Goal: Contribute content: Contribute content

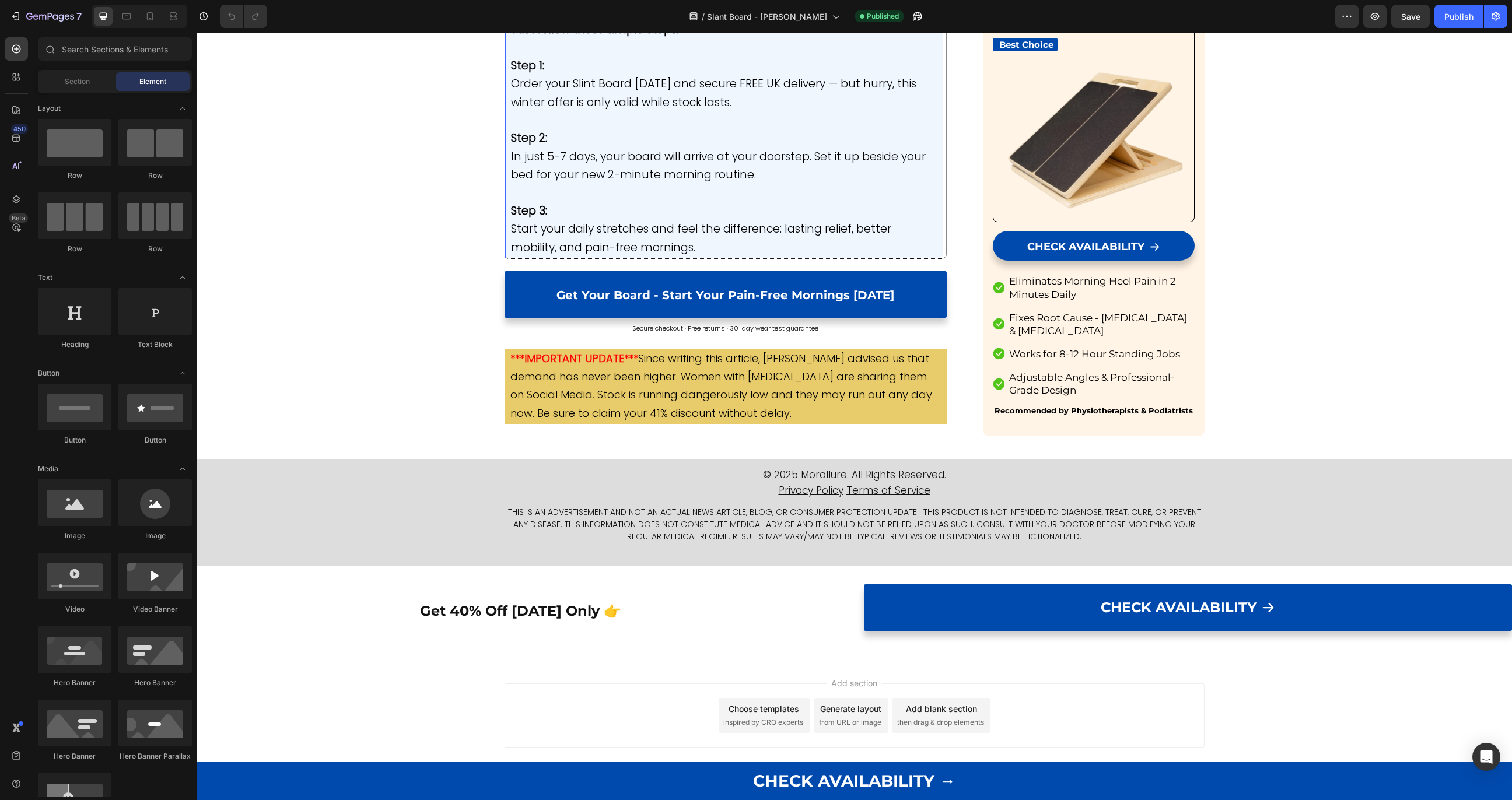
scroll to position [6301, 0]
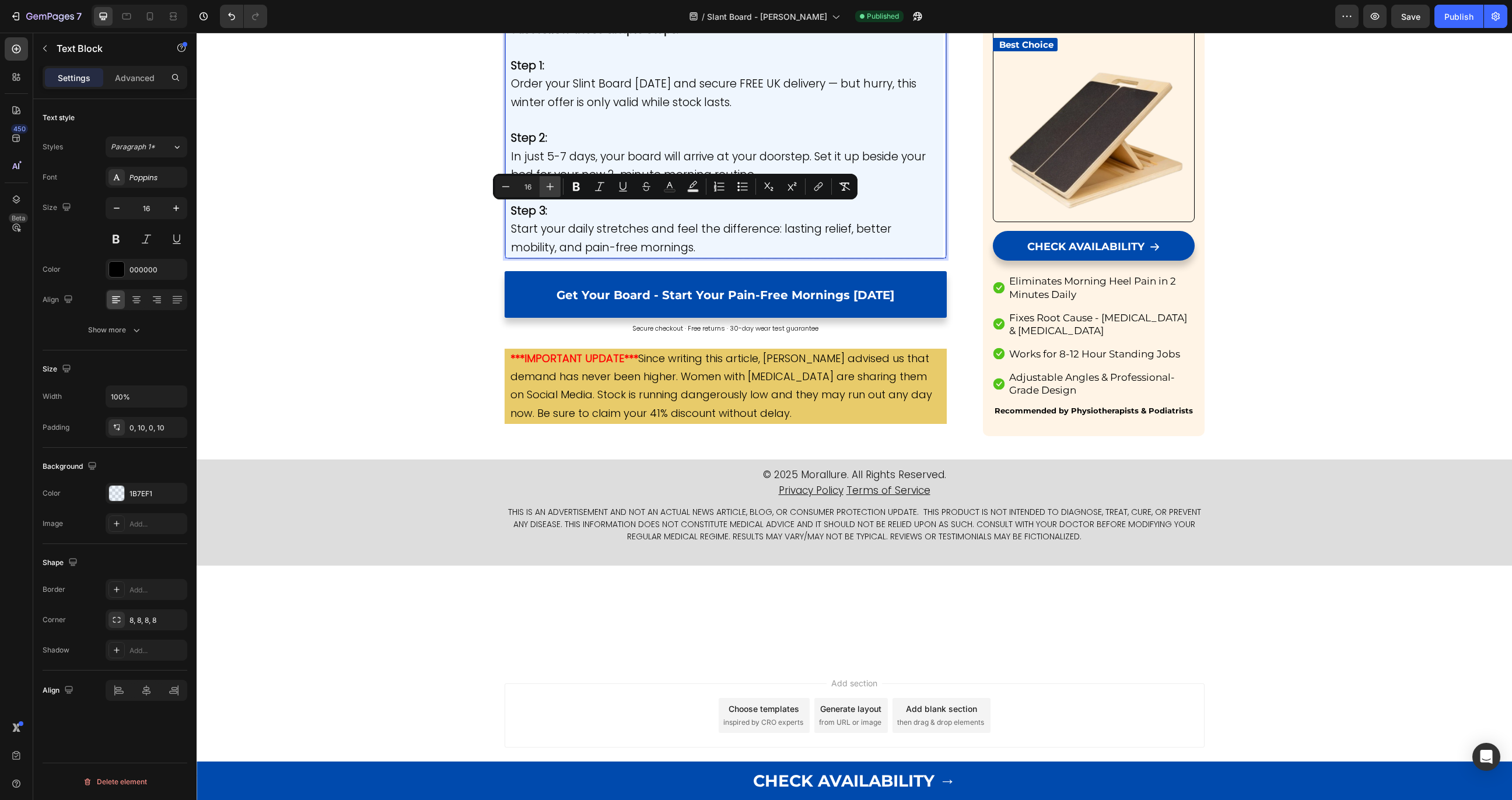
click at [554, 190] on icon "Editor contextual toolbar" at bounding box center [550, 187] width 11 height 11
type input "19"
click at [581, 190] on icon "Editor contextual toolbar" at bounding box center [576, 187] width 11 height 11
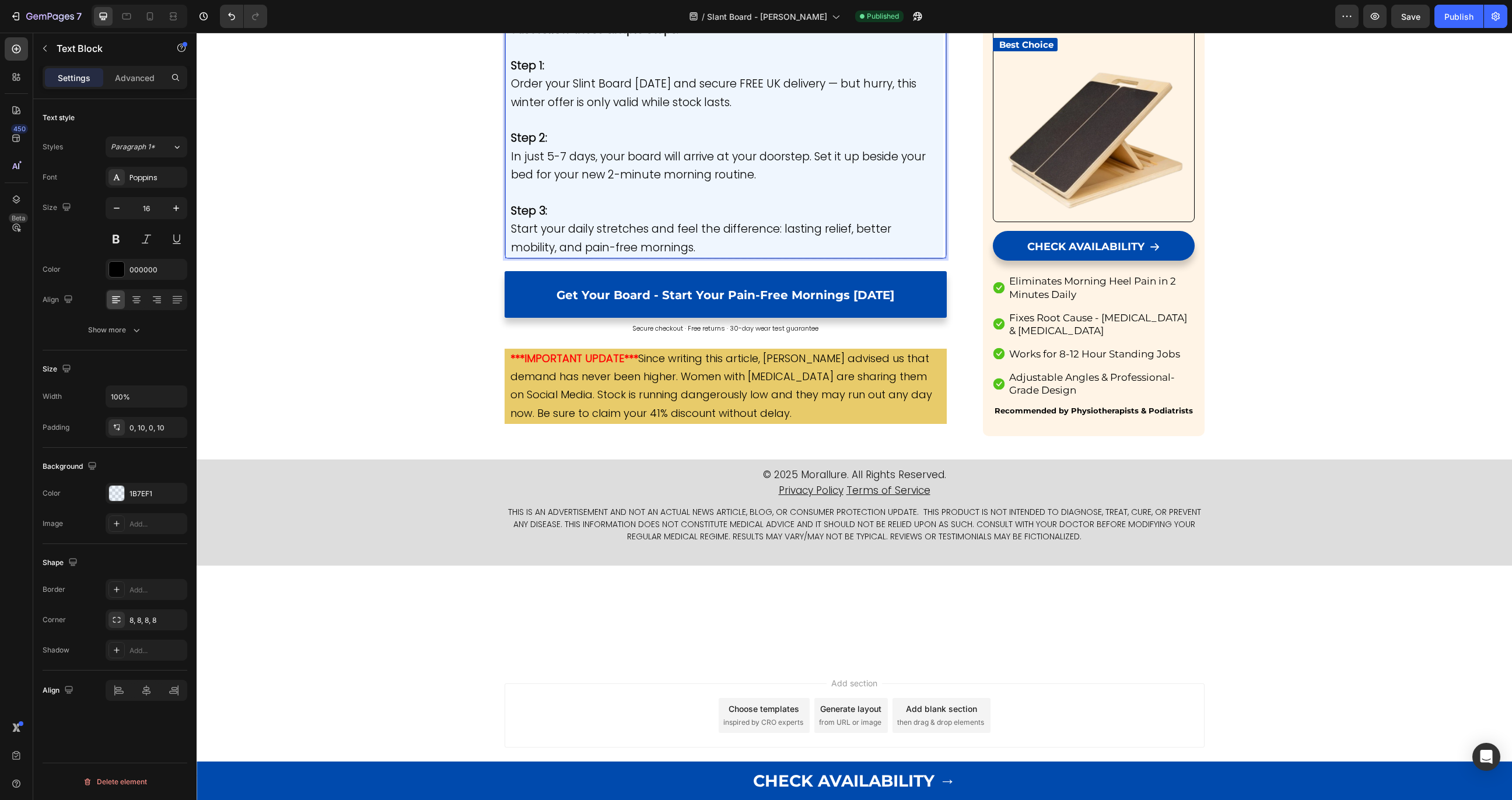
click at [611, 189] on icon "Editor contextual toolbar" at bounding box center [616, 185] width 11 height 11
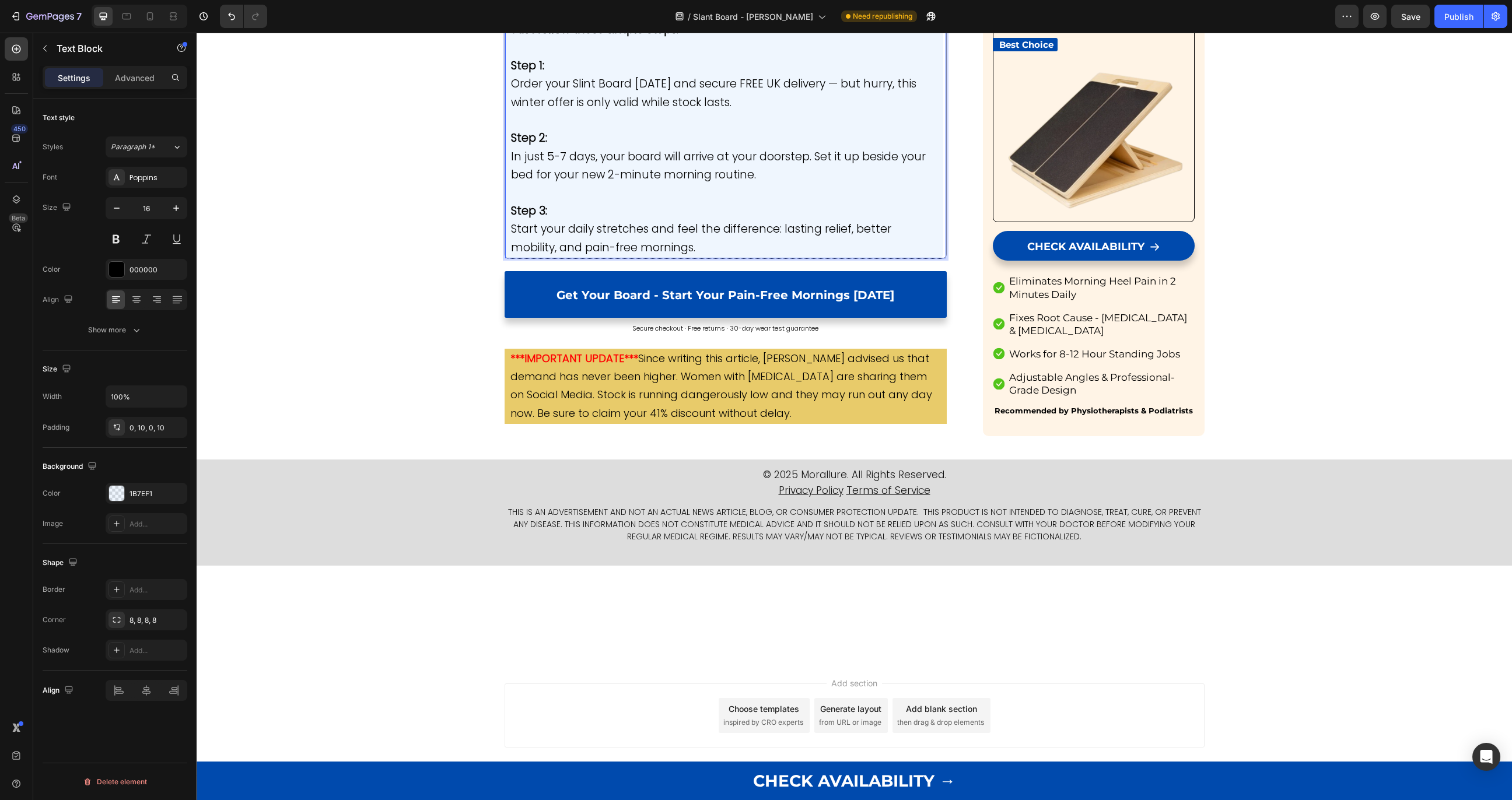
drag, startPoint x: 696, startPoint y: 213, endPoint x: 753, endPoint y: 211, distance: 57.0
drag, startPoint x: 698, startPoint y: 211, endPoint x: 754, endPoint y: 212, distance: 56.0
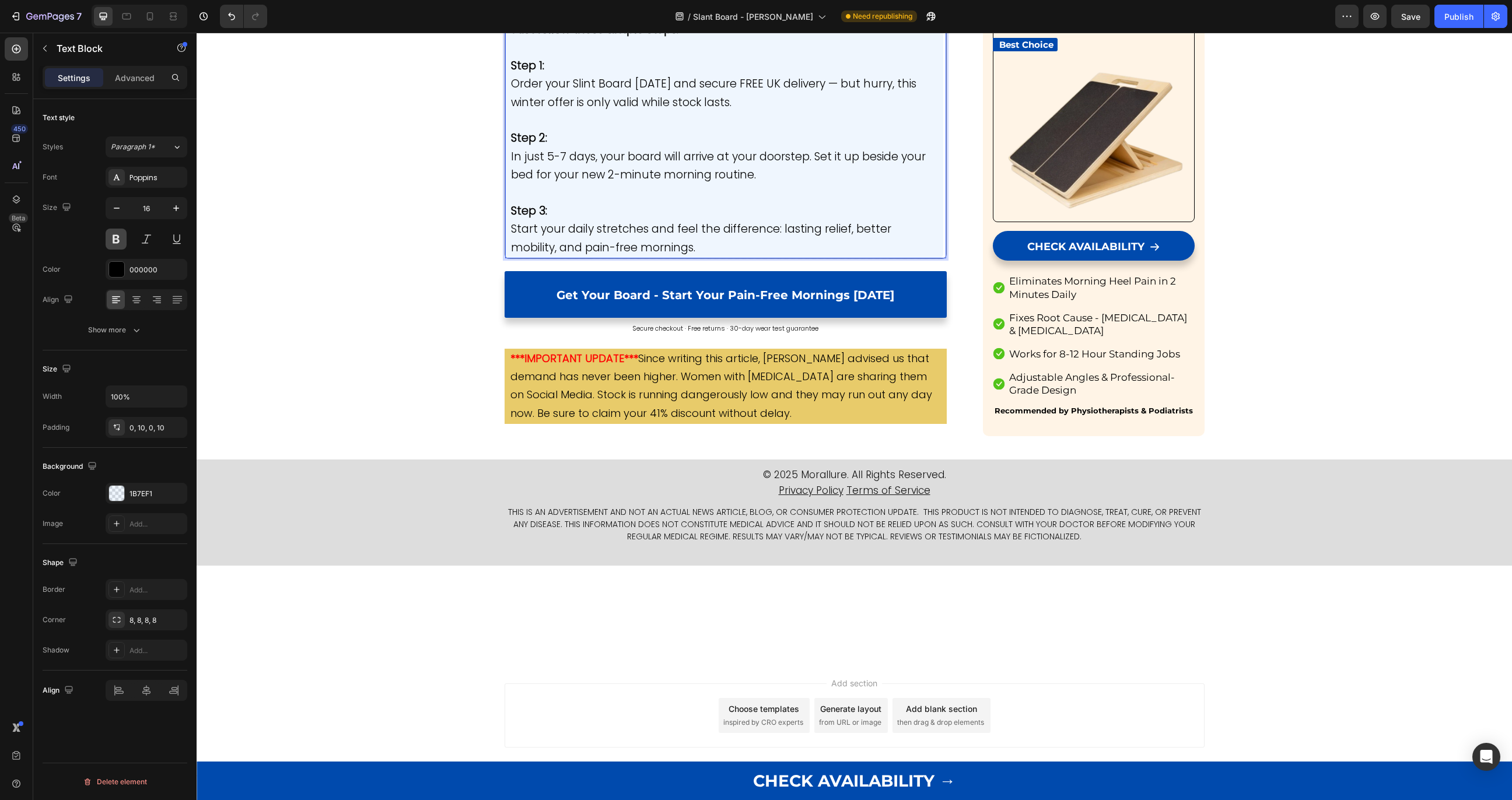
click at [120, 239] on button at bounding box center [116, 239] width 21 height 21
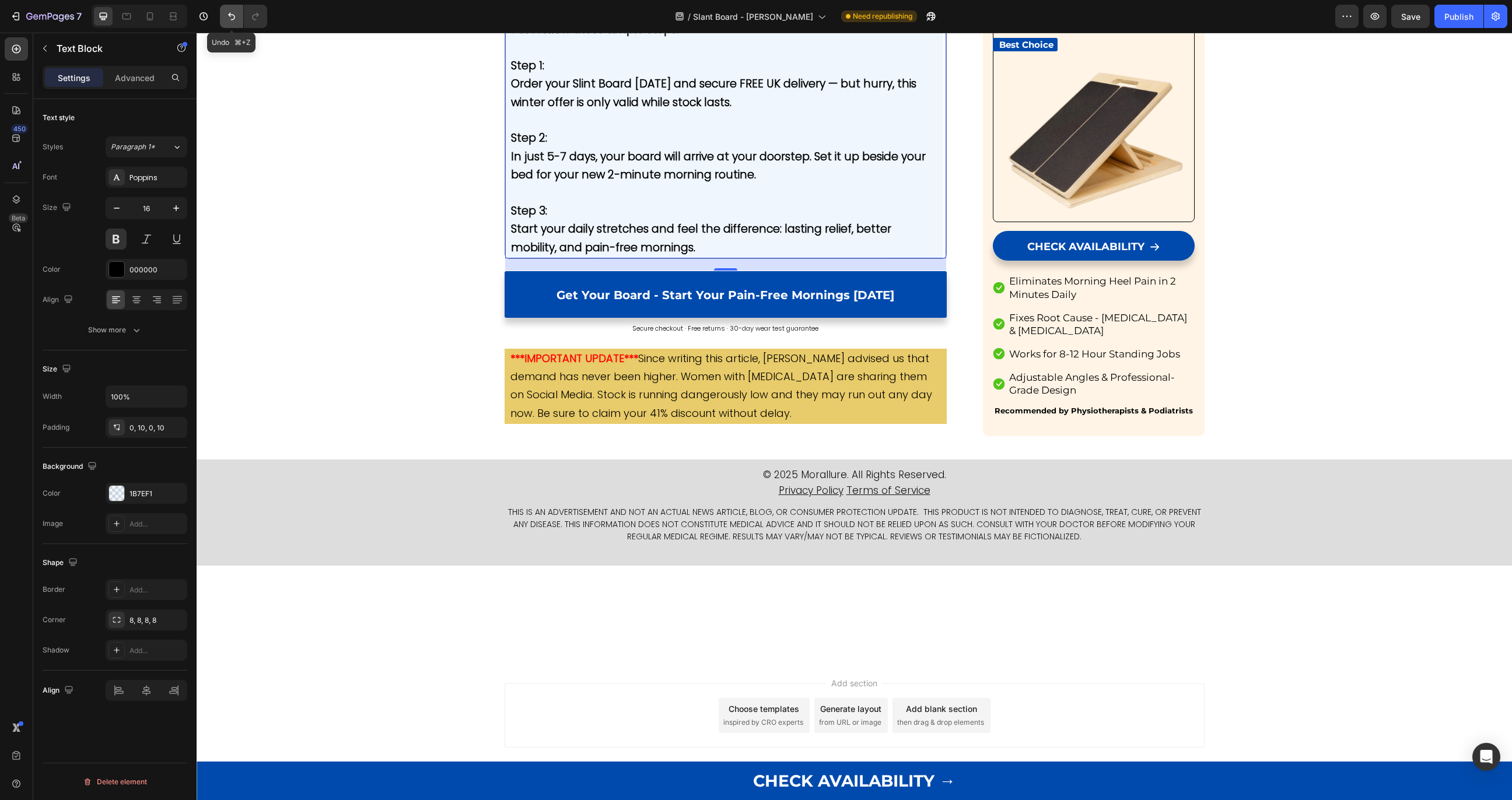
click at [236, 22] on icon "Undo/Redo" at bounding box center [231, 17] width 11 height 11
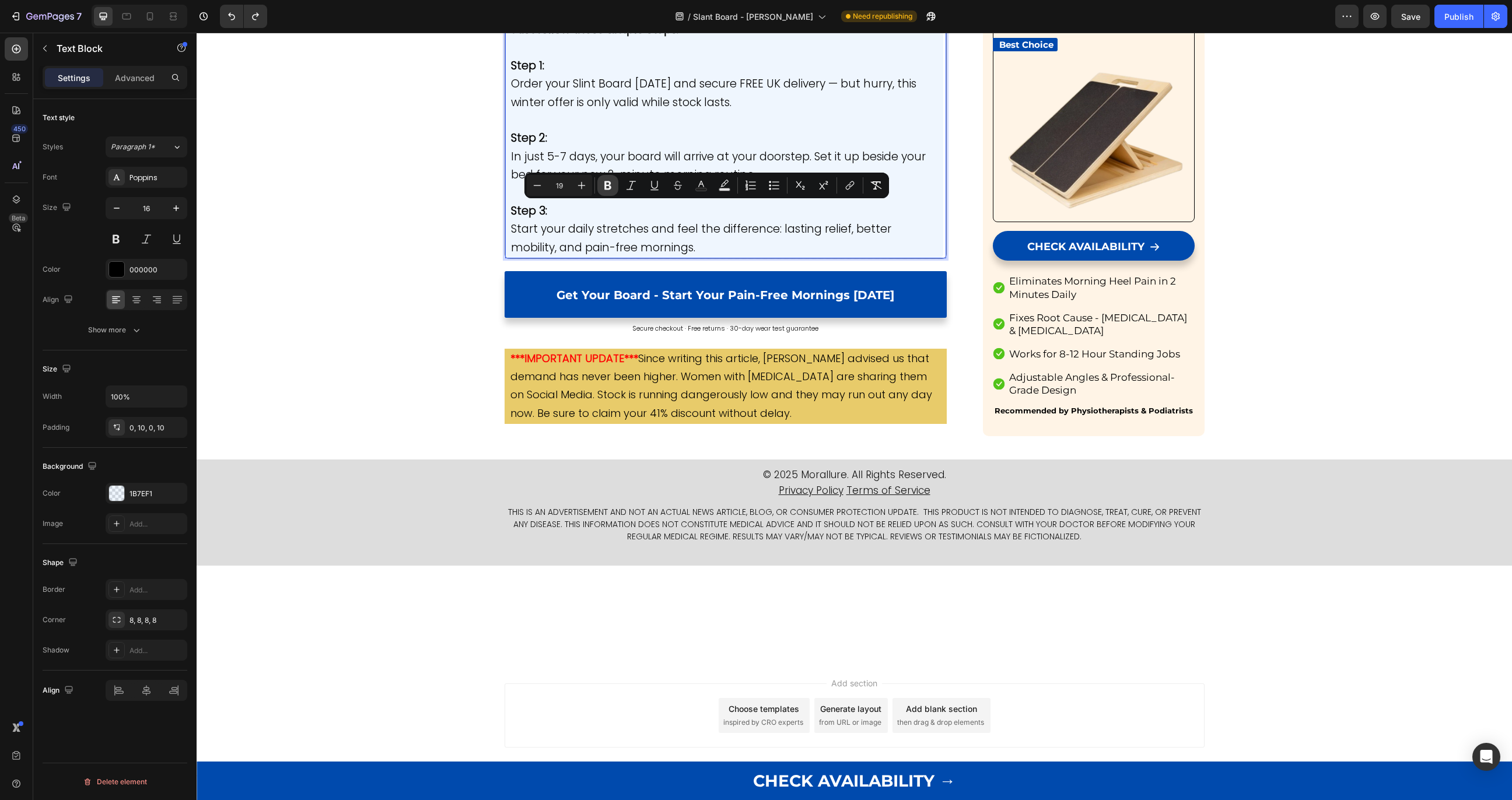
click at [602, 192] on button "Bold" at bounding box center [607, 185] width 21 height 21
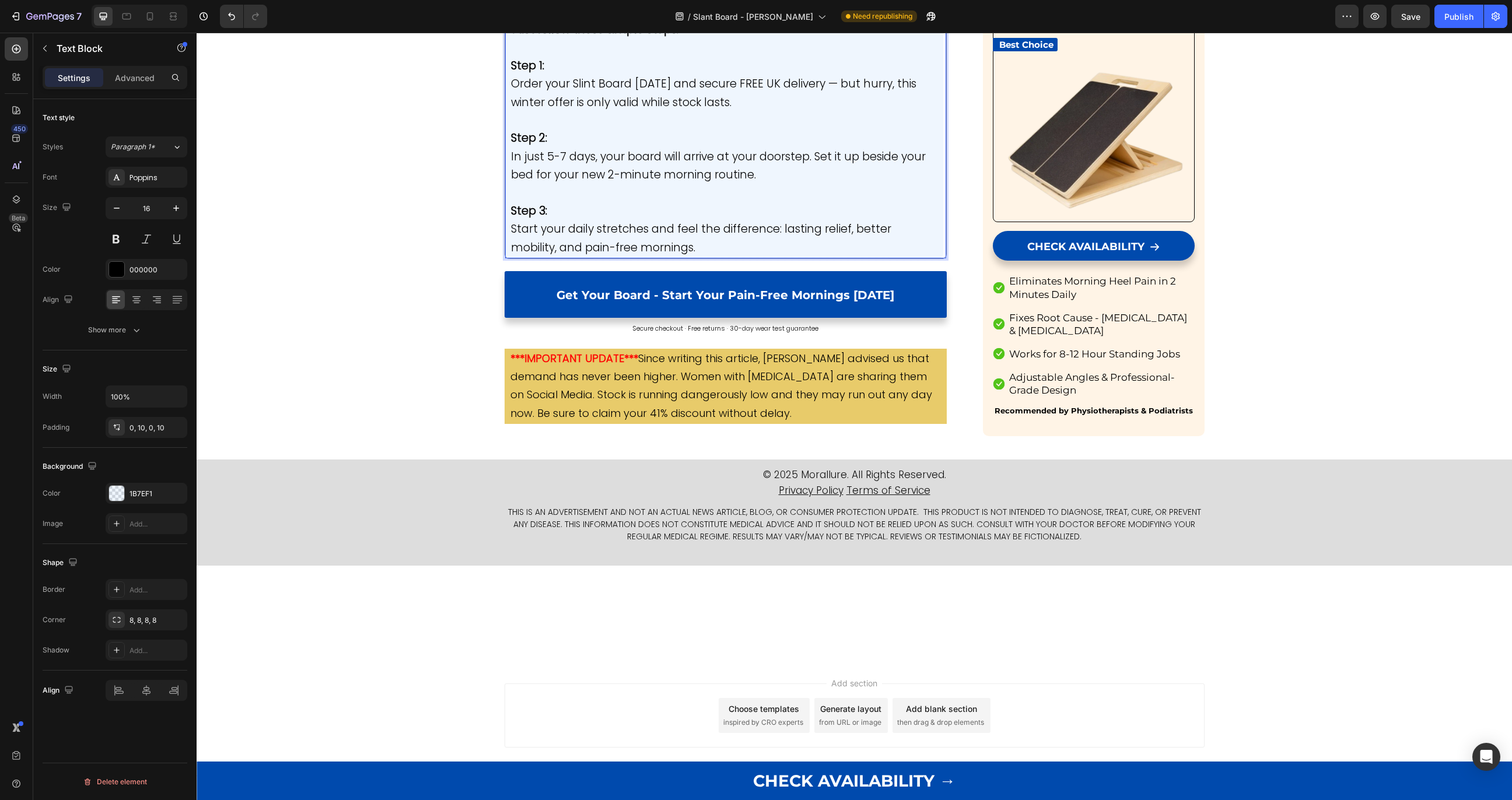
drag, startPoint x: 724, startPoint y: 212, endPoint x: 754, endPoint y: 212, distance: 30.0
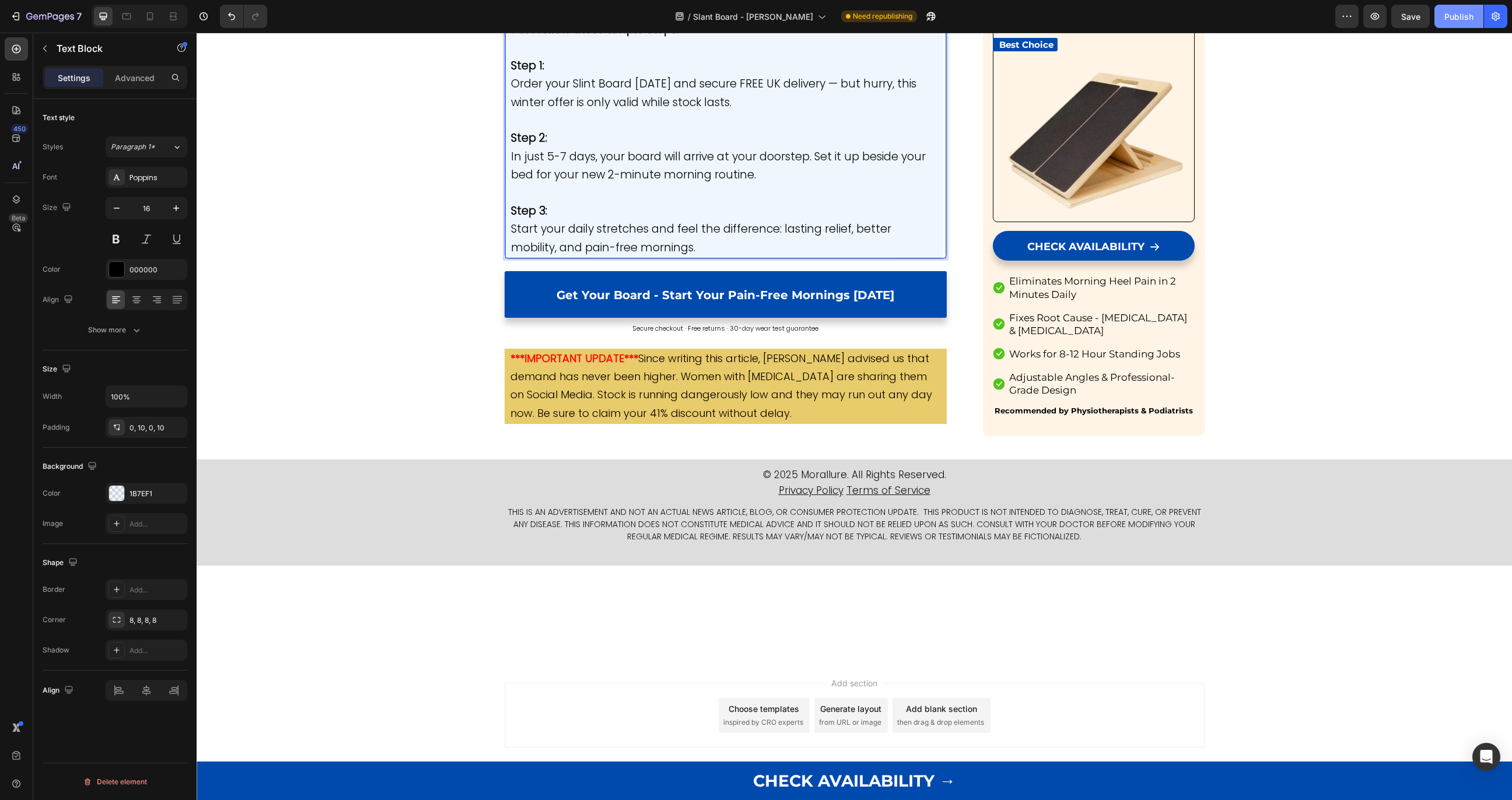
click at [1449, 15] on div "Publish" at bounding box center [1459, 17] width 29 height 12
click at [1107, 14] on div "4.8 | 3 420+ Reviews Text Block 0 4.8 | 3 420+ Reviews Text Block 0" at bounding box center [1127, 5] width 103 height 18
drag, startPoint x: 535, startPoint y: 210, endPoint x: 561, endPoint y: 211, distance: 26.0
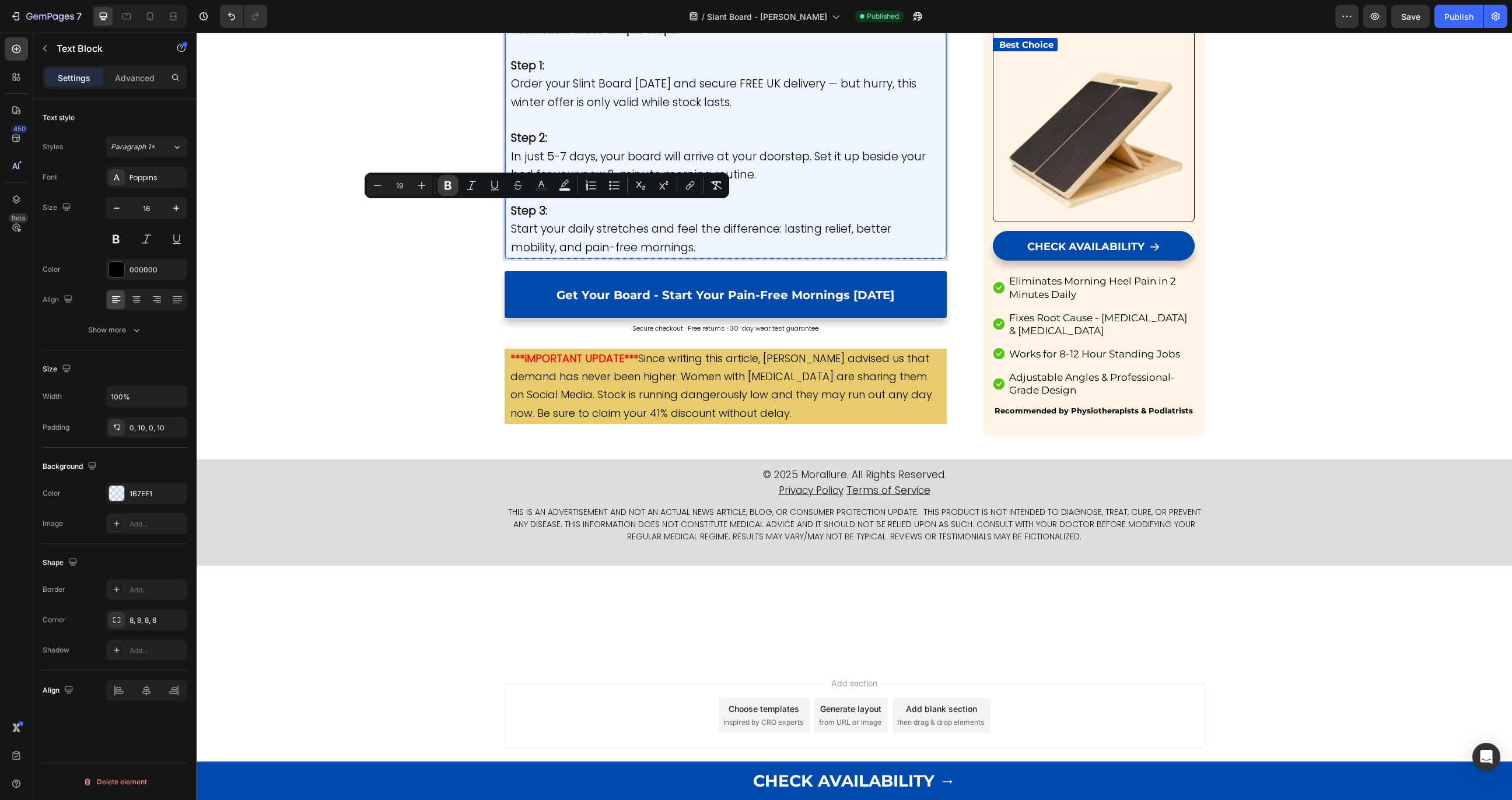
click at [444, 190] on icon "Editor contextual toolbar" at bounding box center [448, 185] width 11 height 11
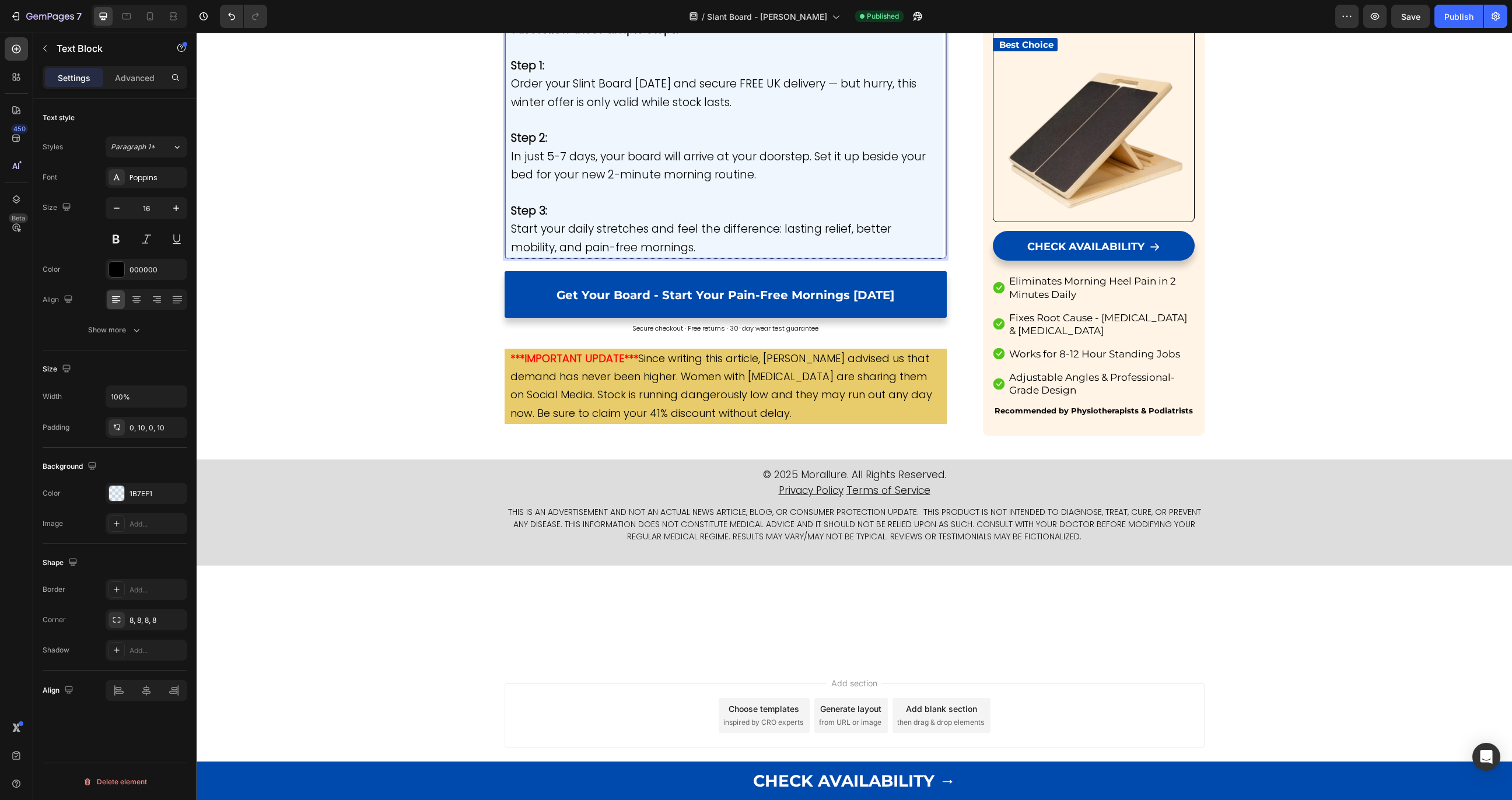
drag, startPoint x: 724, startPoint y: 212, endPoint x: 739, endPoint y: 212, distance: 15.0
click at [1464, 22] on div "Publish" at bounding box center [1459, 17] width 29 height 12
drag, startPoint x: 724, startPoint y: 212, endPoint x: 754, endPoint y: 212, distance: 30.0
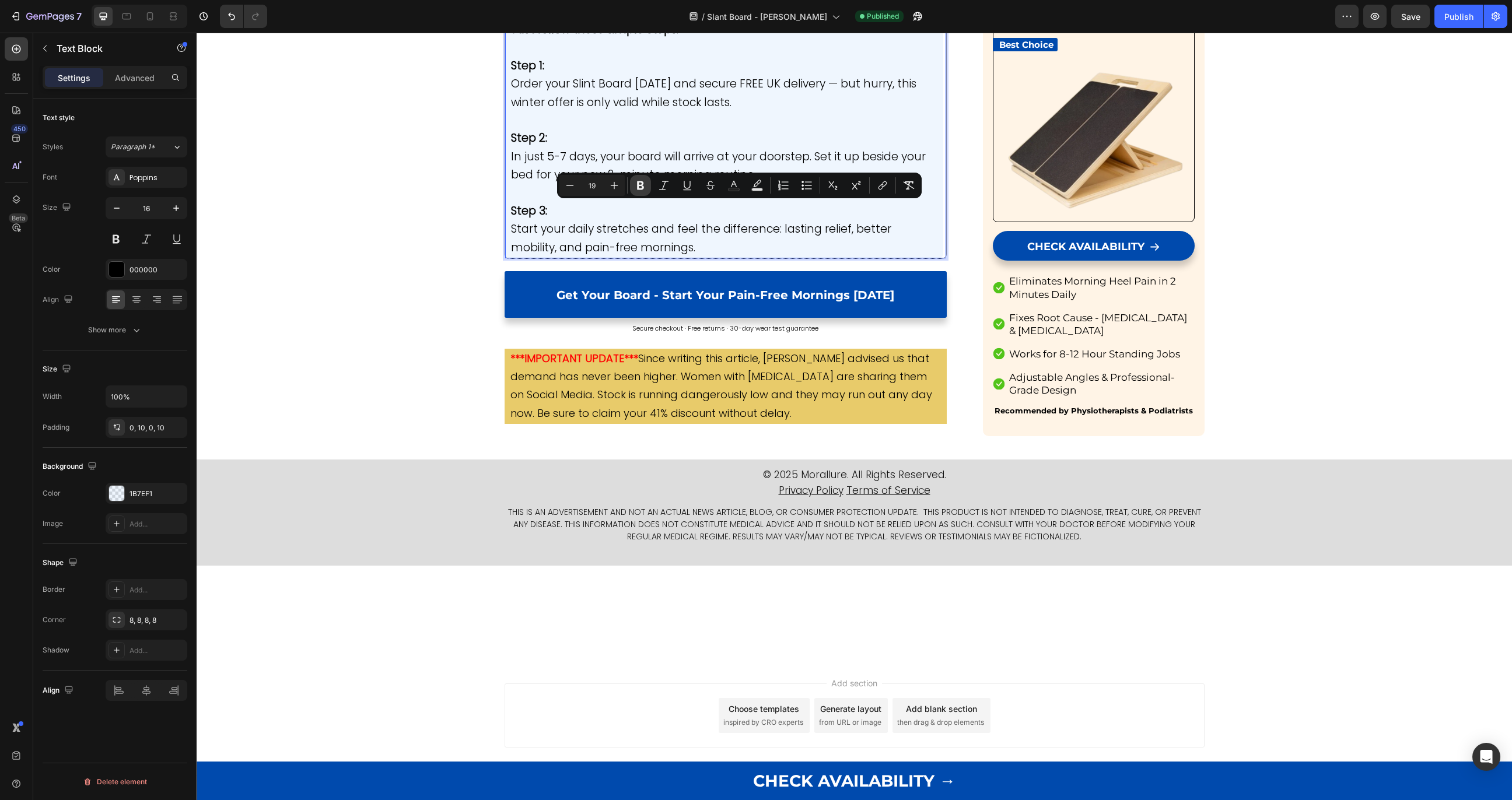
click at [640, 183] on icon "Editor contextual toolbar" at bounding box center [640, 185] width 11 height 11
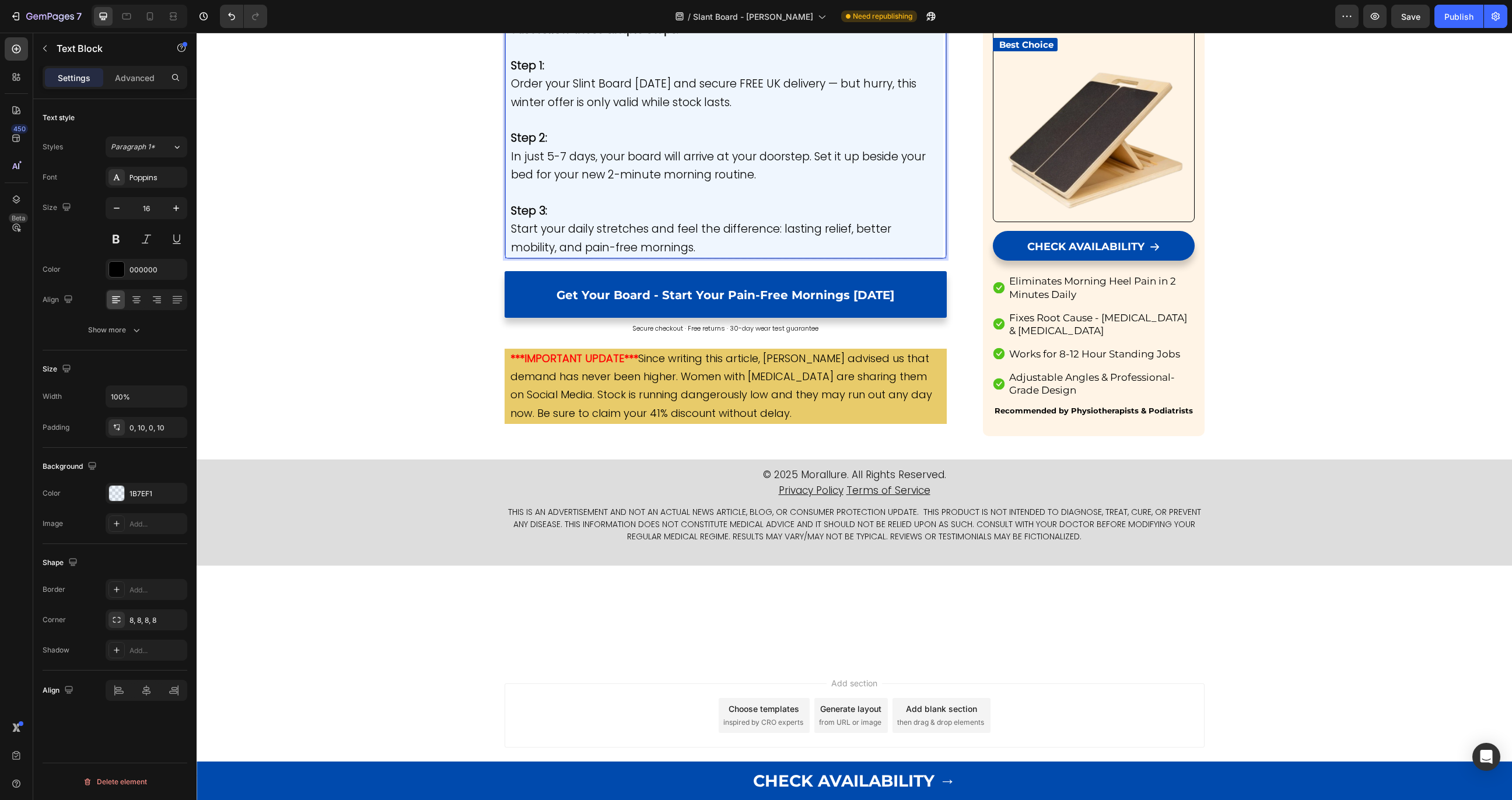
scroll to position [6483, 0]
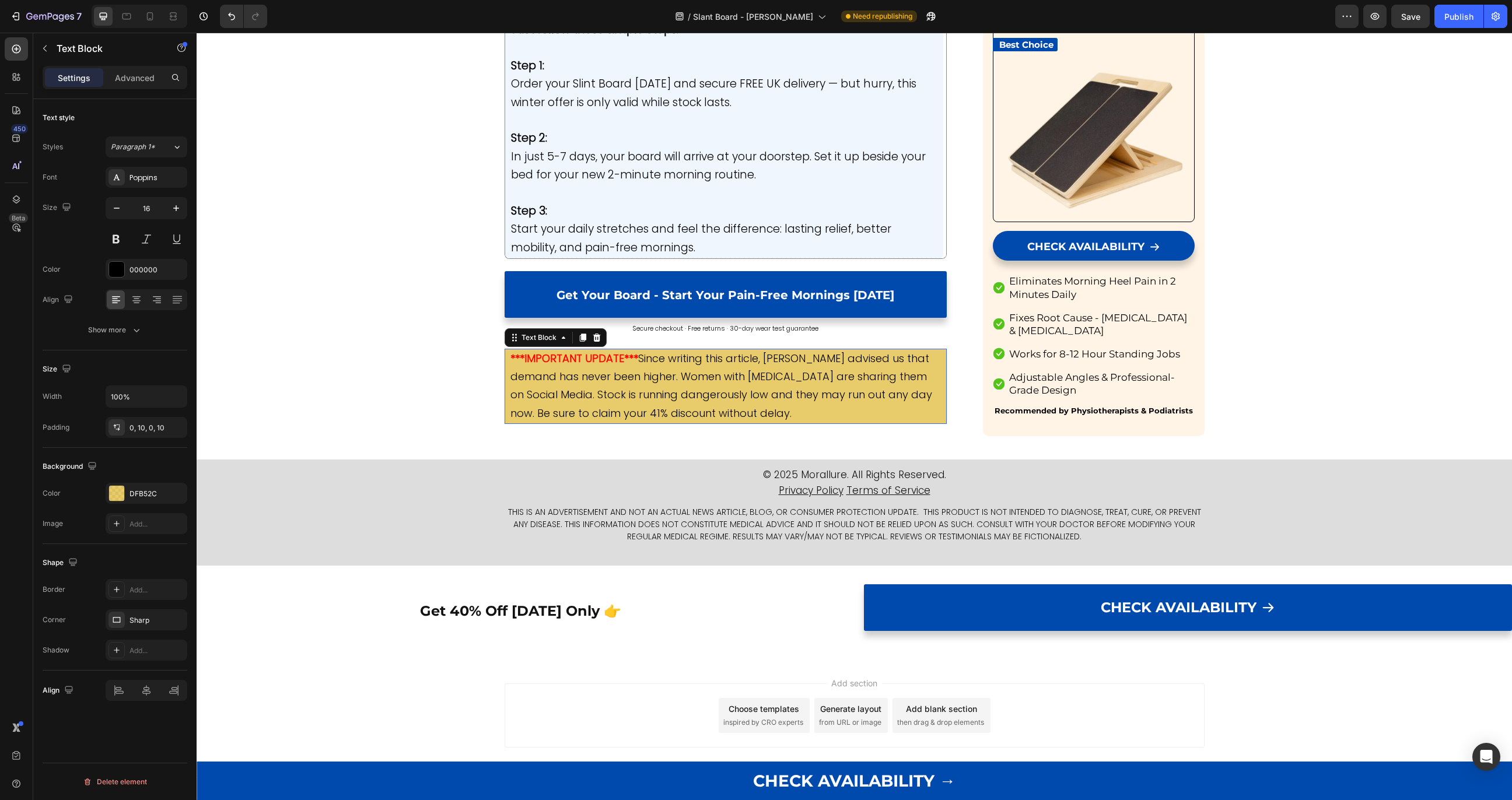
click at [676, 420] on span "Since writing this article, [PERSON_NAME] advised us that demand has never been…" at bounding box center [722, 385] width 422 height 69
click at [597, 333] on icon at bounding box center [597, 337] width 10 height 10
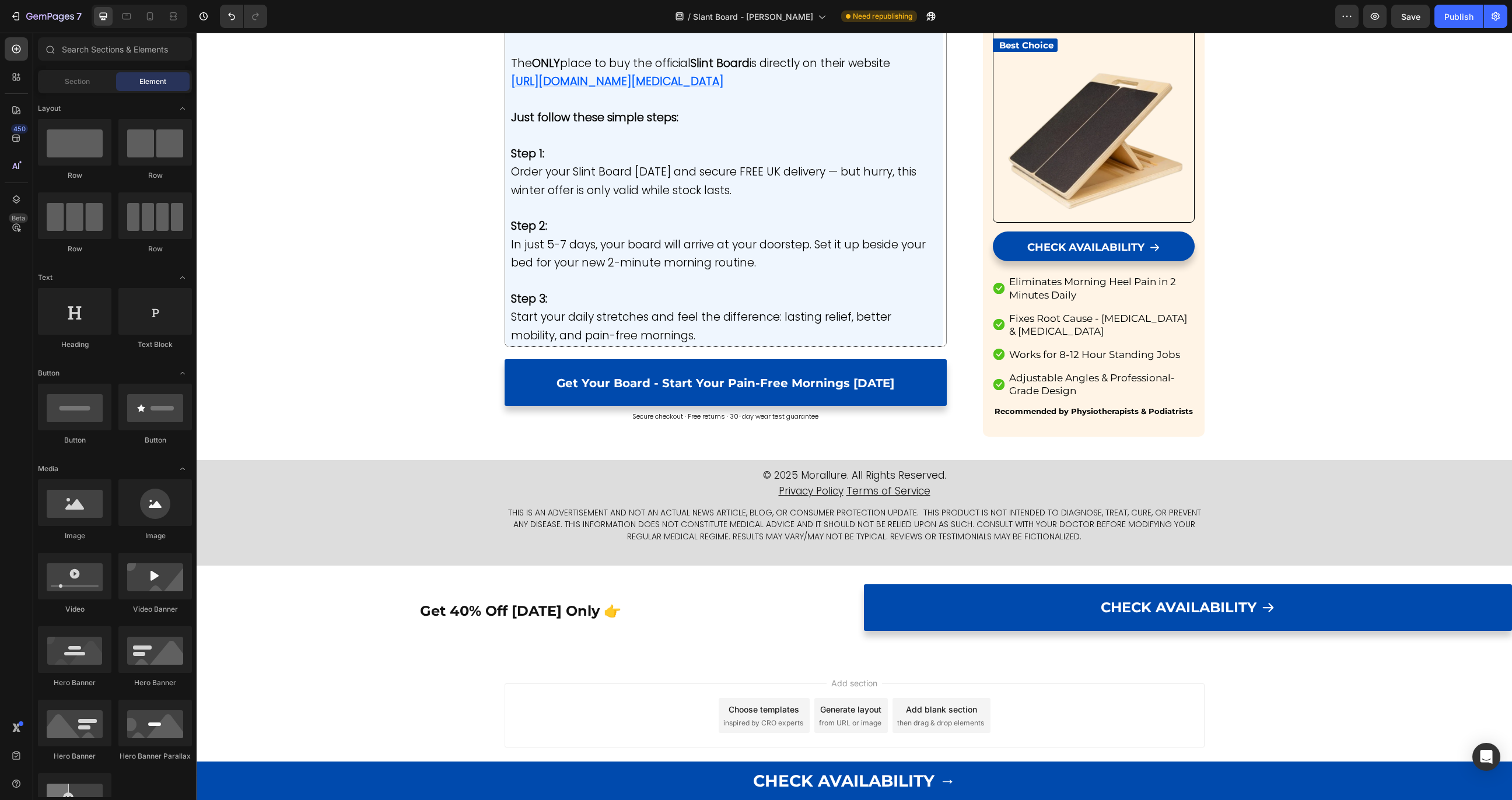
scroll to position [6469, 0]
click at [1461, 25] on button "Publish" at bounding box center [1459, 16] width 49 height 23
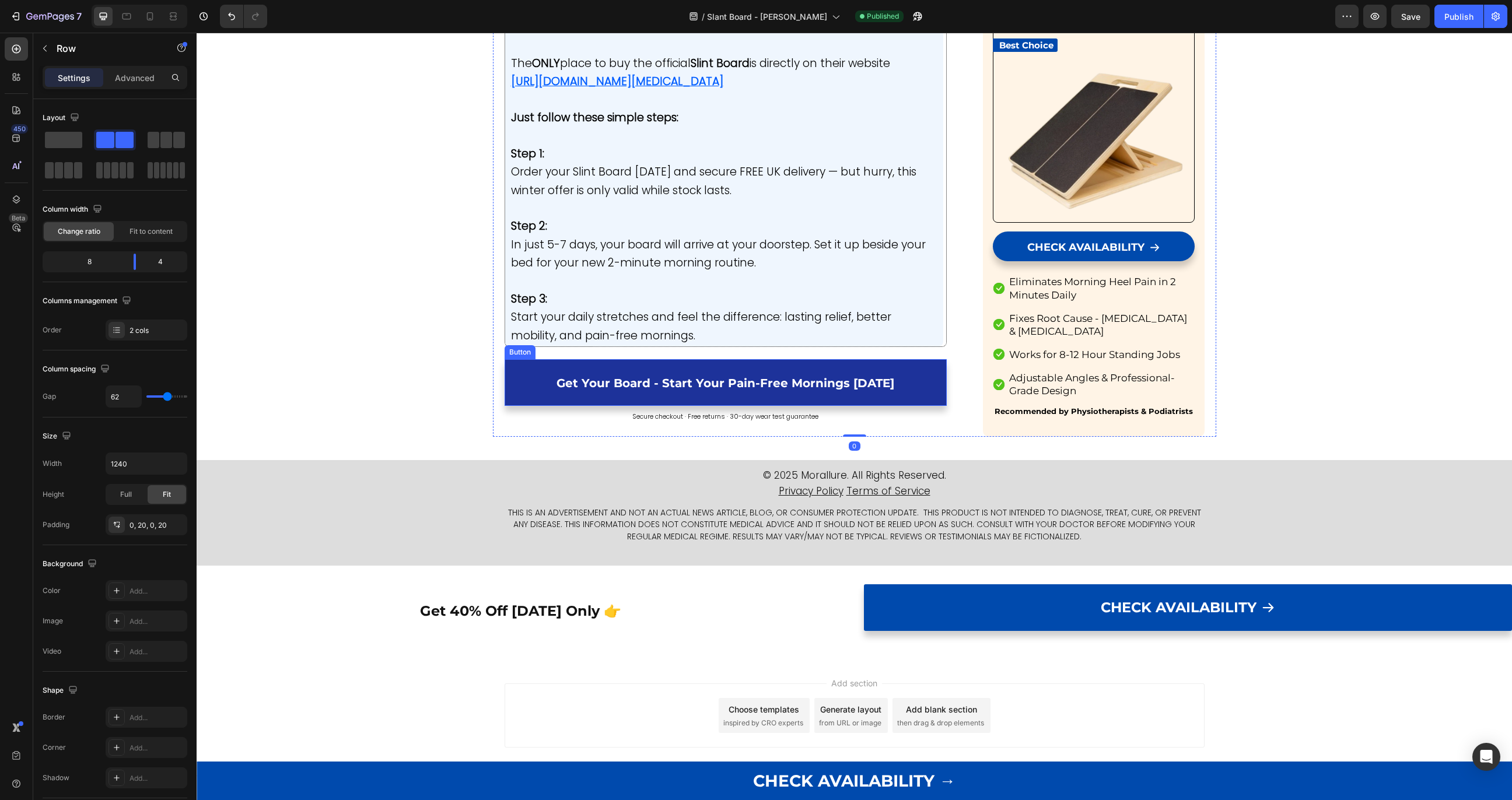
click at [525, 360] on link "Get Your Board - Start Your Pain-Free Mornings [DATE]" at bounding box center [726, 382] width 443 height 46
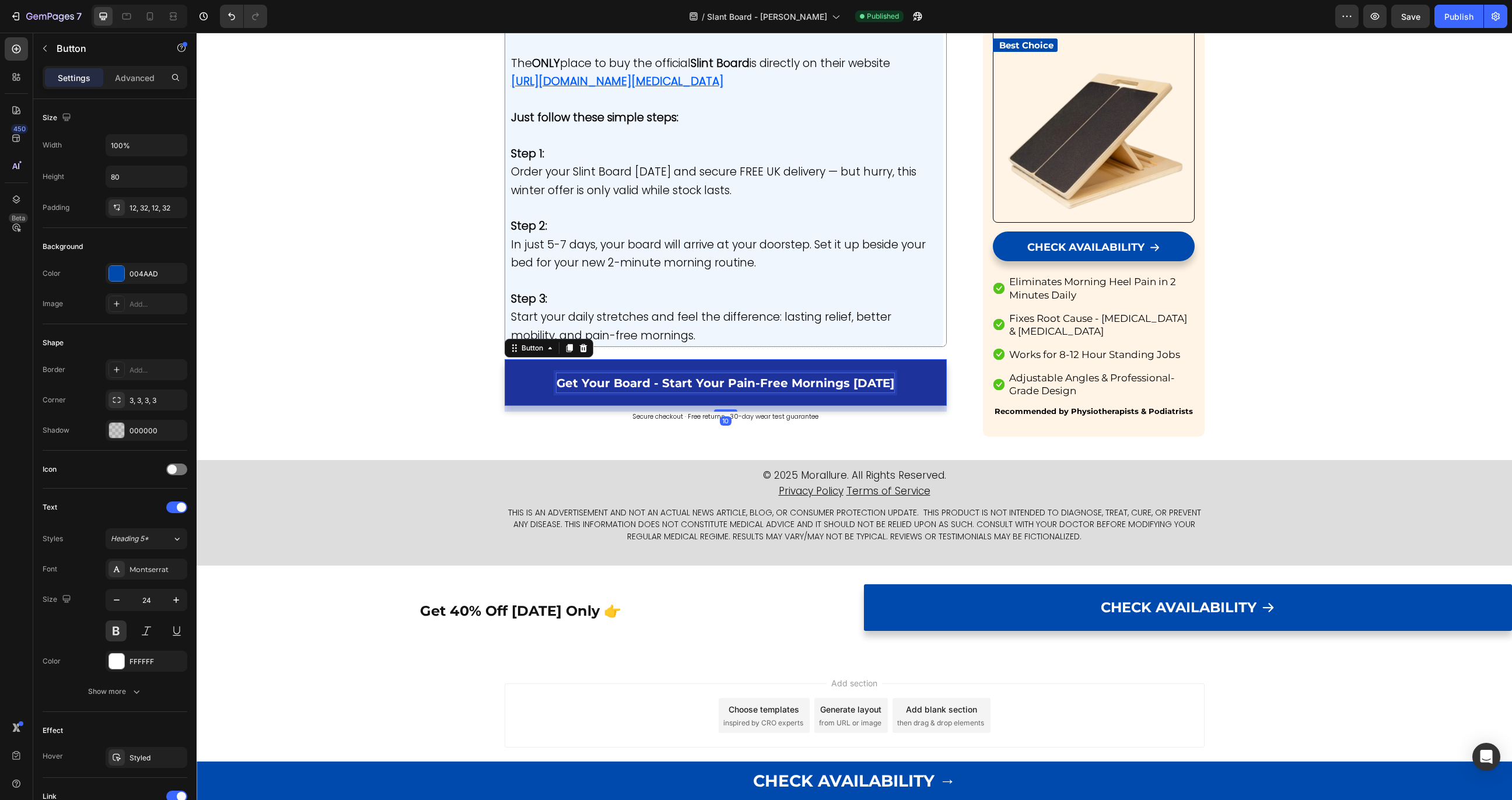
click at [583, 382] on span "Get Your Board - Start Your Pain-Free Mornings [DATE]" at bounding box center [726, 383] width 338 height 14
click at [584, 370] on link "Get Your Board - Start Your Pain-Free Mornings [DATE]" at bounding box center [726, 382] width 443 height 46
click at [584, 376] on span "Get Your Board - Start Your Pain-Free Mornings [DATE]" at bounding box center [726, 383] width 338 height 14
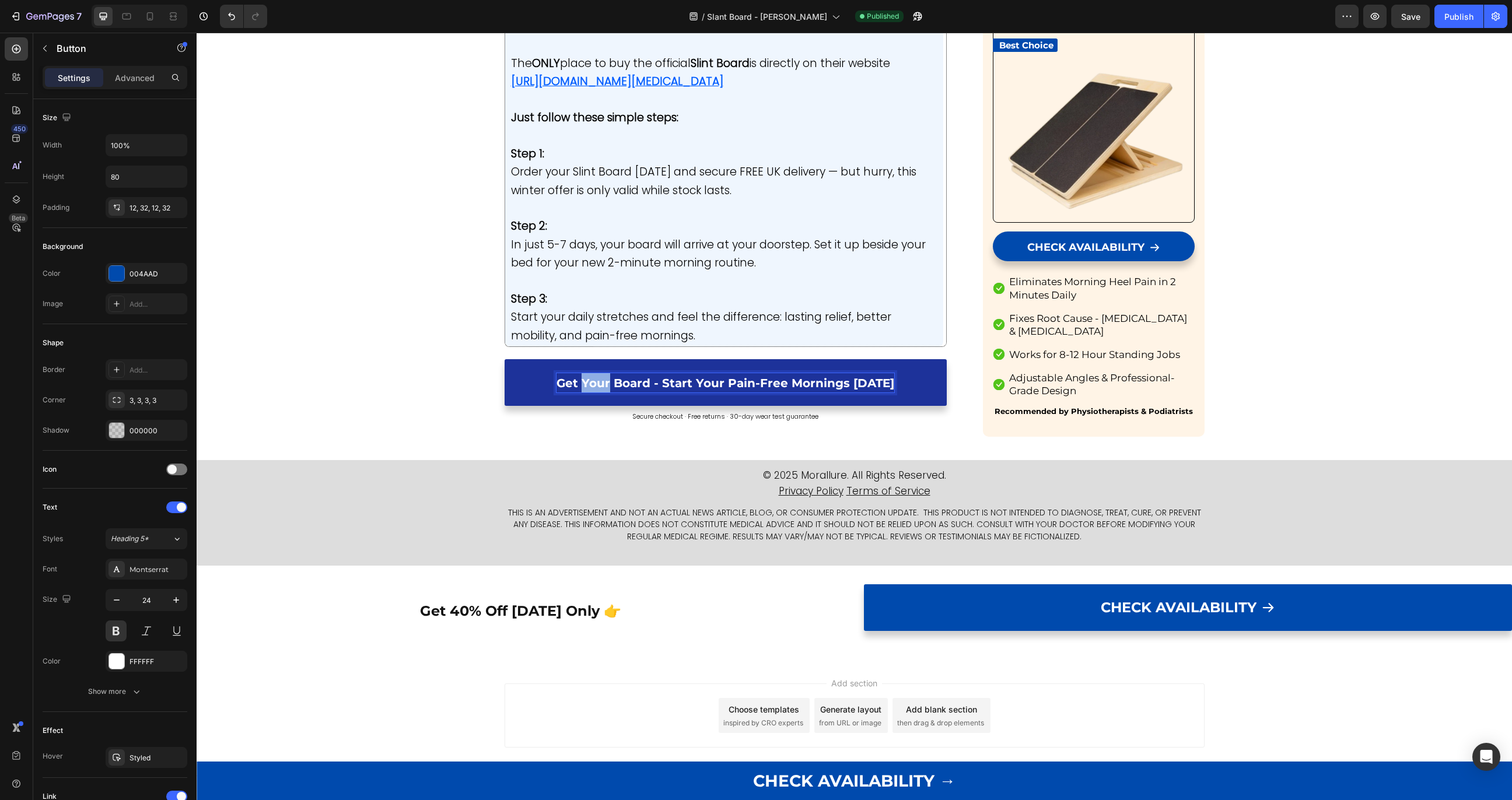
click at [584, 376] on span "Get Your Board - Start Your Pain-Free Mornings [DATE]" at bounding box center [726, 383] width 338 height 14
click at [584, 380] on span "Get Your Board - Start Your Pain-Free Mornings [DATE]" at bounding box center [726, 383] width 338 height 14
click at [574, 380] on span "Get Your Board - Start Your Pain-Free Mornings [DATE]" at bounding box center [726, 383] width 338 height 14
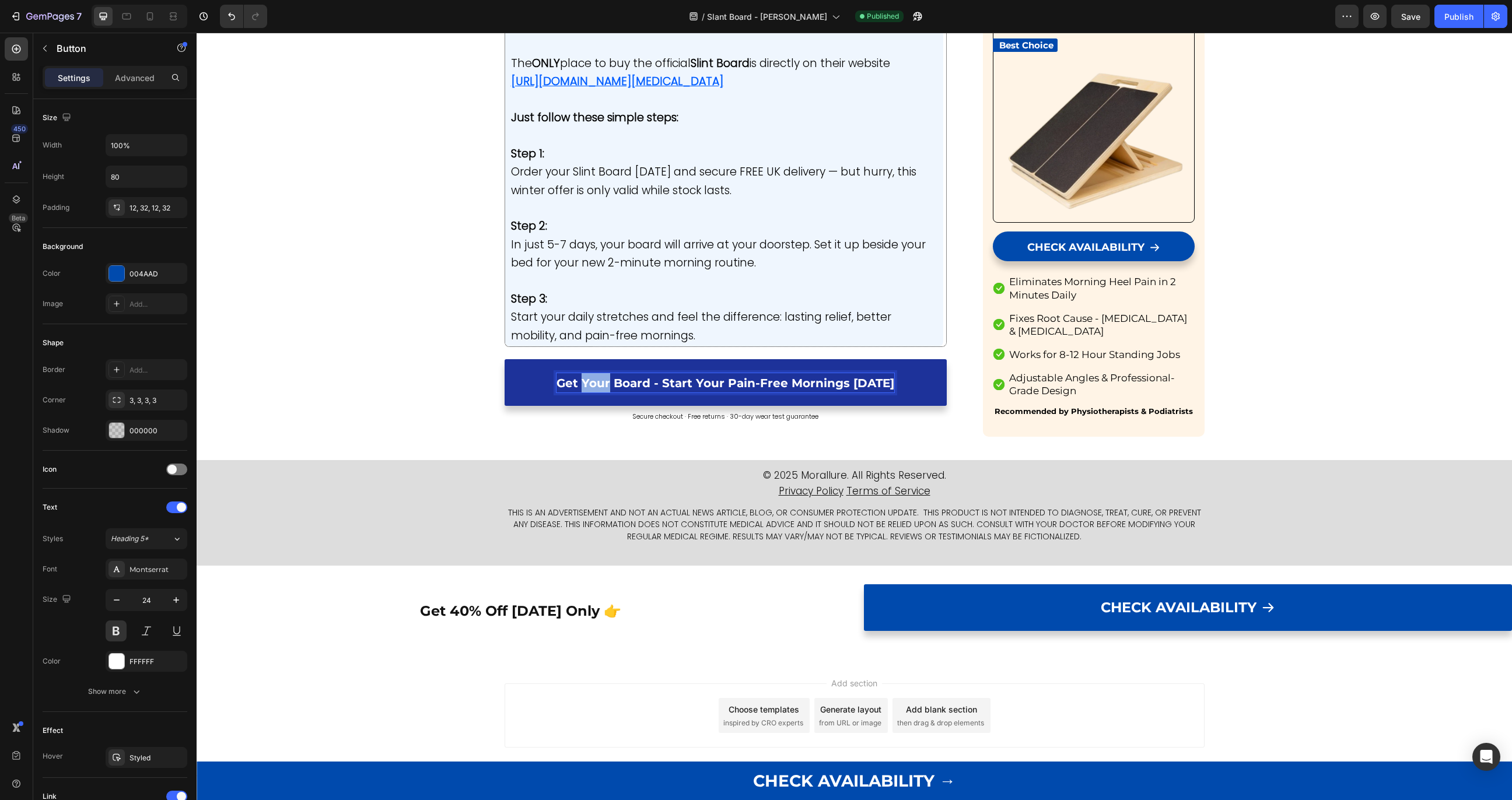
click at [574, 380] on span "Get Your Board - Start Your Pain-Free Mornings [DATE]" at bounding box center [726, 383] width 338 height 14
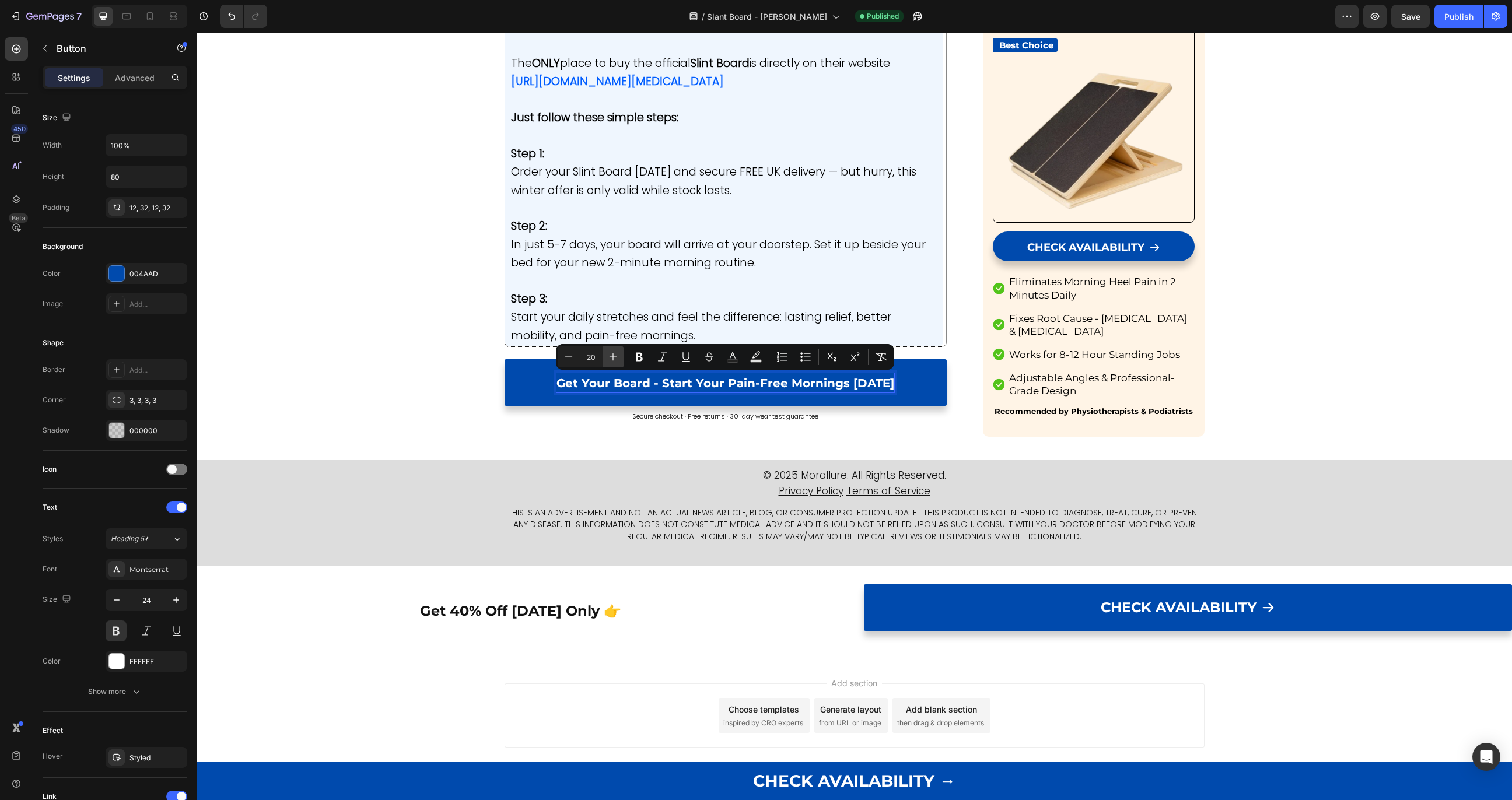
click at [618, 361] on icon "Editor contextual toolbar" at bounding box center [613, 357] width 11 height 11
click at [565, 362] on icon "Editor contextual toolbar" at bounding box center [569, 357] width 11 height 11
type input "22"
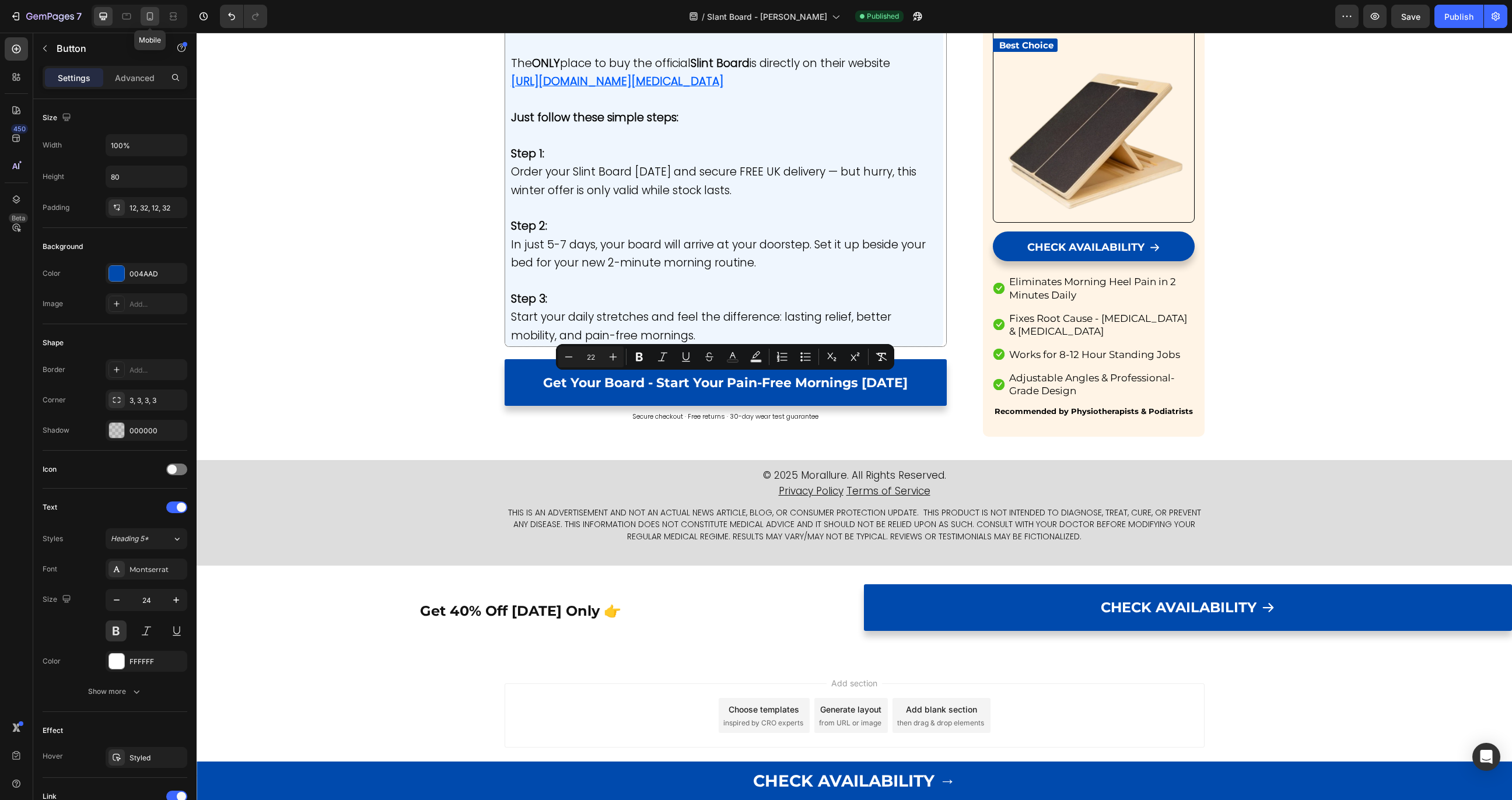
click at [149, 17] on icon at bounding box center [150, 17] width 11 height 11
type input "21"
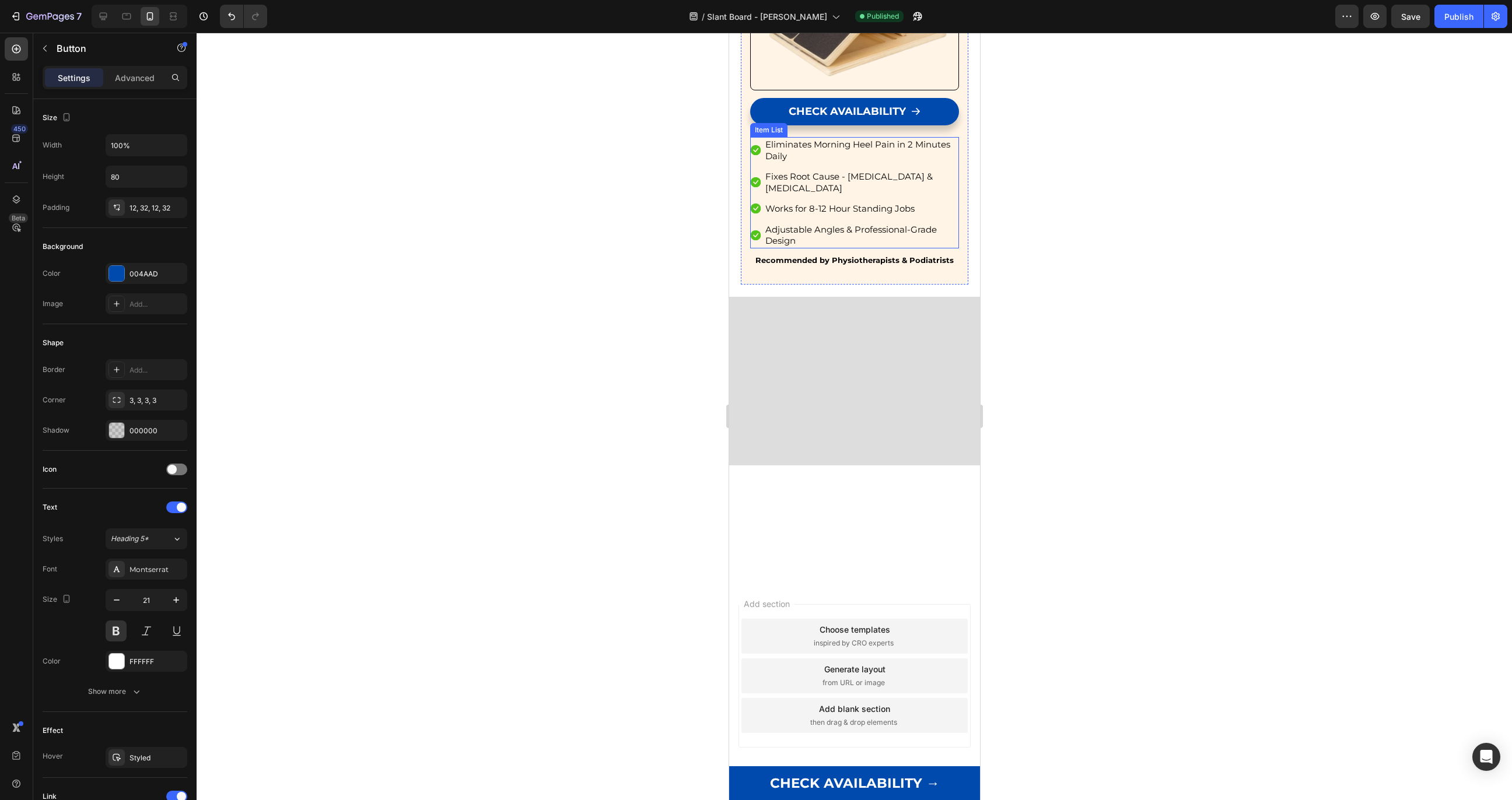
scroll to position [7852, 0]
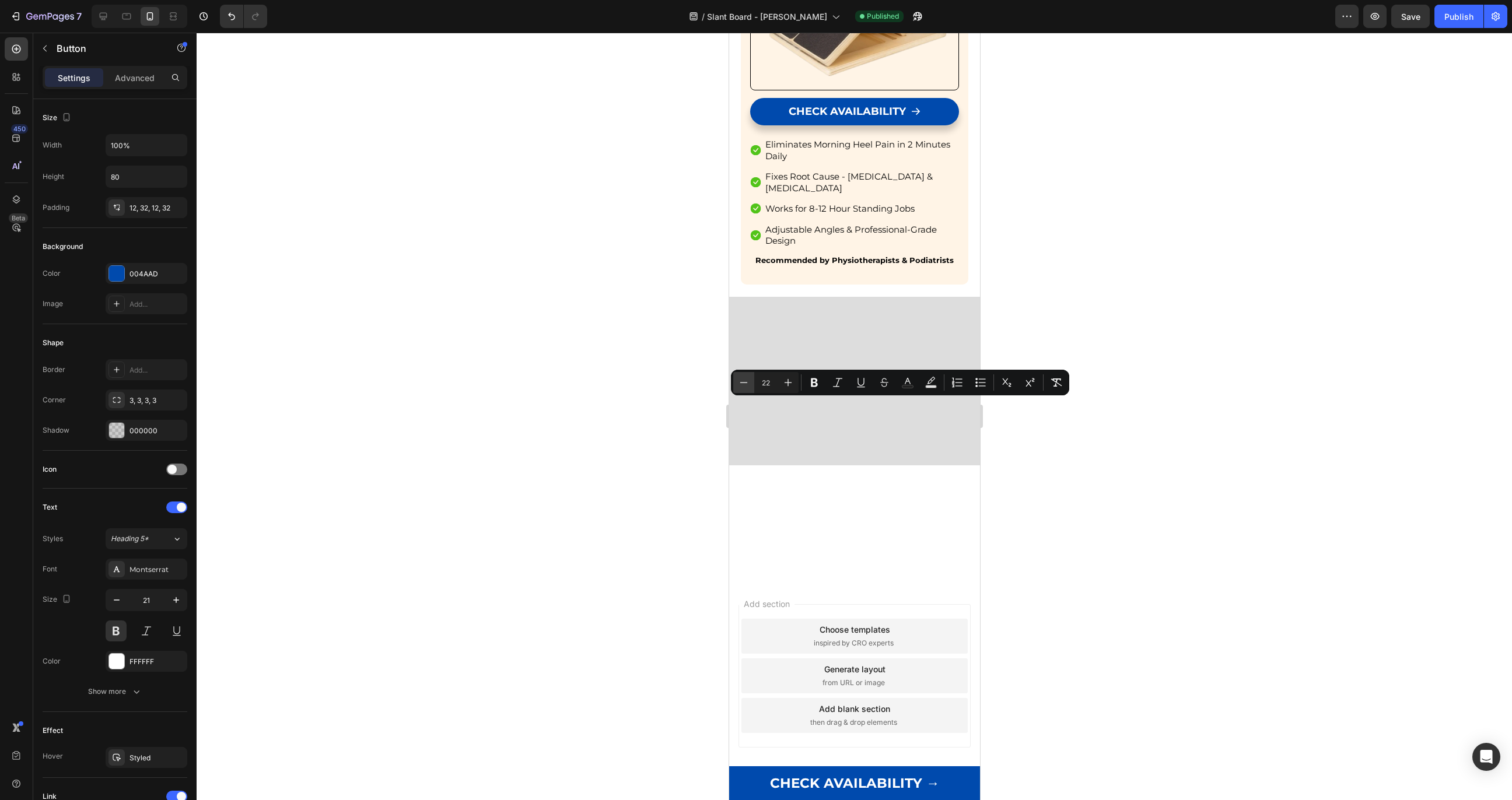
click at [748, 382] on icon "Editor contextual toolbar" at bounding box center [744, 382] width 11 height 11
type input "20"
click at [1450, 22] on div "Publish" at bounding box center [1459, 17] width 29 height 12
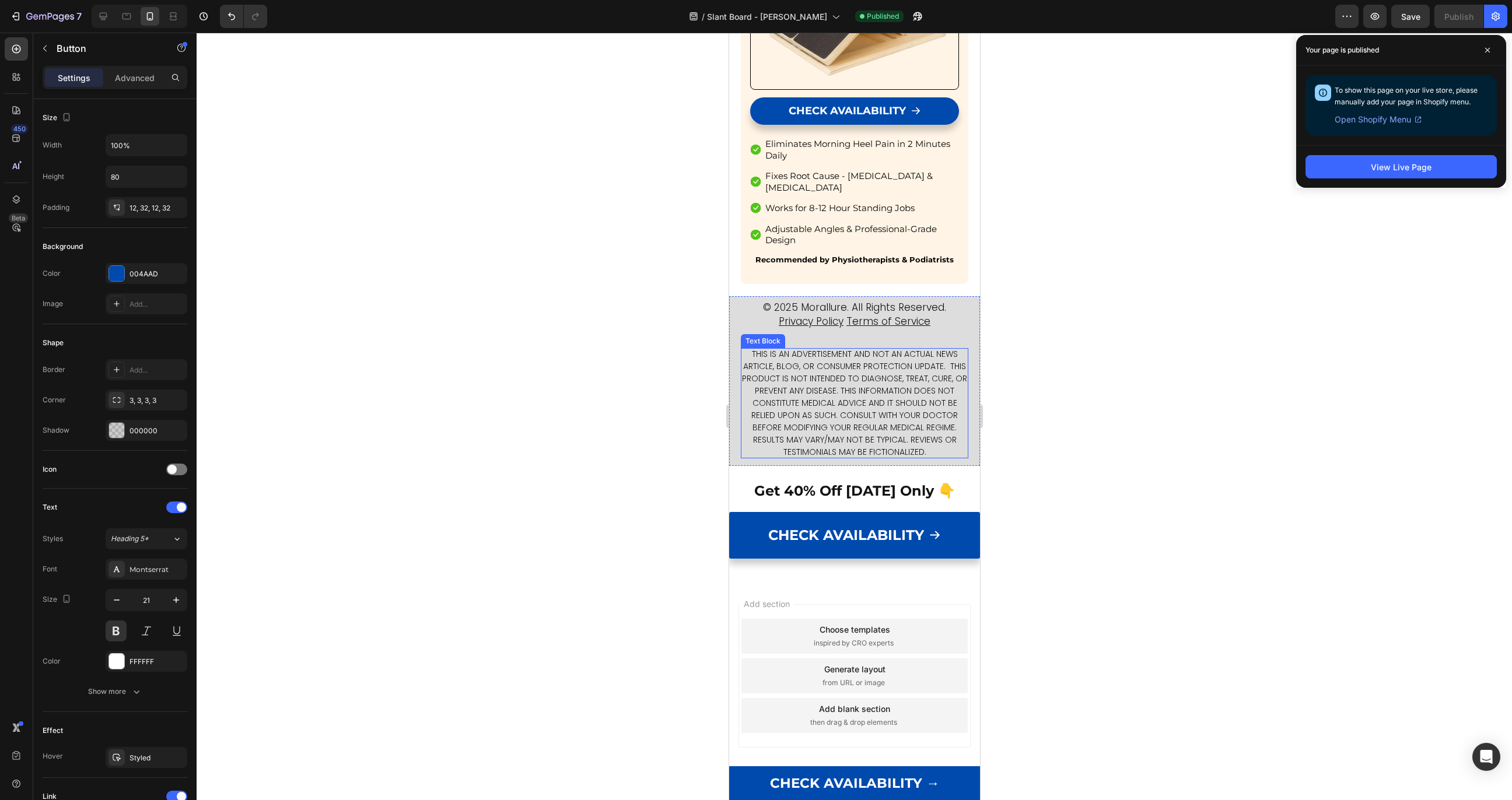
scroll to position [8521, 0]
click at [1351, 170] on button "View Live Page" at bounding box center [1401, 166] width 191 height 23
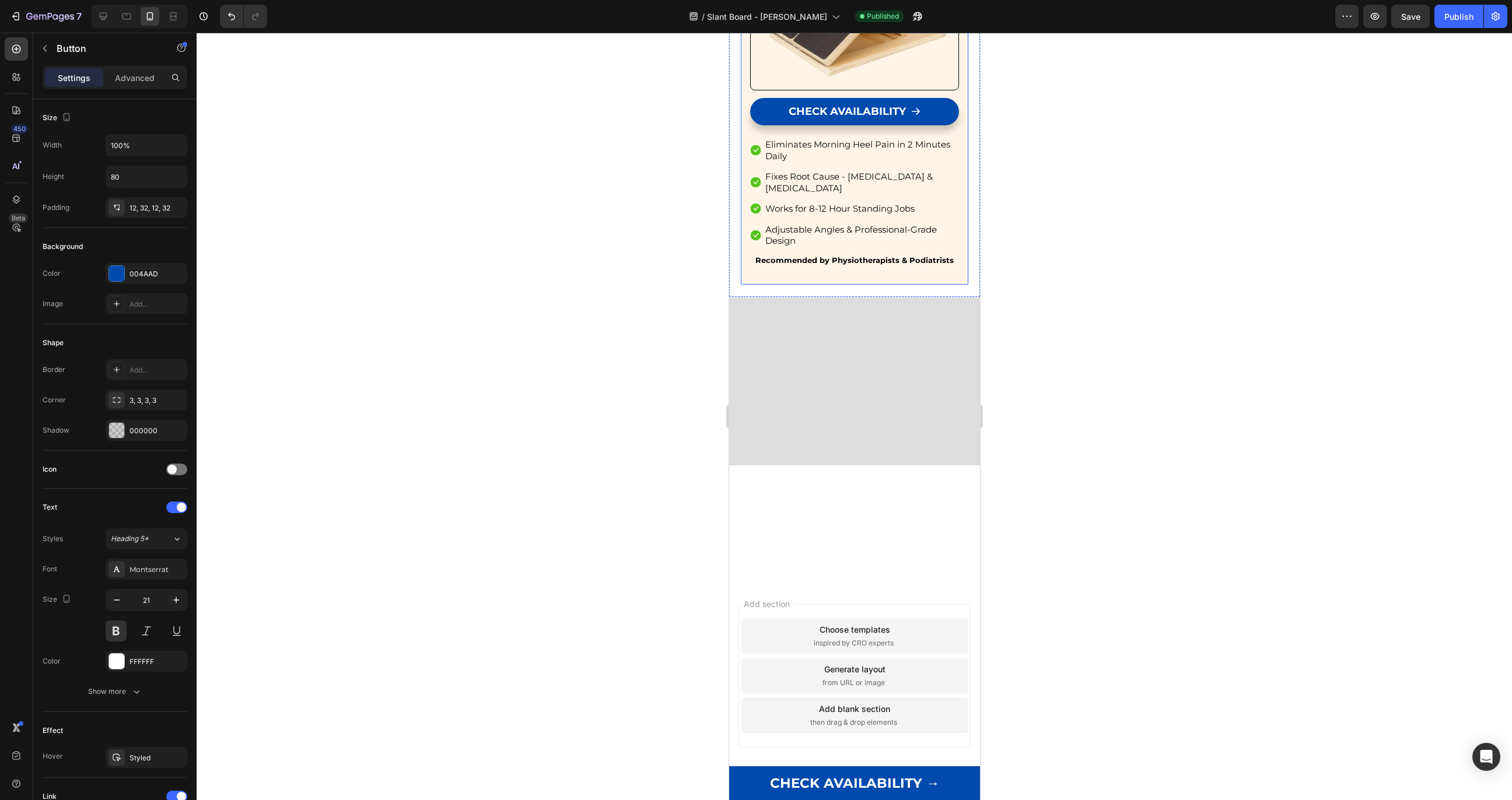
scroll to position [7799, 0]
click at [658, 355] on div at bounding box center [854, 416] width 1316 height 768
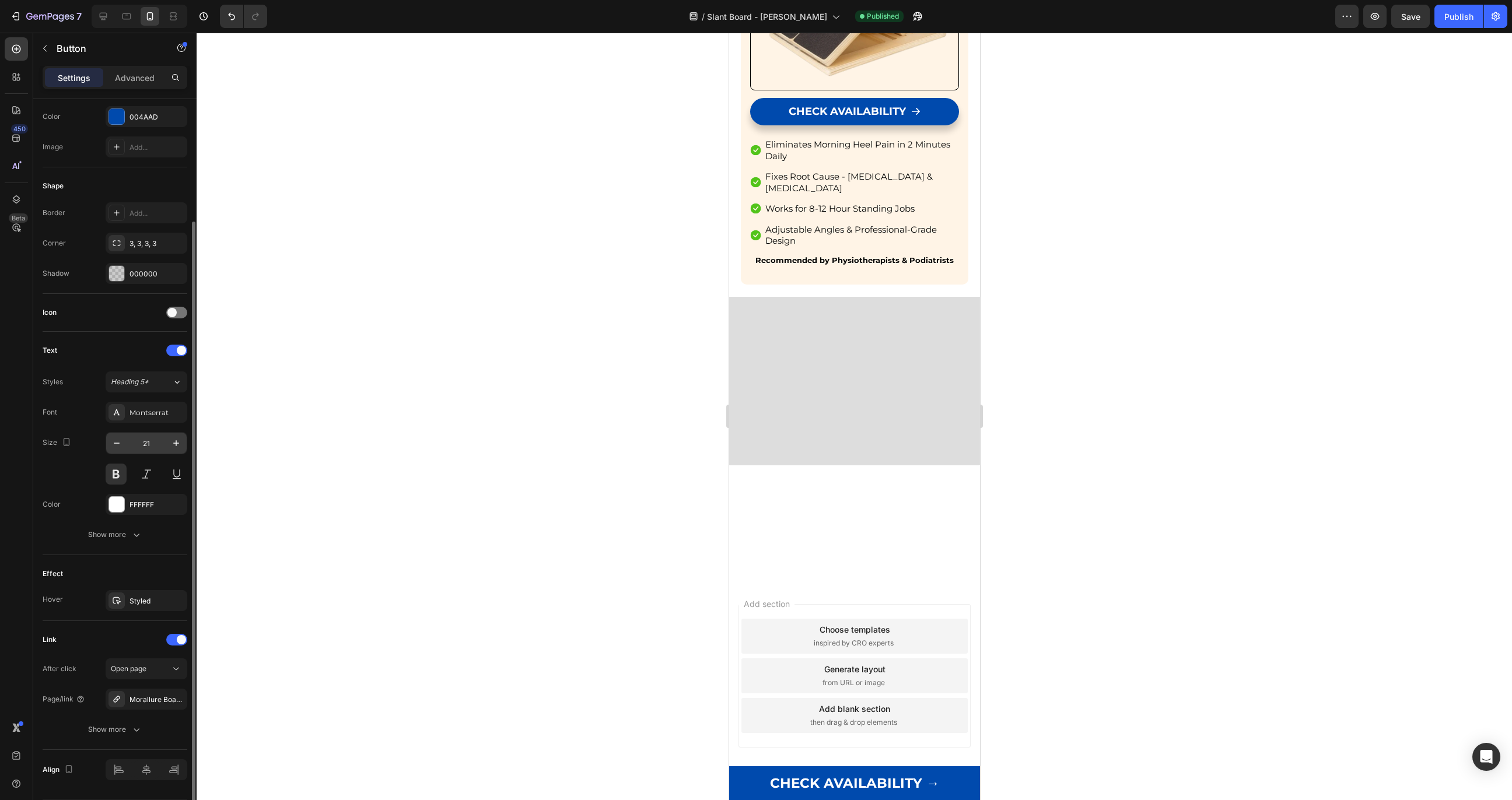
scroll to position [156, 0]
click at [138, 76] on p "Advanced" at bounding box center [135, 77] width 39 height 12
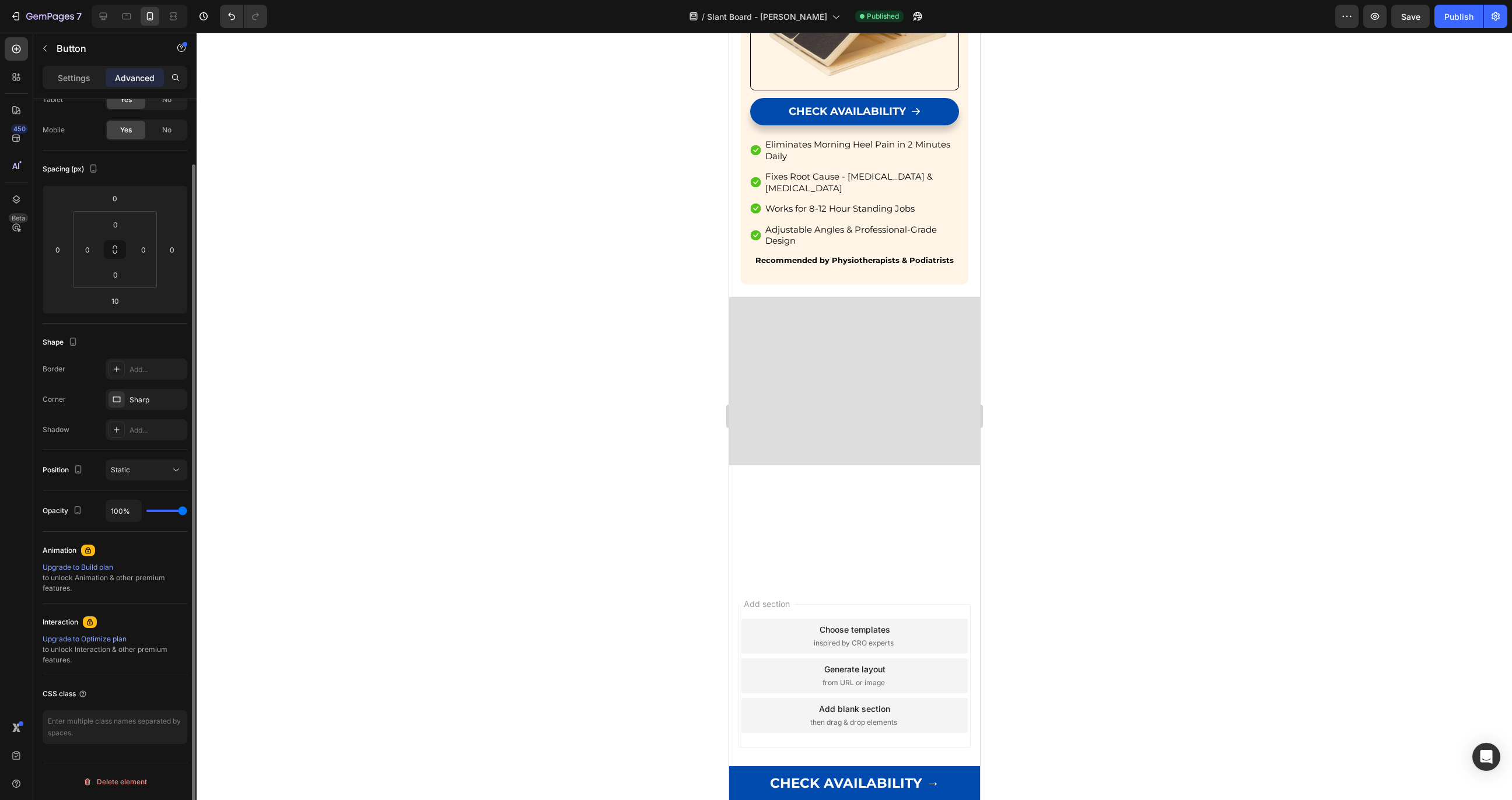
scroll to position [74, 0]
click at [81, 72] on p "Settings" at bounding box center [74, 77] width 32 height 12
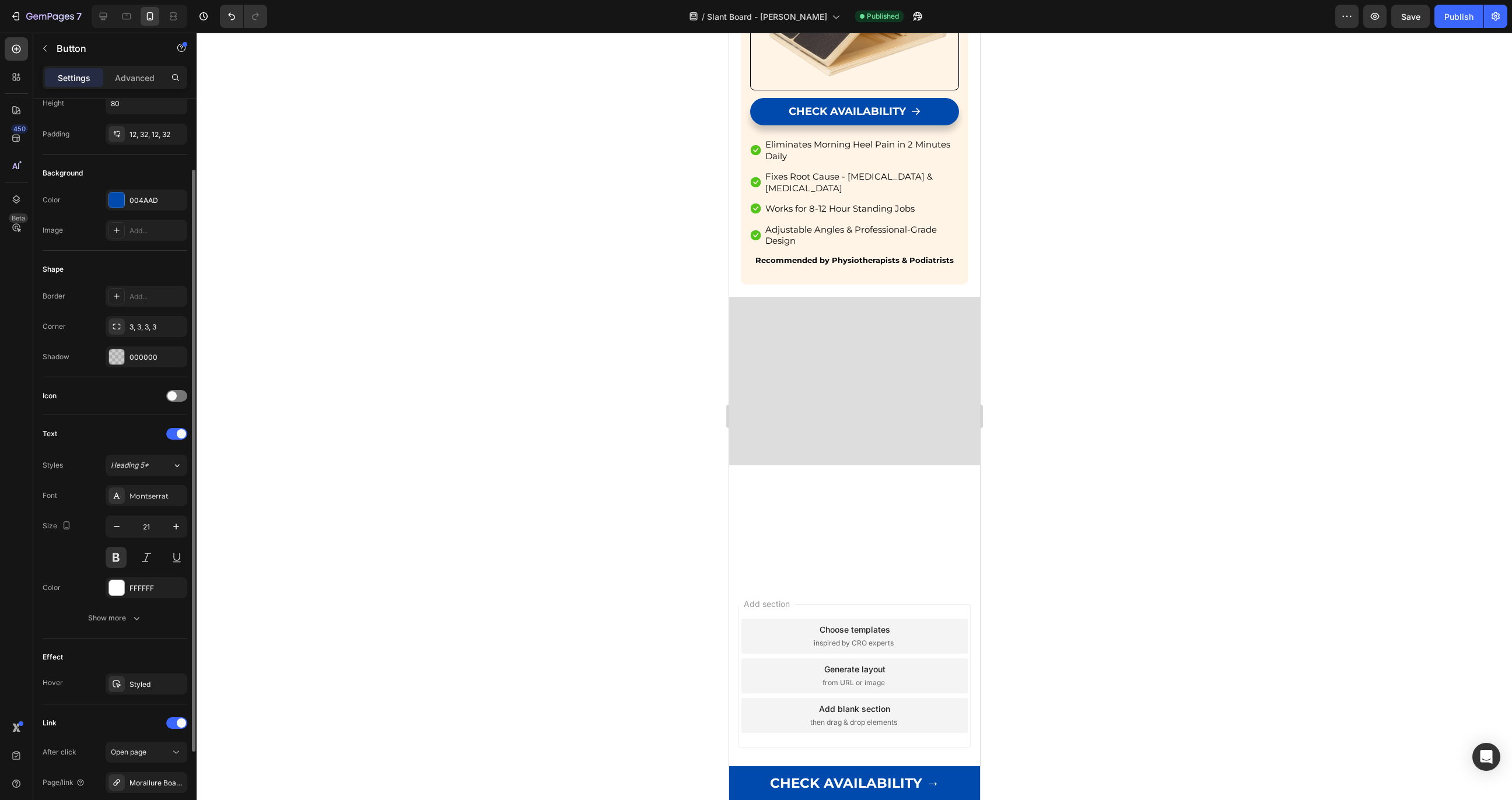
scroll to position [190, 0]
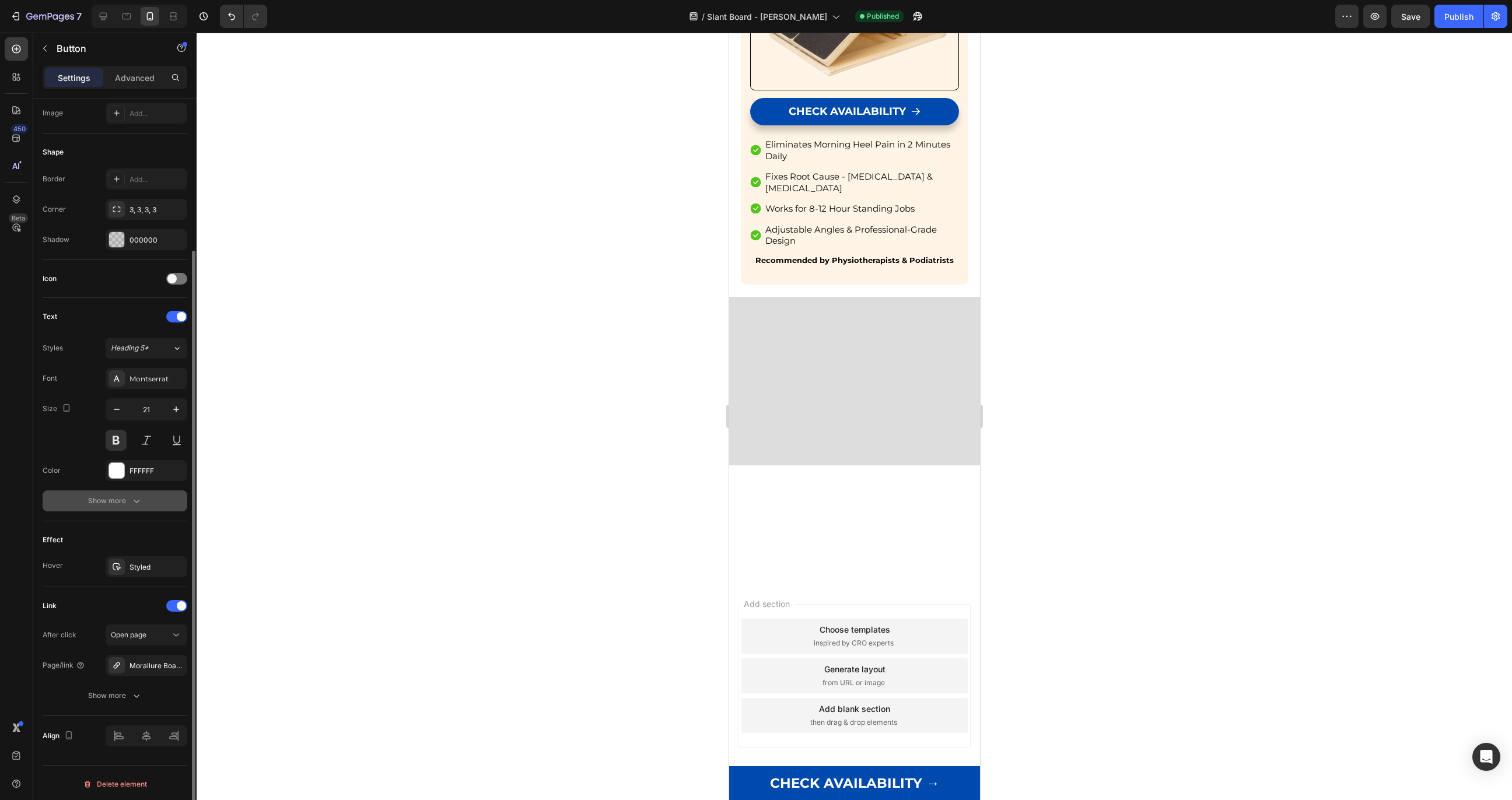
click at [100, 500] on div "Show more" at bounding box center [115, 501] width 54 height 11
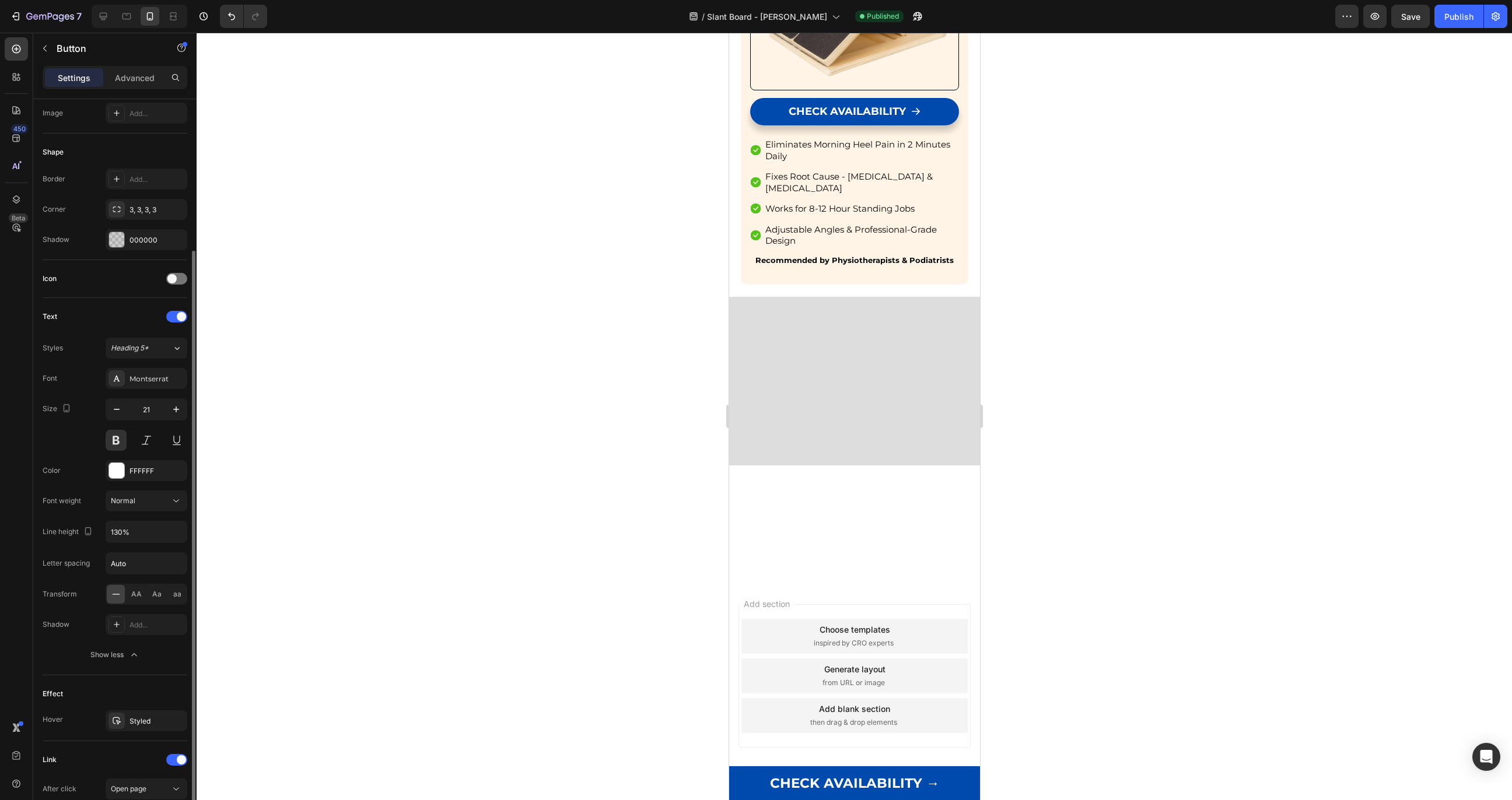
scroll to position [344, 0]
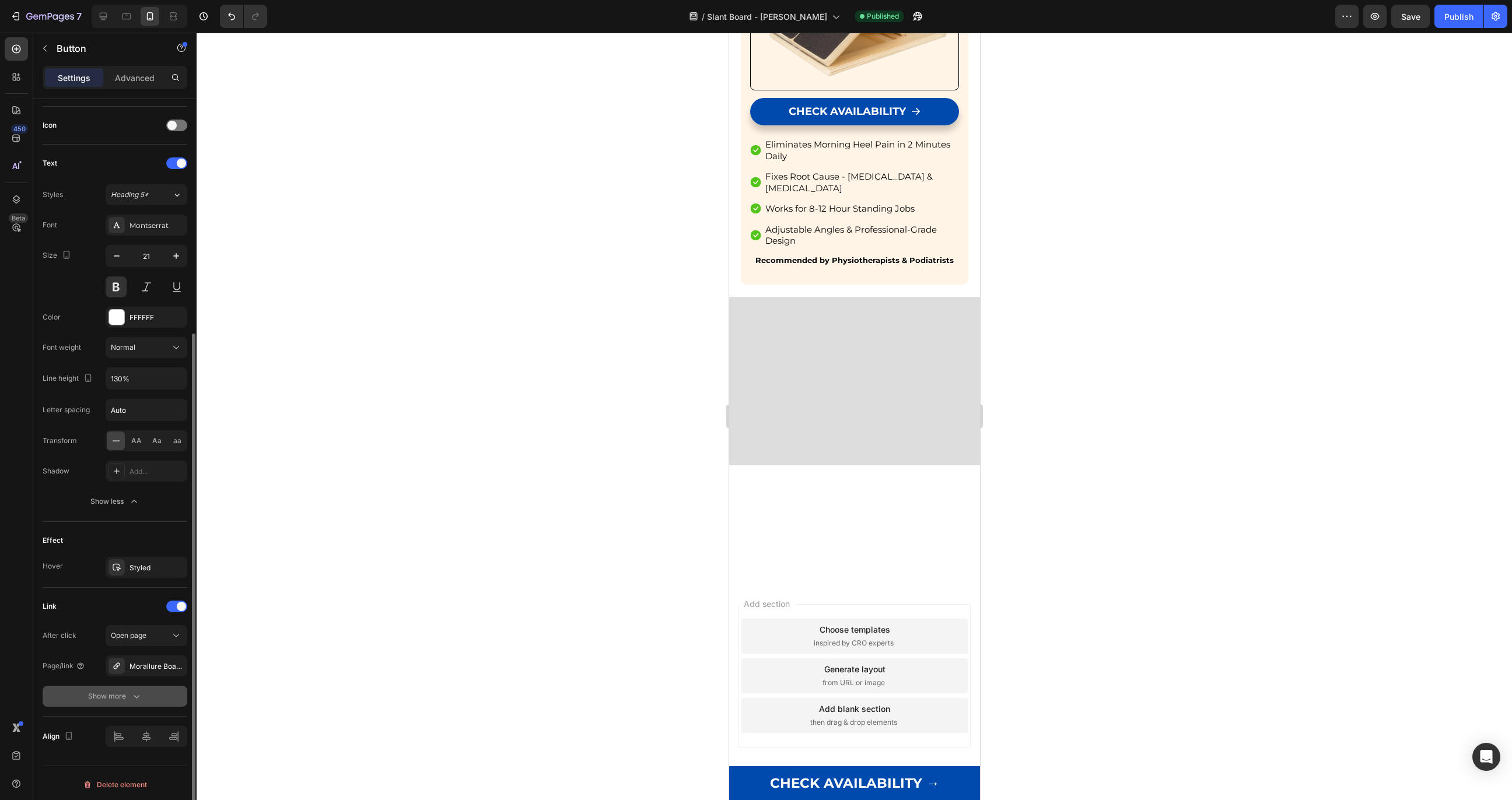
click at [97, 700] on button "Show more" at bounding box center [115, 696] width 145 height 21
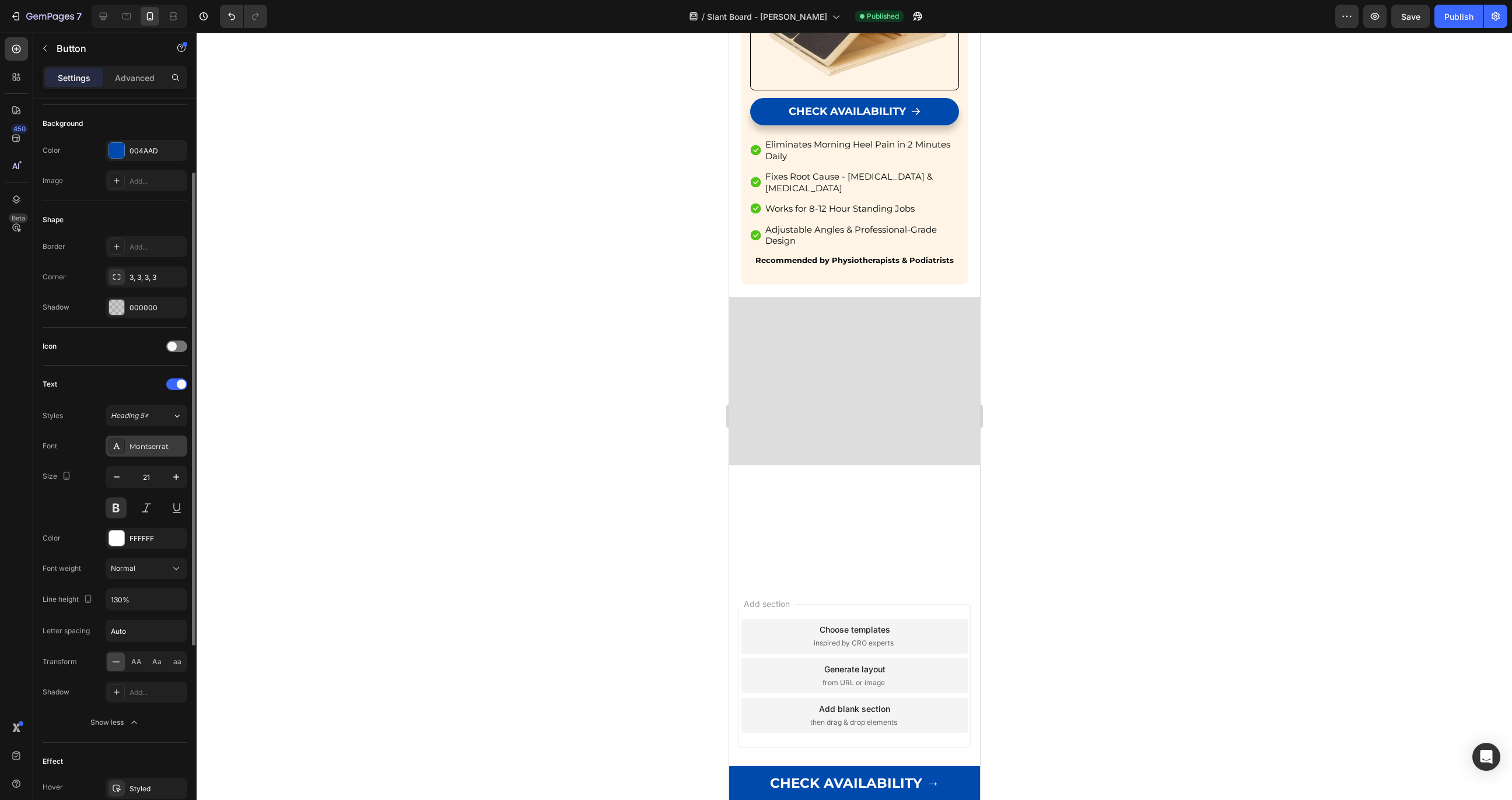
scroll to position [119, 0]
click at [178, 349] on div at bounding box center [177, 350] width 21 height 11
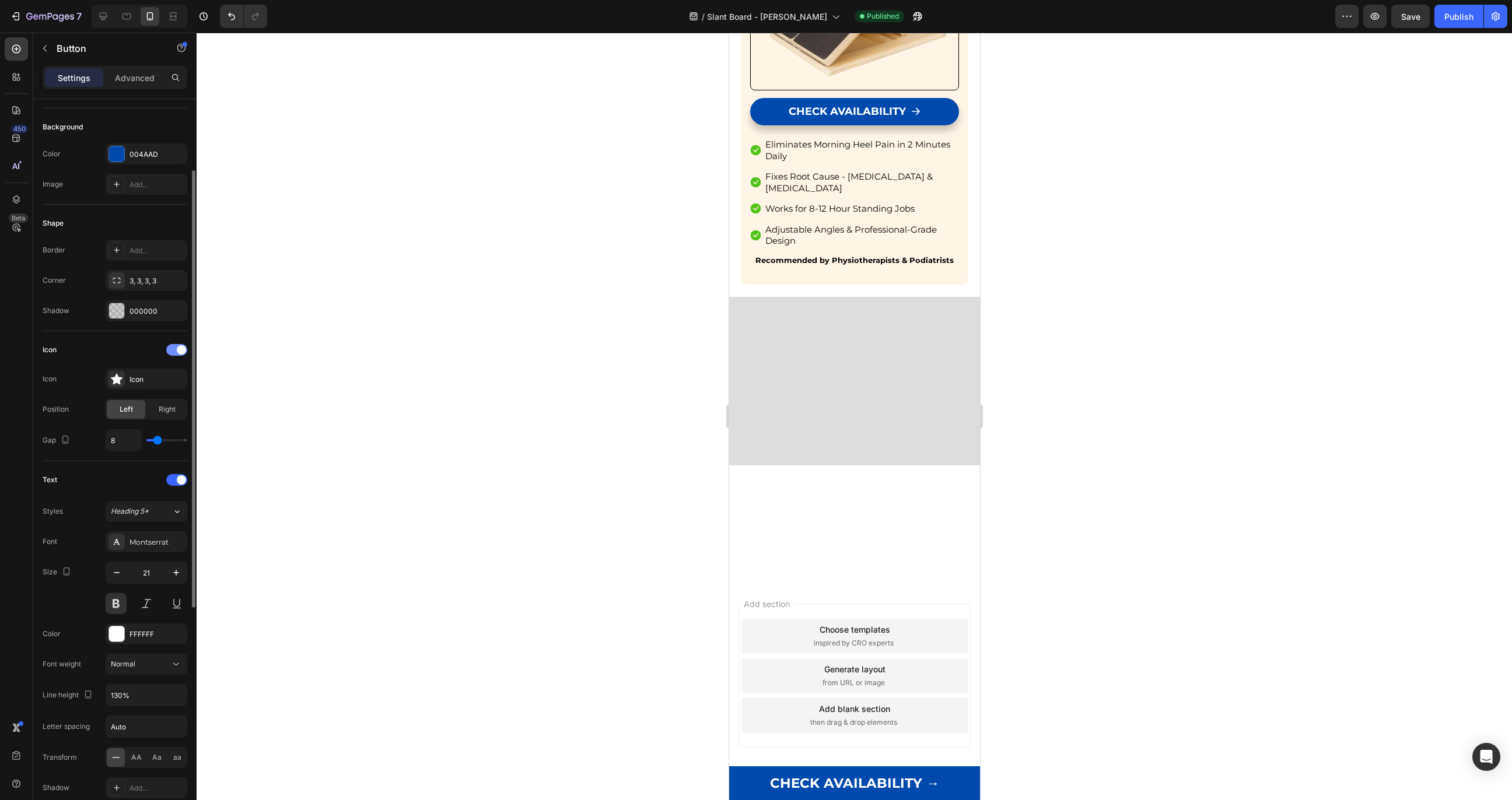
click at [178, 349] on span at bounding box center [181, 350] width 10 height 10
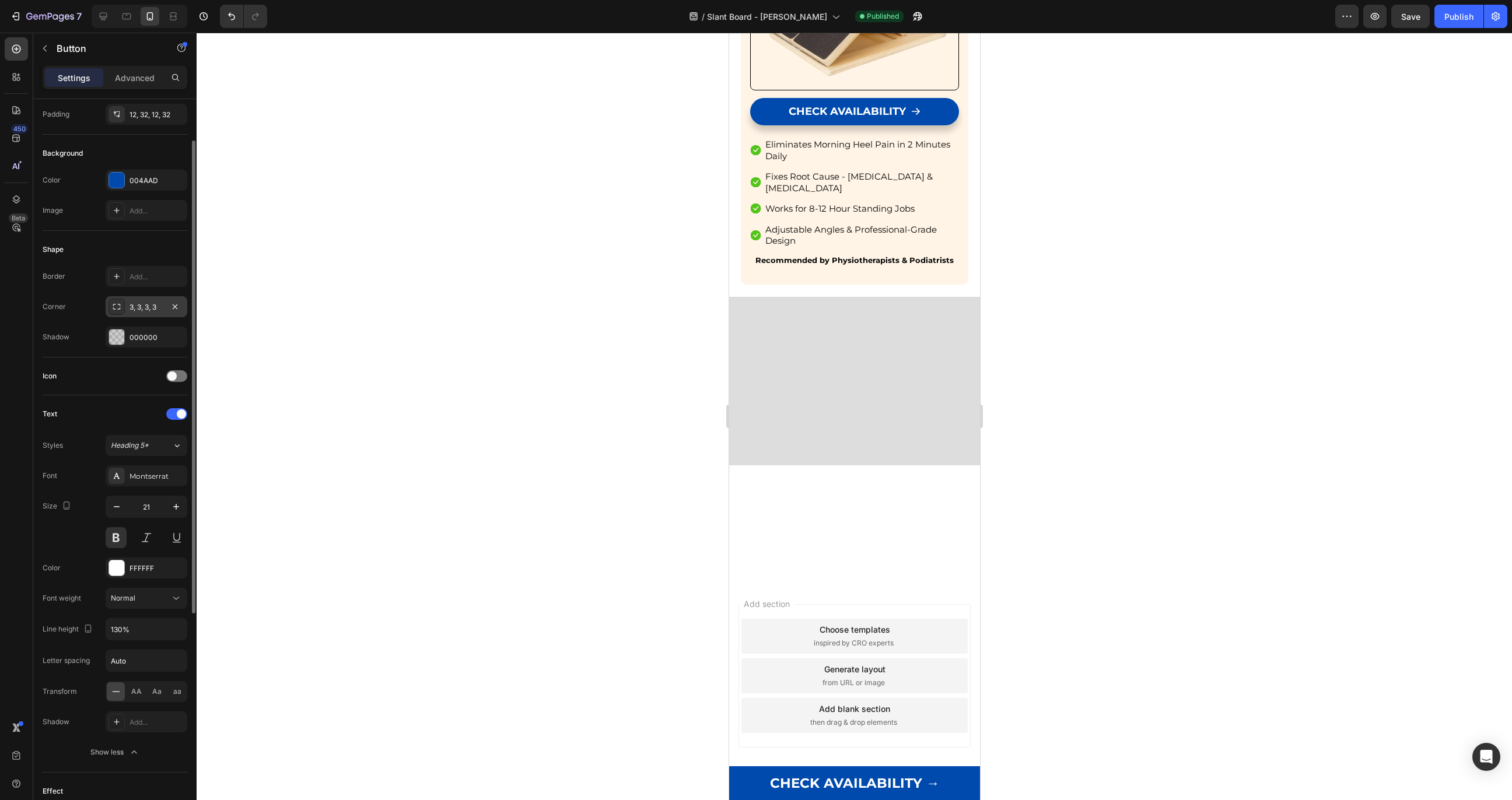
scroll to position [79, 0]
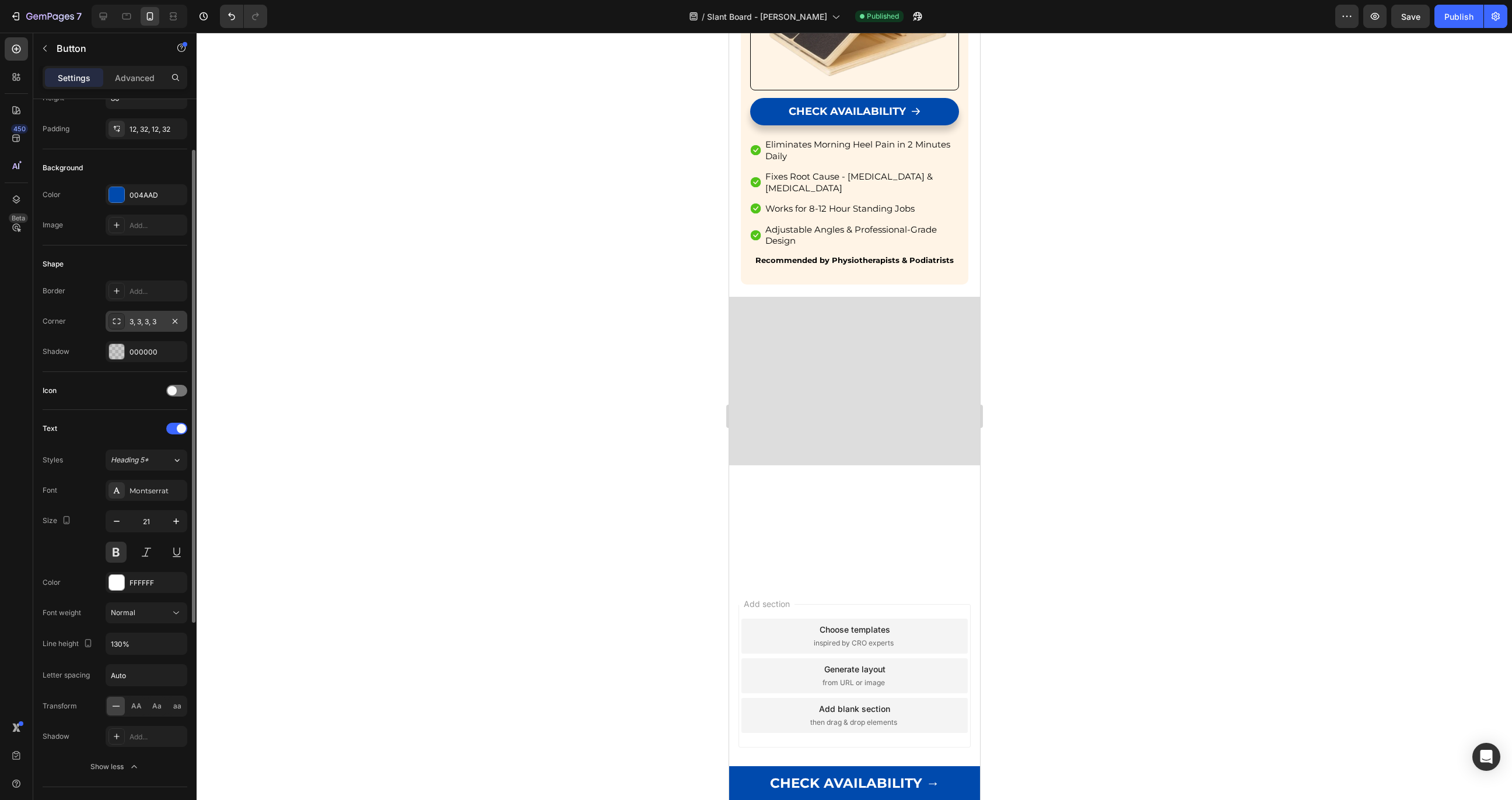
click at [125, 319] on div at bounding box center [117, 321] width 17 height 17
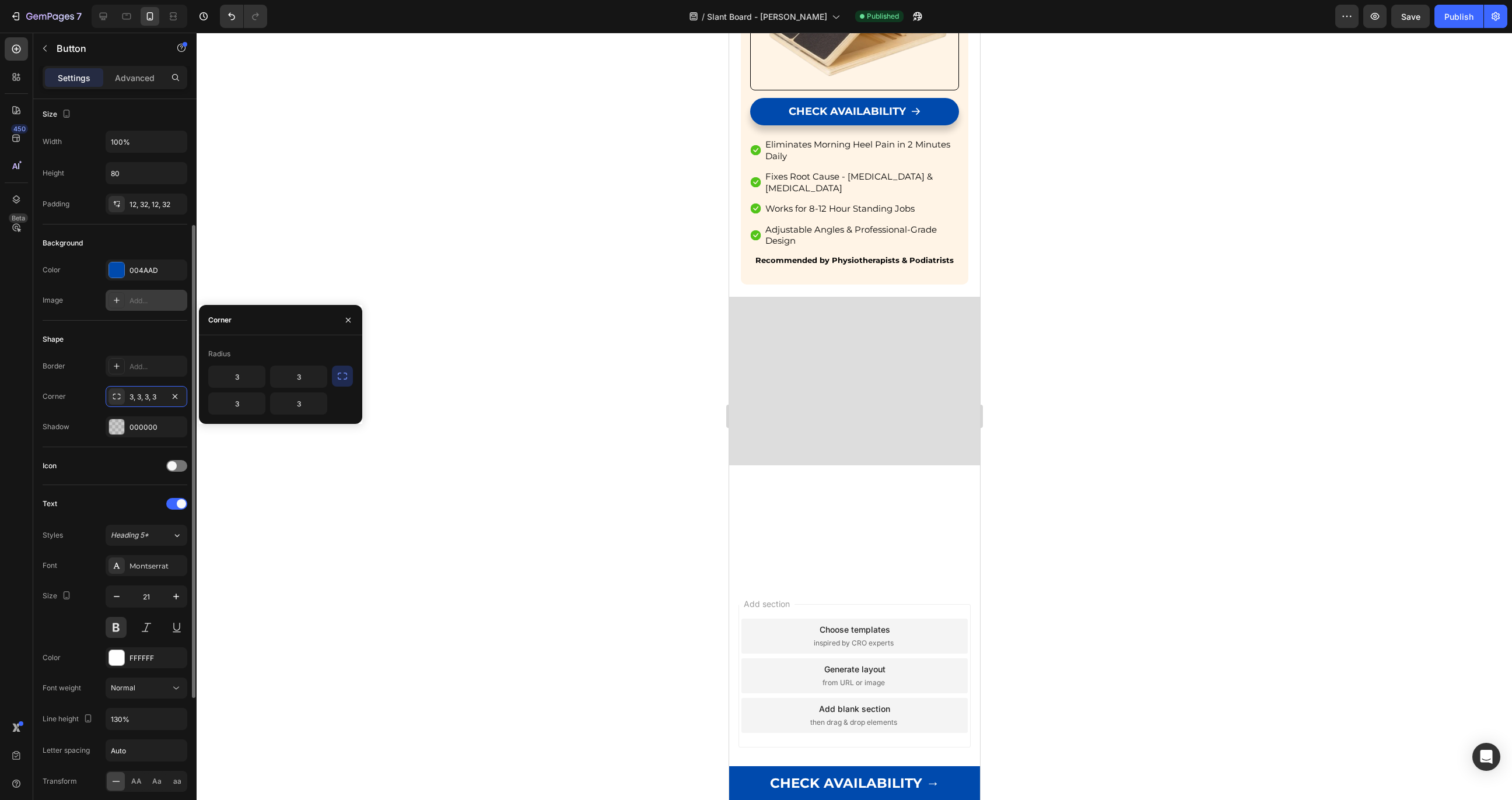
scroll to position [0, 0]
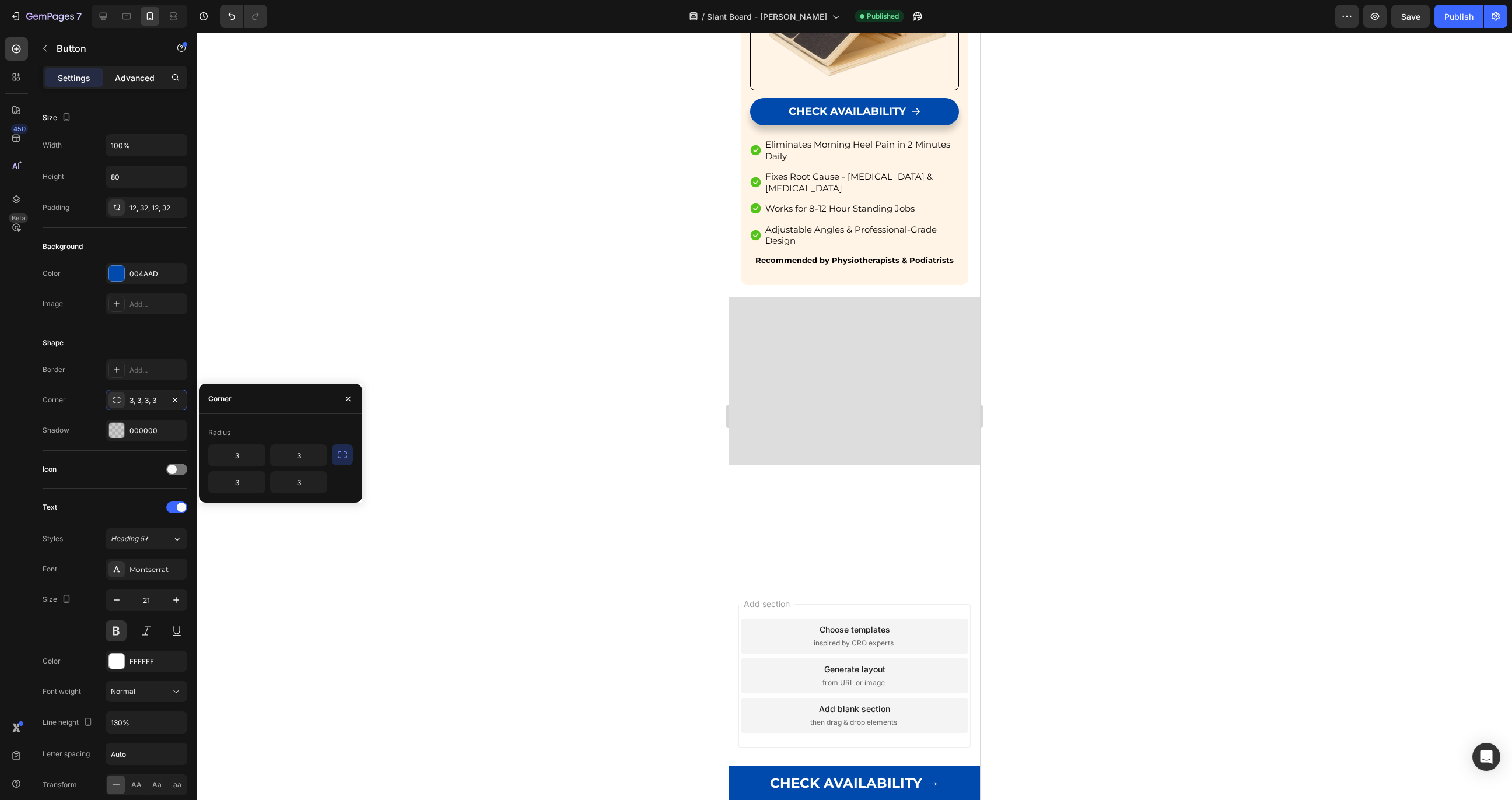
click at [126, 73] on p "Advanced" at bounding box center [135, 77] width 39 height 12
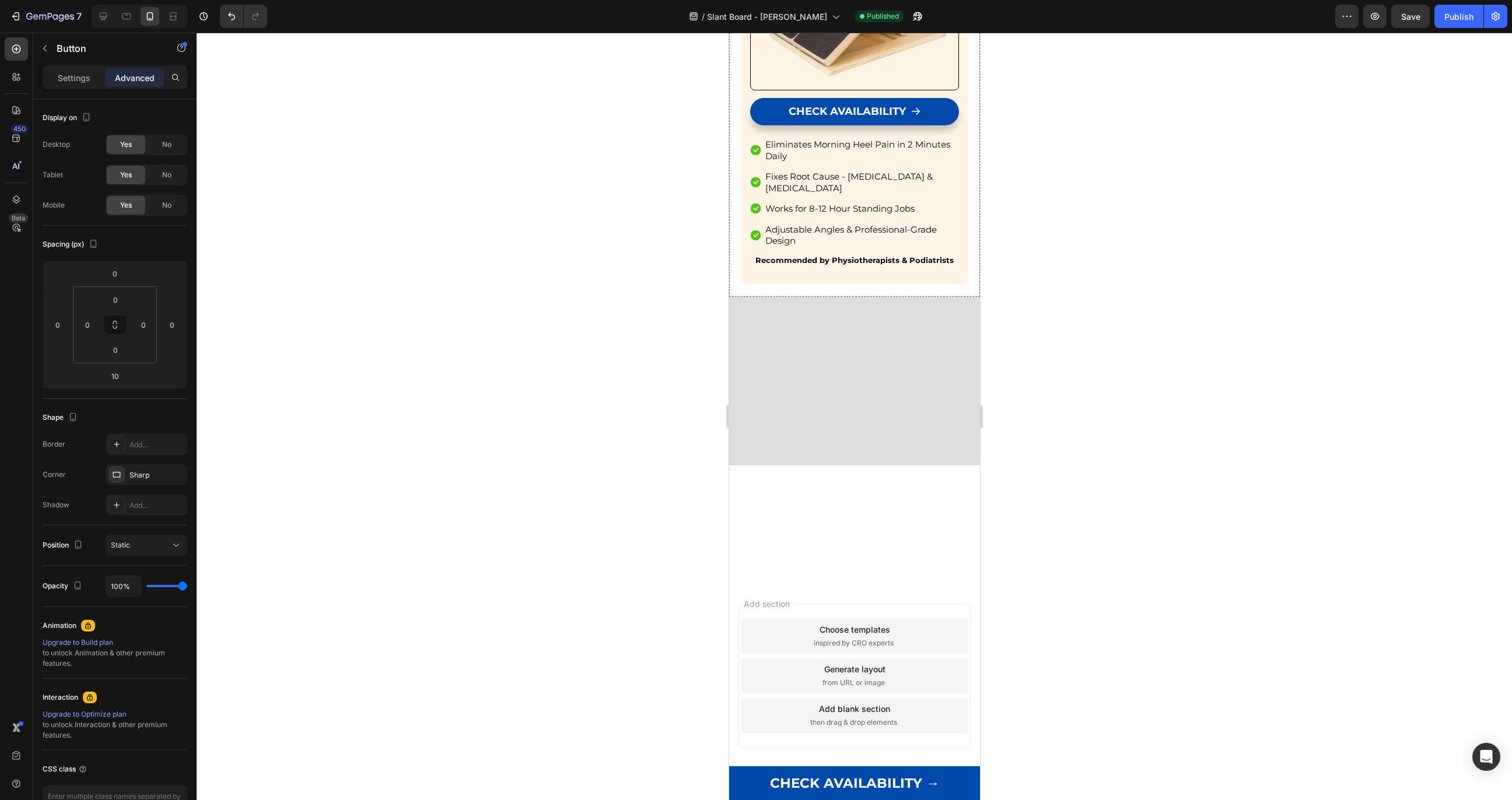
click at [714, 375] on div at bounding box center [854, 416] width 1316 height 768
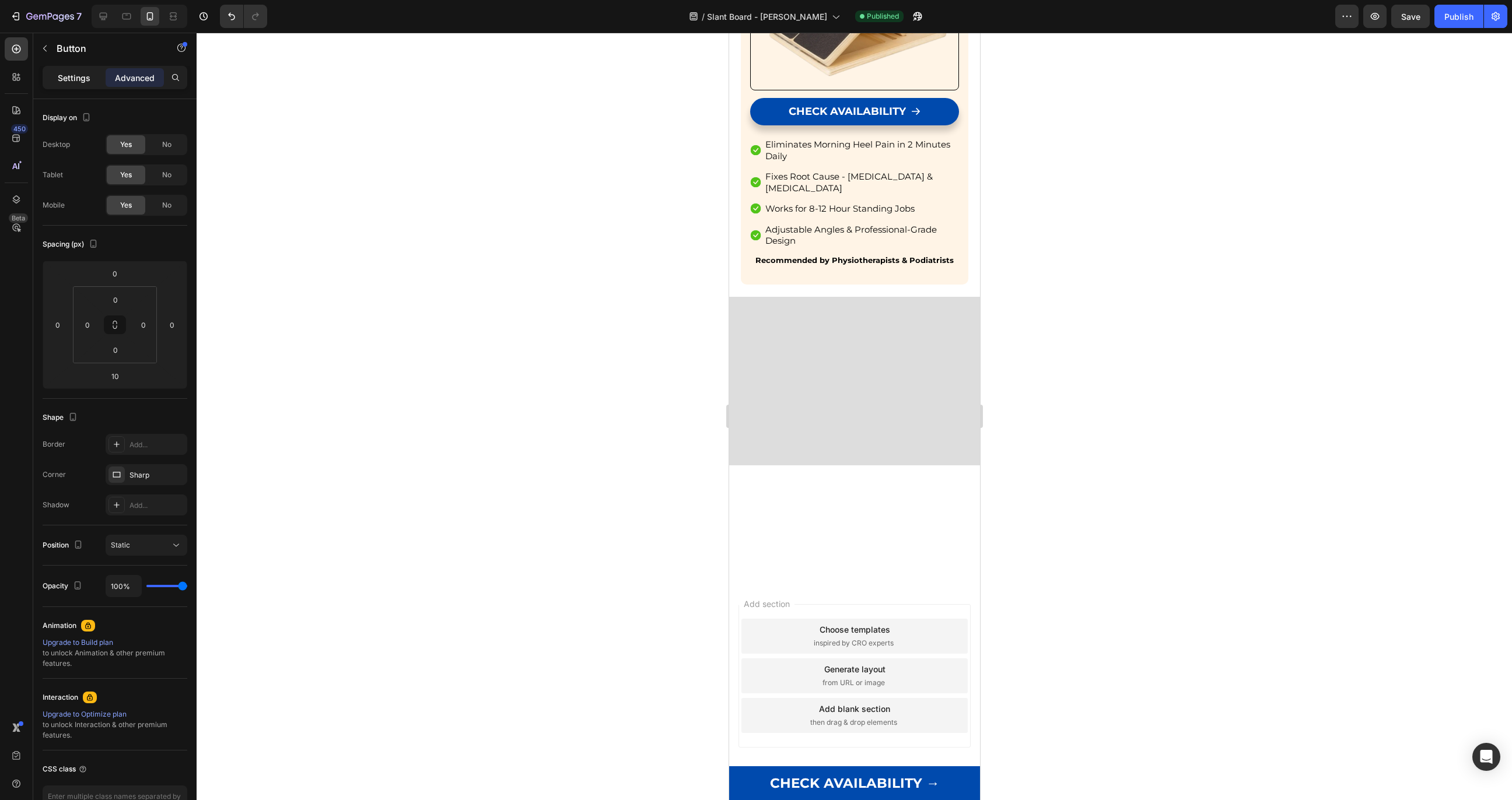
click at [77, 84] on div "Settings" at bounding box center [74, 77] width 58 height 18
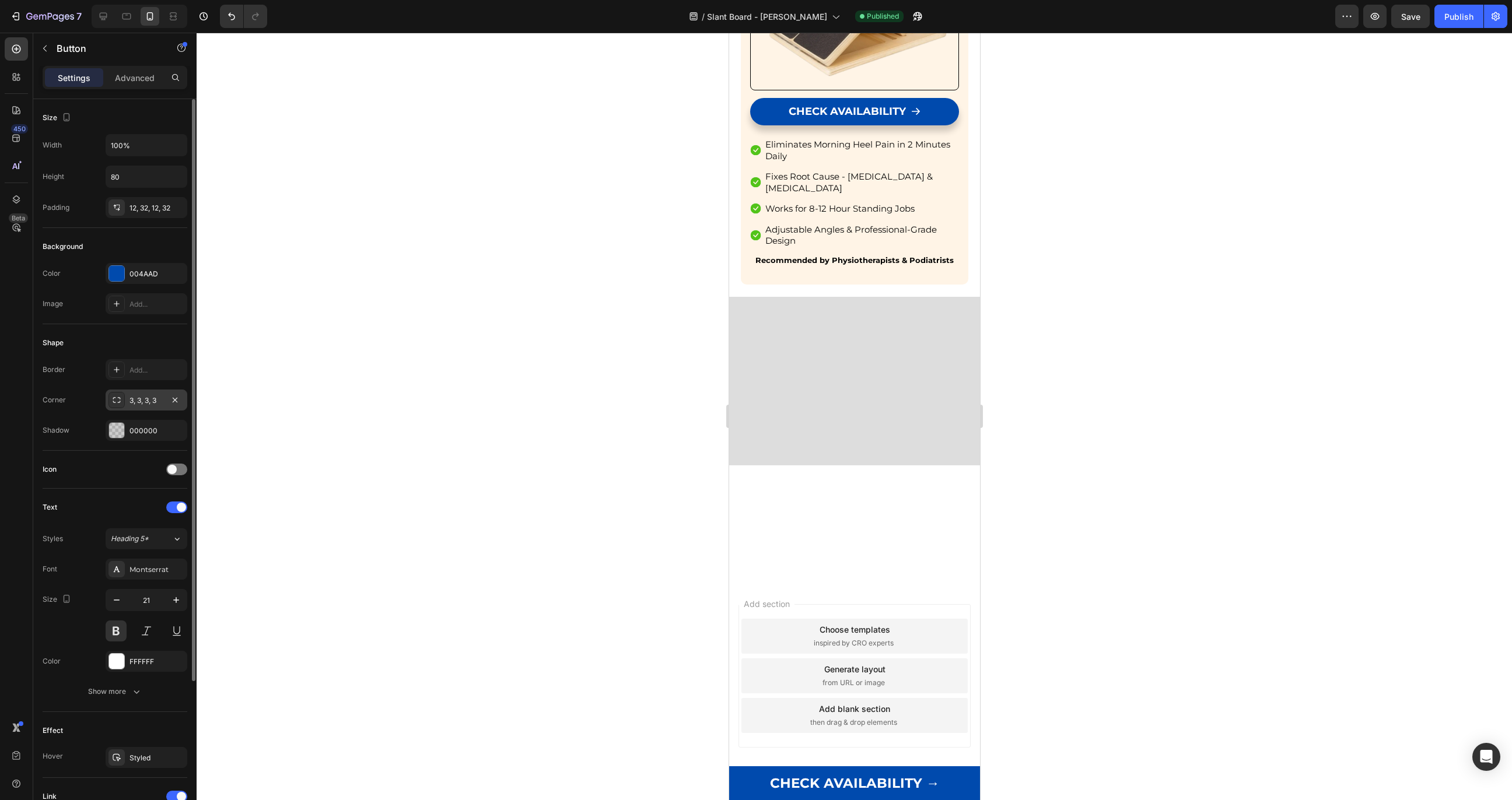
scroll to position [72, 0]
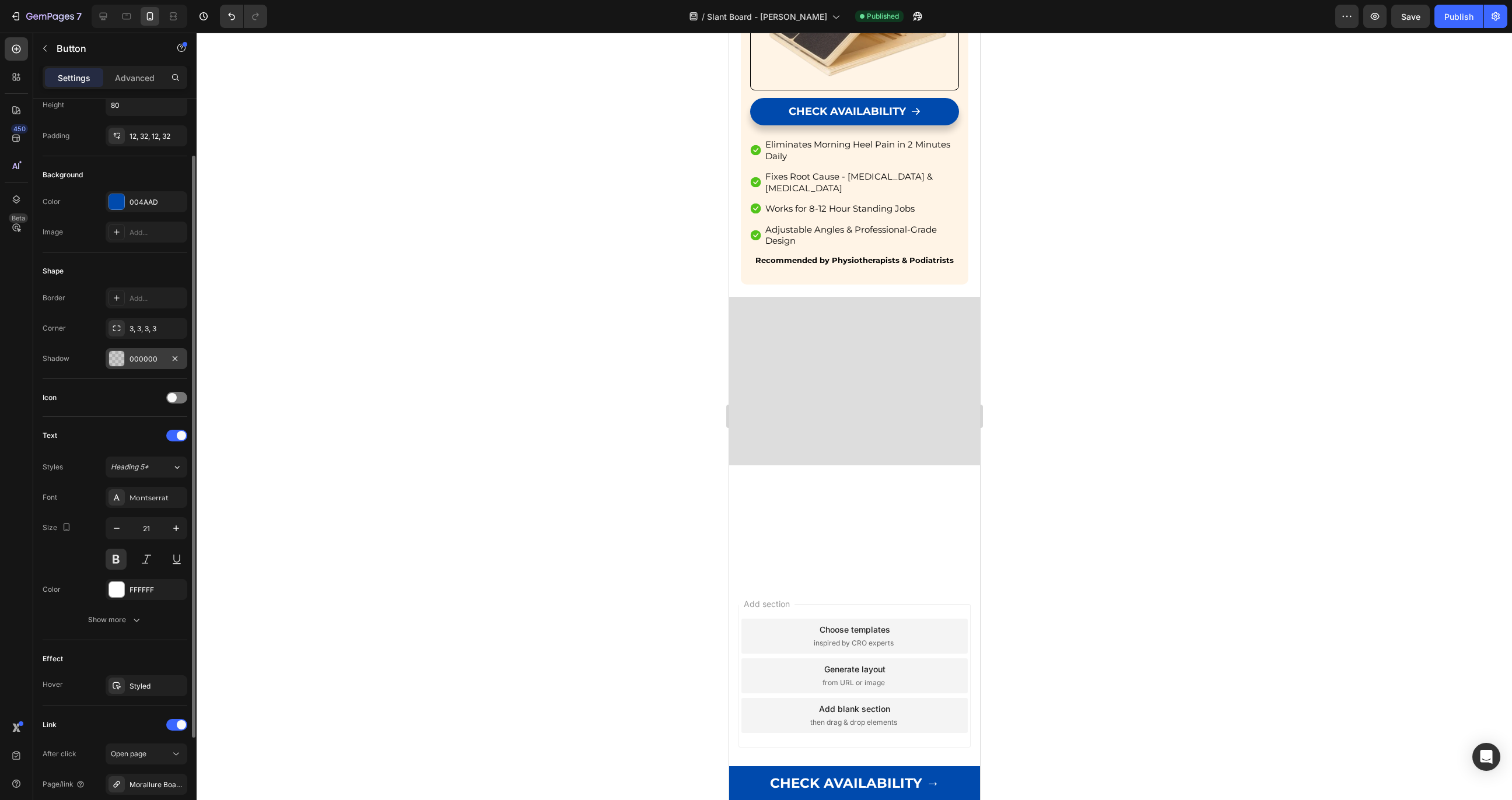
click at [118, 365] on div at bounding box center [117, 359] width 15 height 15
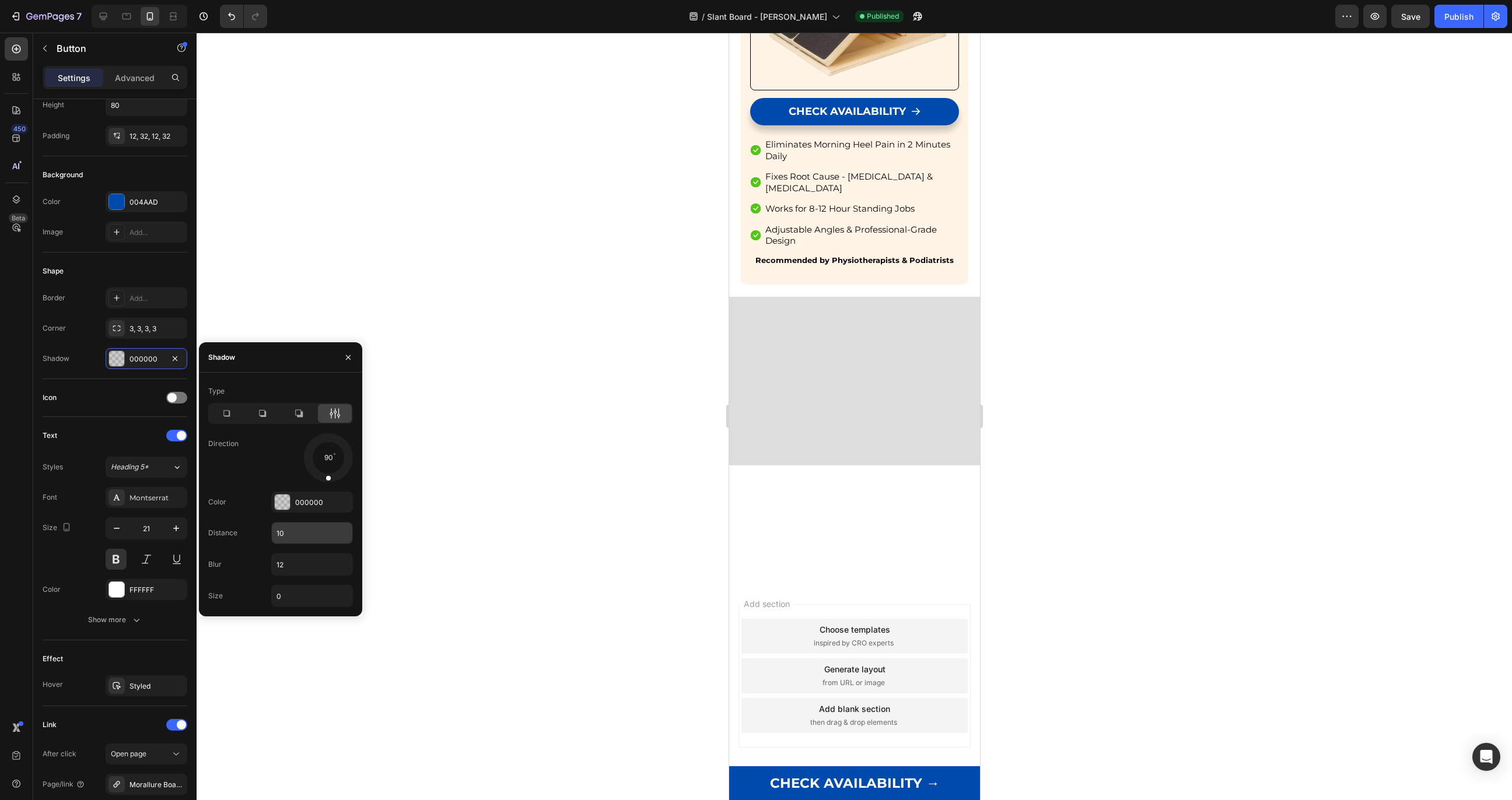
drag, startPoint x: 328, startPoint y: 476, endPoint x: 325, endPoint y: 530, distance: 54.1
click at [325, 530] on div "Type Direction 90 Color 000000 Distance 10 Blur 12 Size 0" at bounding box center [280, 495] width 163 height 225
click at [624, 354] on div at bounding box center [854, 416] width 1316 height 768
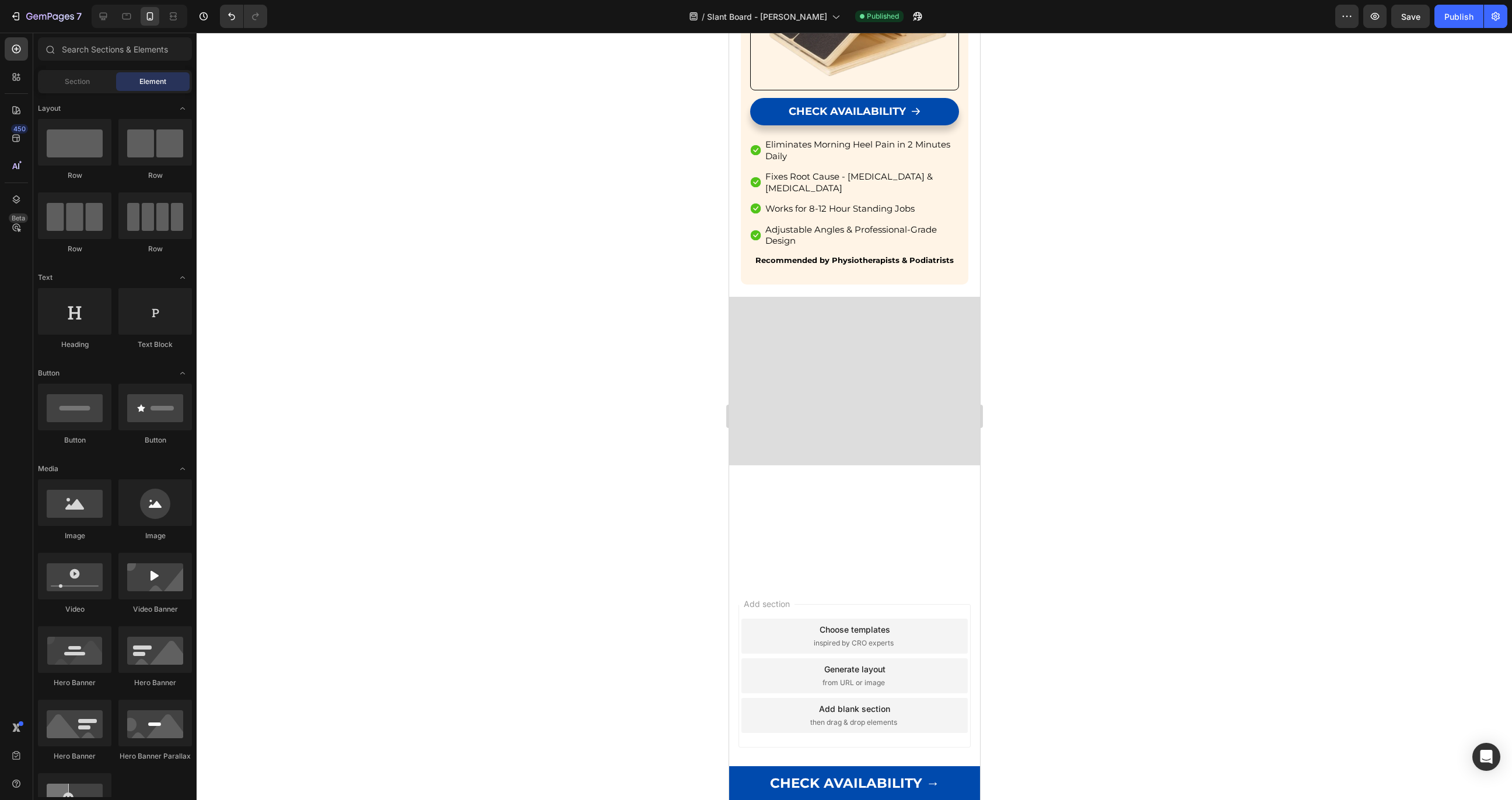
click at [624, 354] on div at bounding box center [854, 416] width 1316 height 768
click at [104, 22] on div at bounding box center [103, 16] width 18 height 18
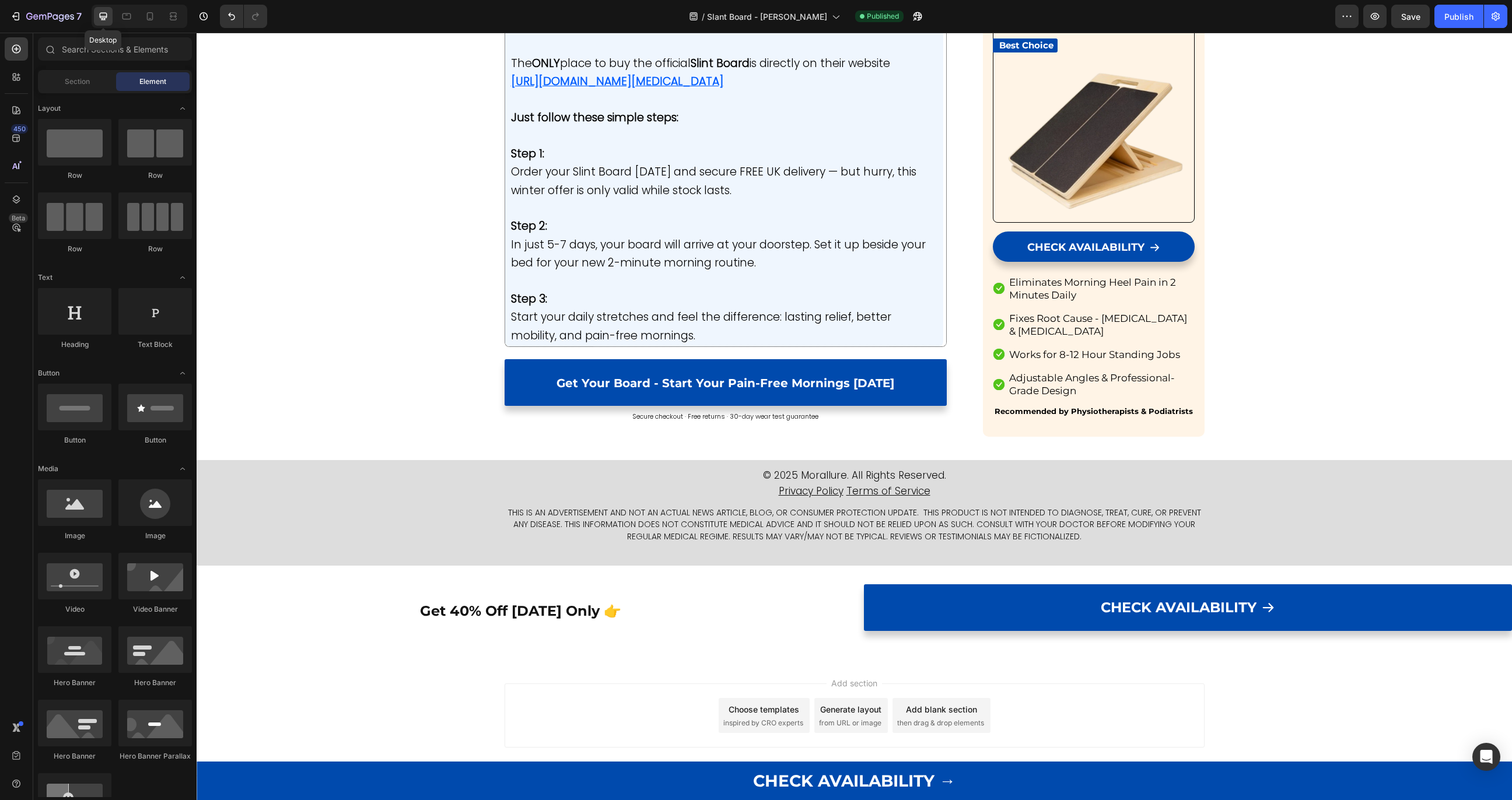
scroll to position [6469, 0]
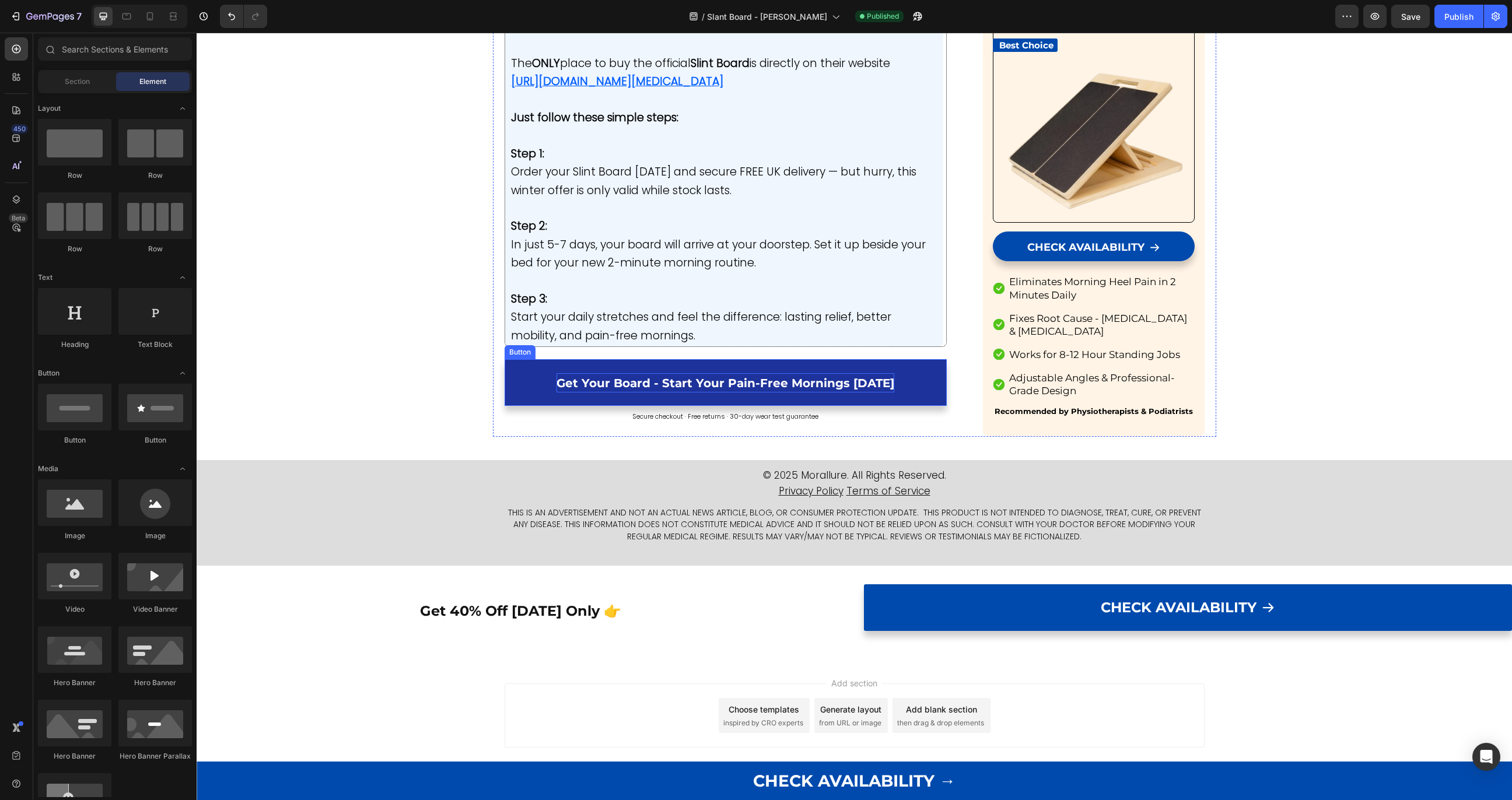
click at [577, 382] on span "Get Your Board - Start Your Pain-Free Mornings [DATE]" at bounding box center [726, 383] width 338 height 14
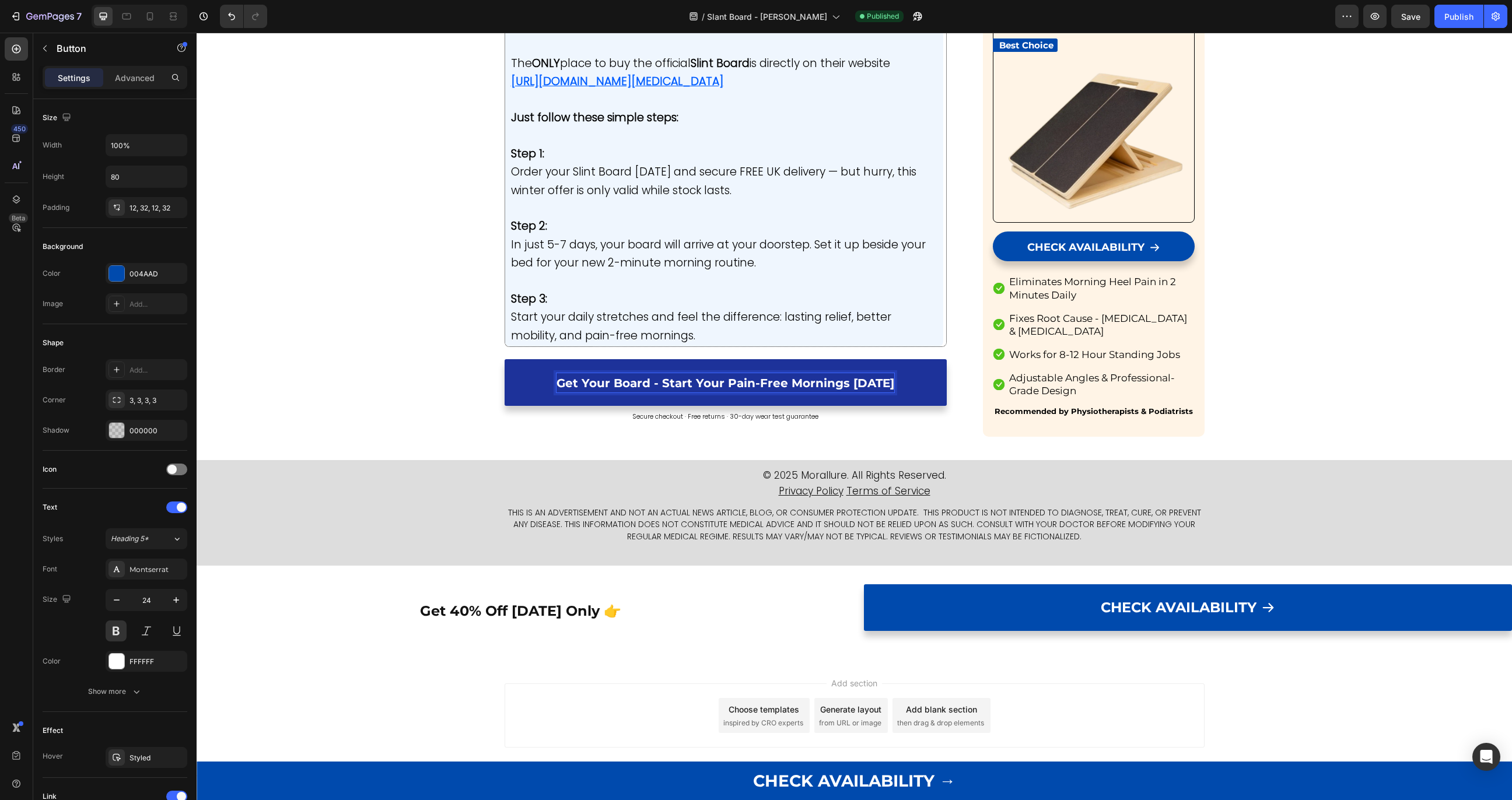
click at [577, 382] on span "Get Your Board - Start Your Pain-Free Mornings [DATE]" at bounding box center [726, 383] width 338 height 14
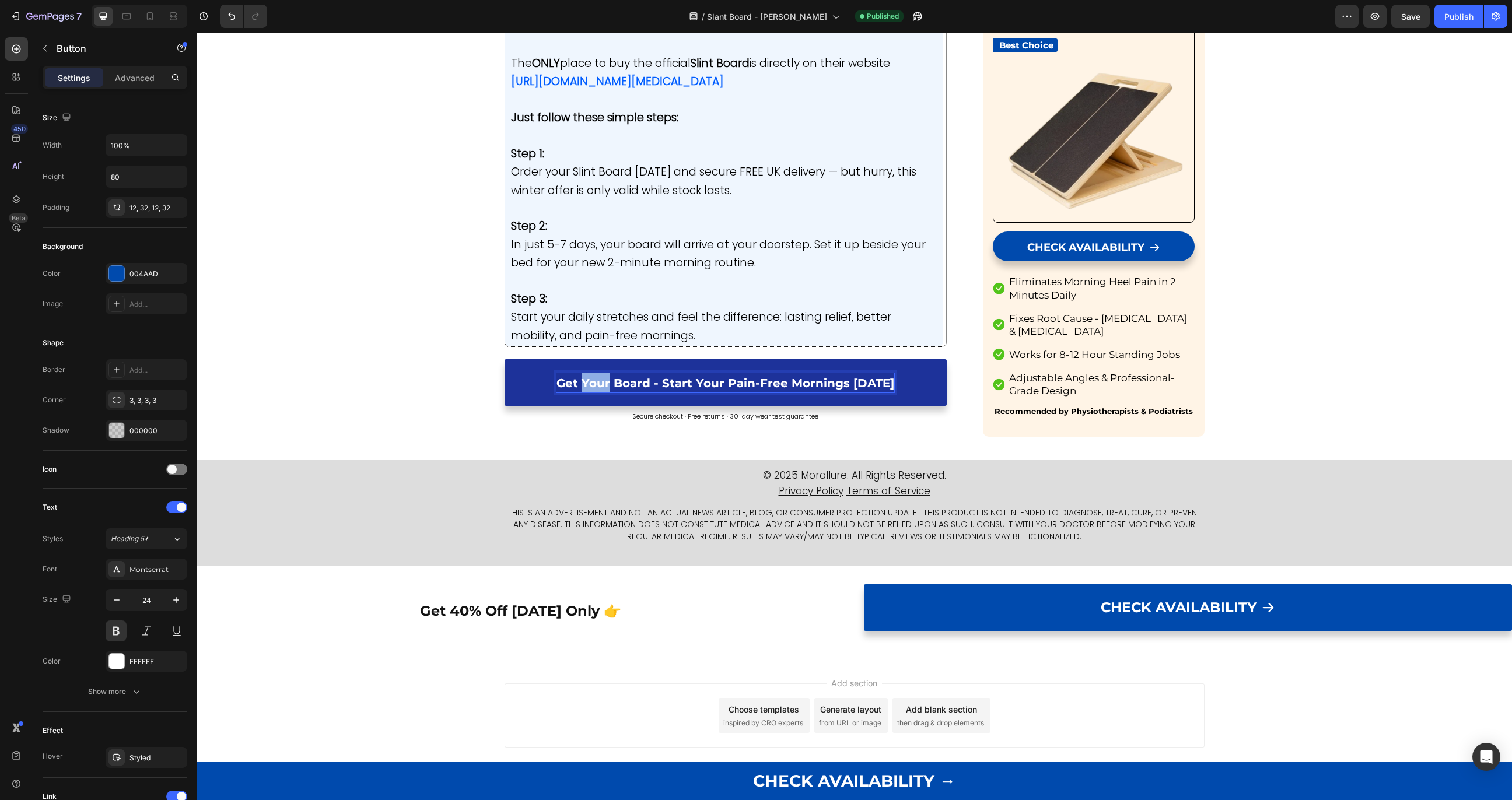
click at [577, 382] on span "Get Your Board - Start Your Pain-Free Mornings [DATE]" at bounding box center [726, 383] width 338 height 14
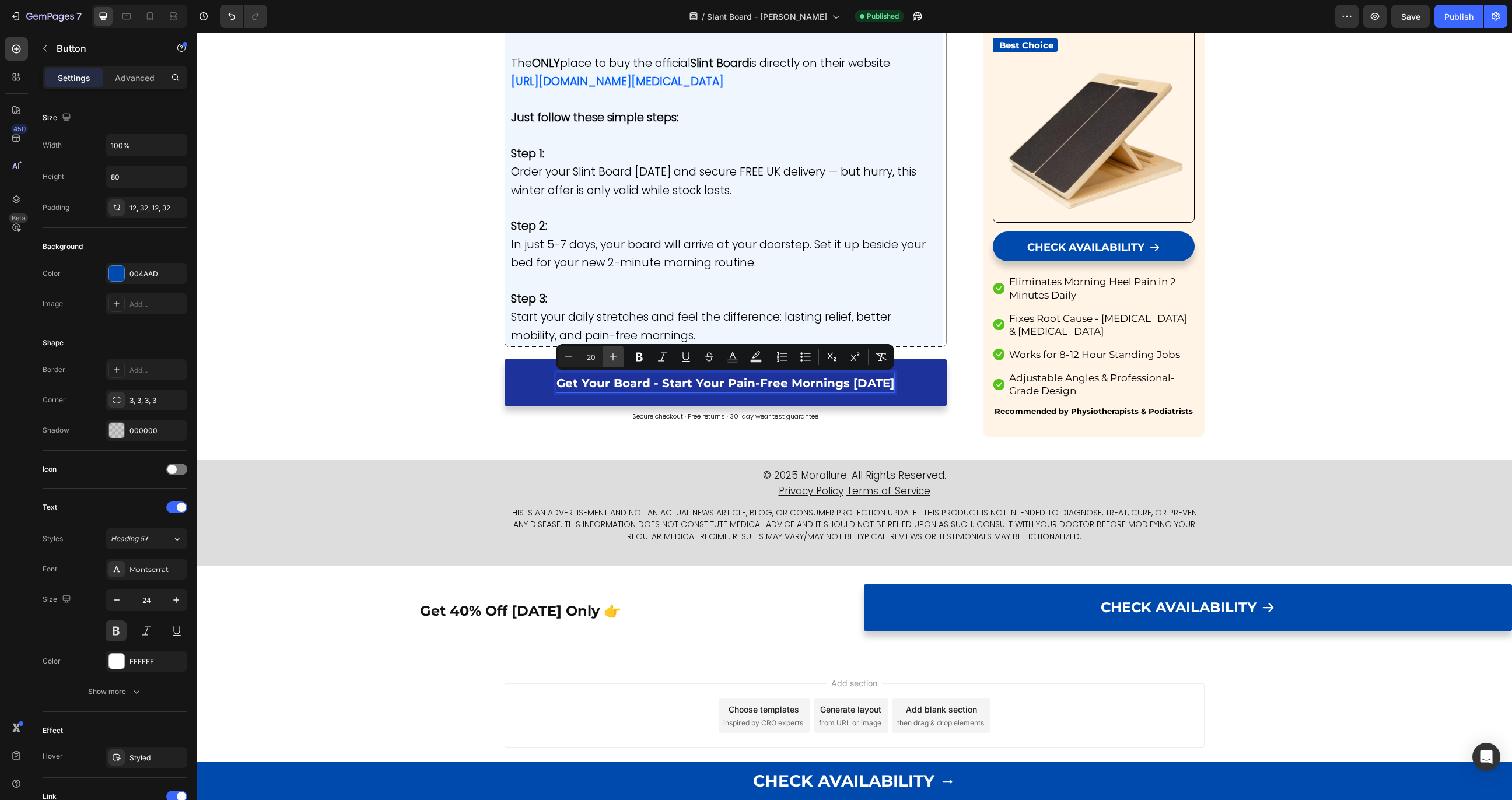
click at [614, 356] on icon "Editor contextual toolbar" at bounding box center [614, 357] width 8 height 8
click at [572, 357] on icon "Editor contextual toolbar" at bounding box center [569, 357] width 11 height 11
type input "22"
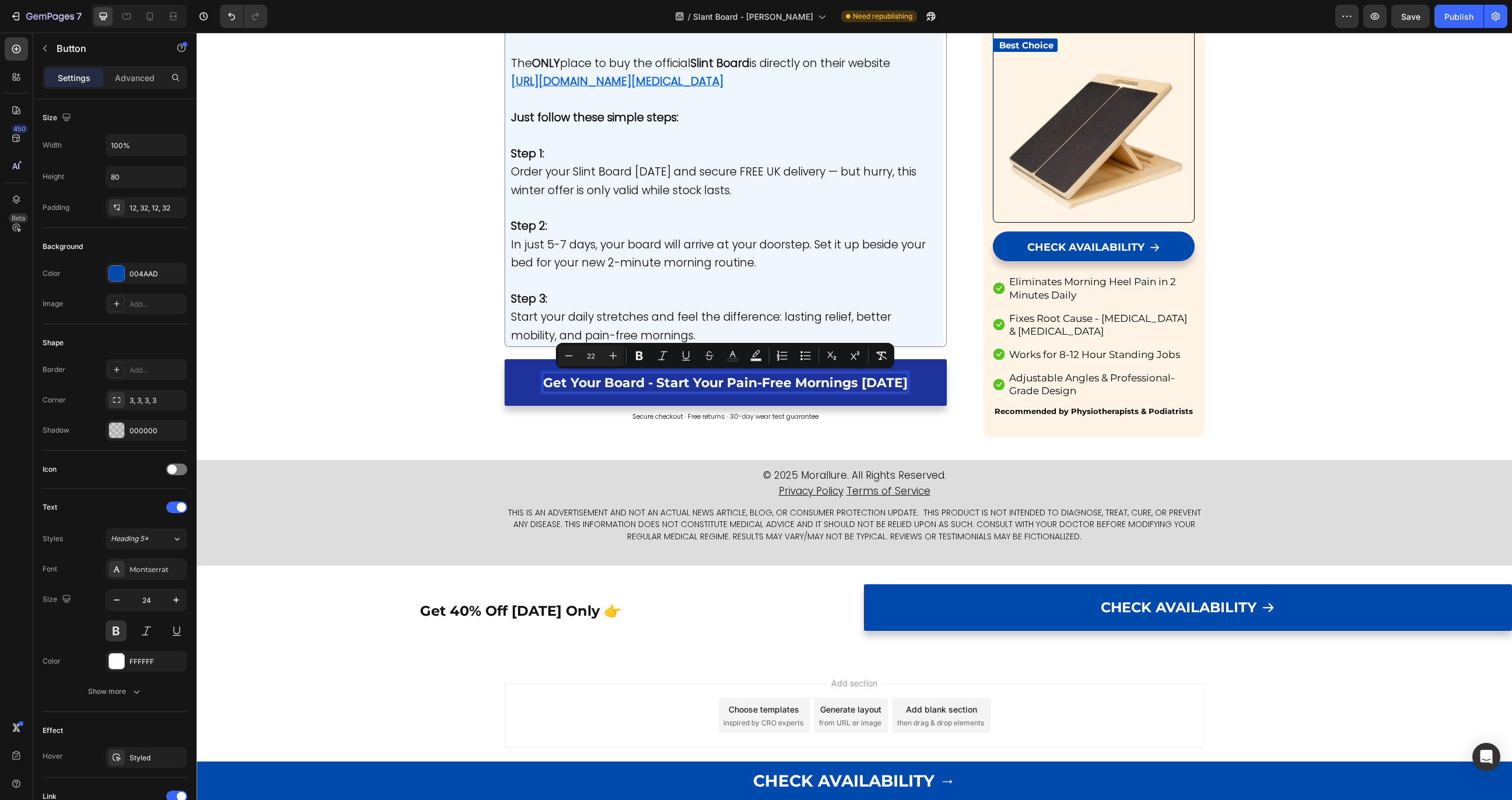
click at [684, 385] on span "Get Your Board - Start Your Pain-Free Mornings [DATE]" at bounding box center [726, 383] width 365 height 16
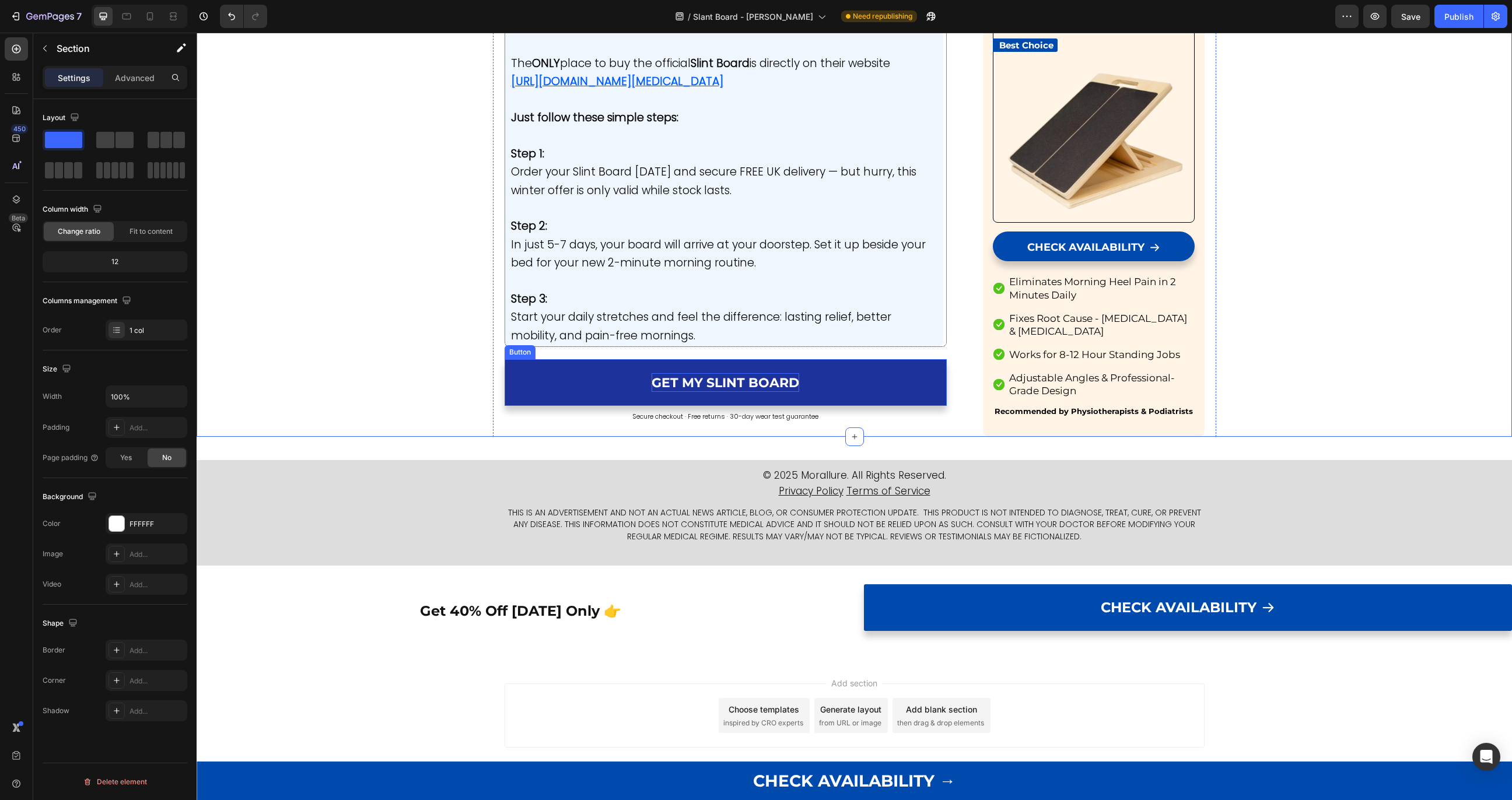
click at [677, 377] on span "GET MY SLINT BOARD" at bounding box center [726, 383] width 147 height 16
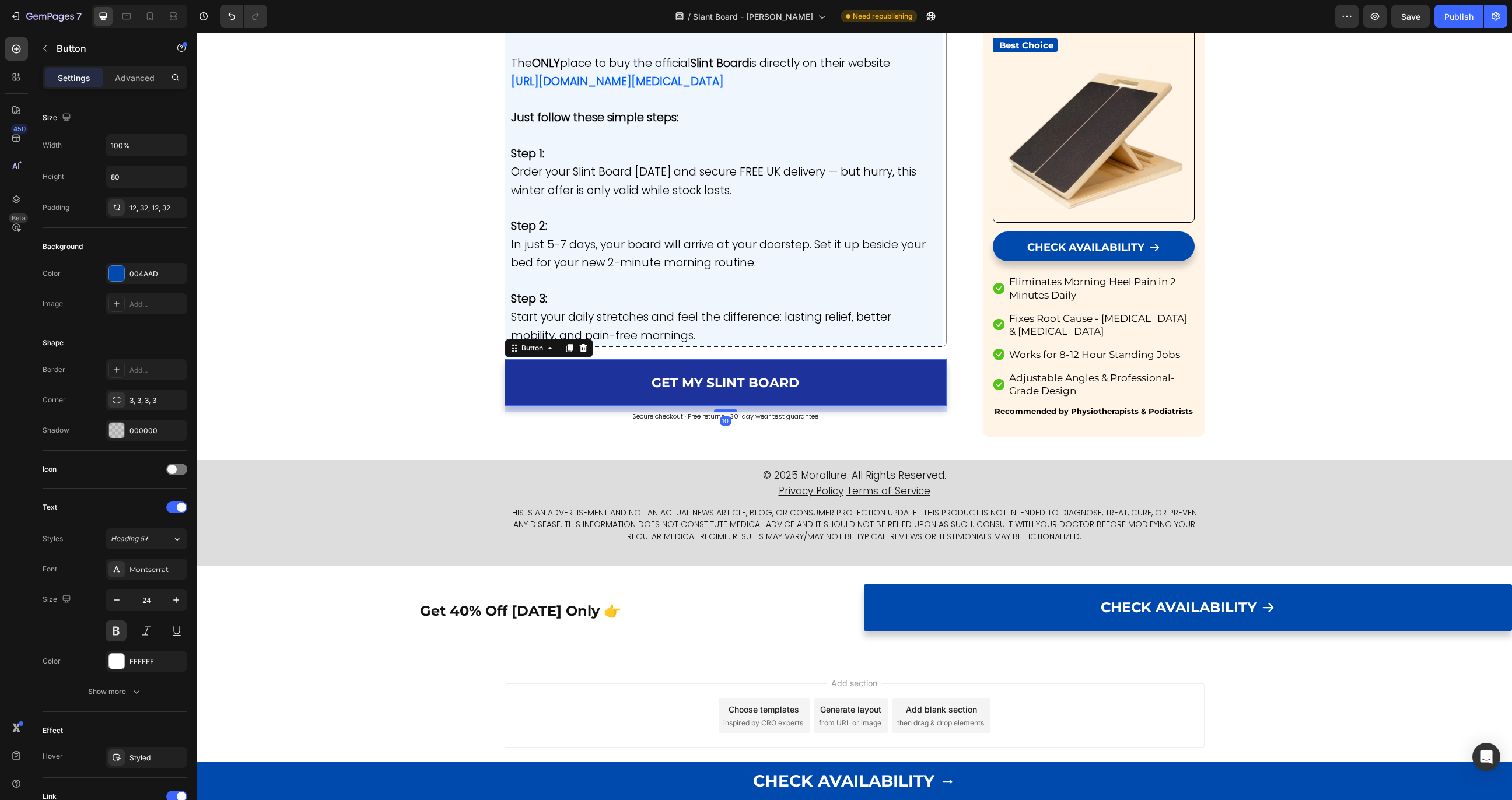
click at [686, 372] on link "GET MY SLINT BOARD" at bounding box center [726, 382] width 443 height 46
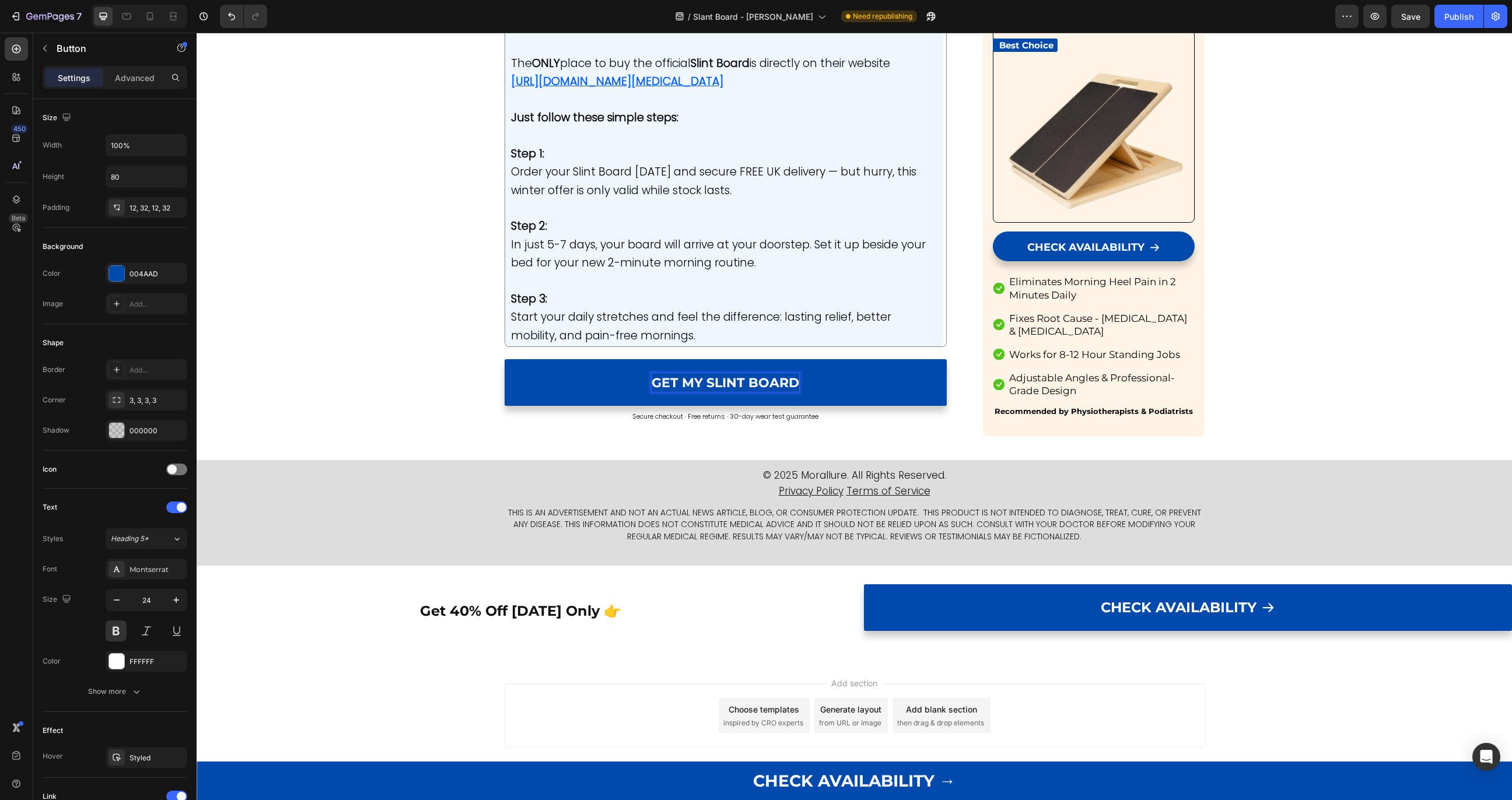
click at [686, 374] on p "GET MY SLINT BOARD" at bounding box center [726, 382] width 147 height 18
click at [612, 354] on icon "Editor contextual toolbar" at bounding box center [613, 356] width 11 height 11
type input "23"
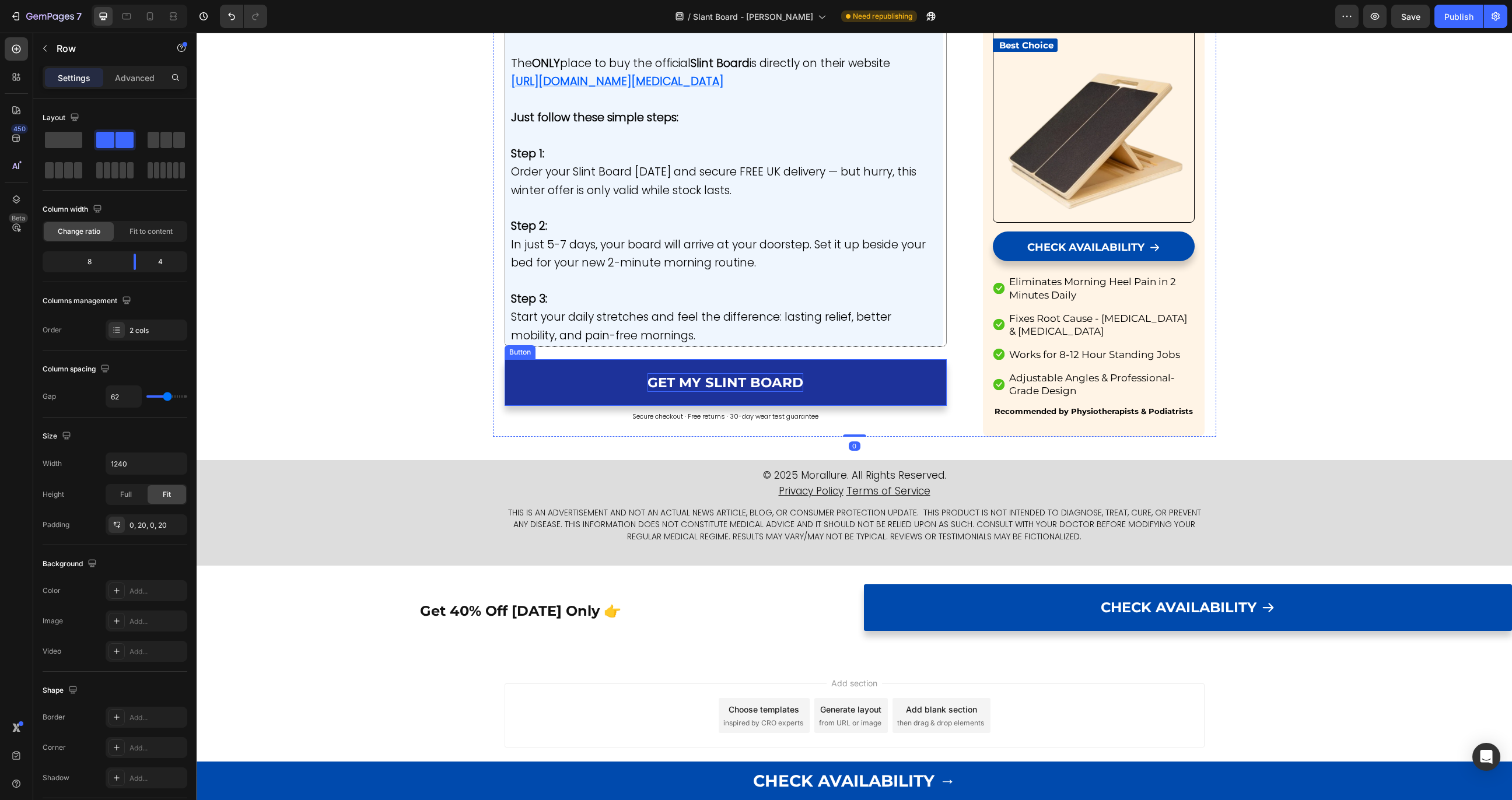
click at [699, 382] on span "GET MY SLINT BOARD" at bounding box center [725, 383] width 156 height 17
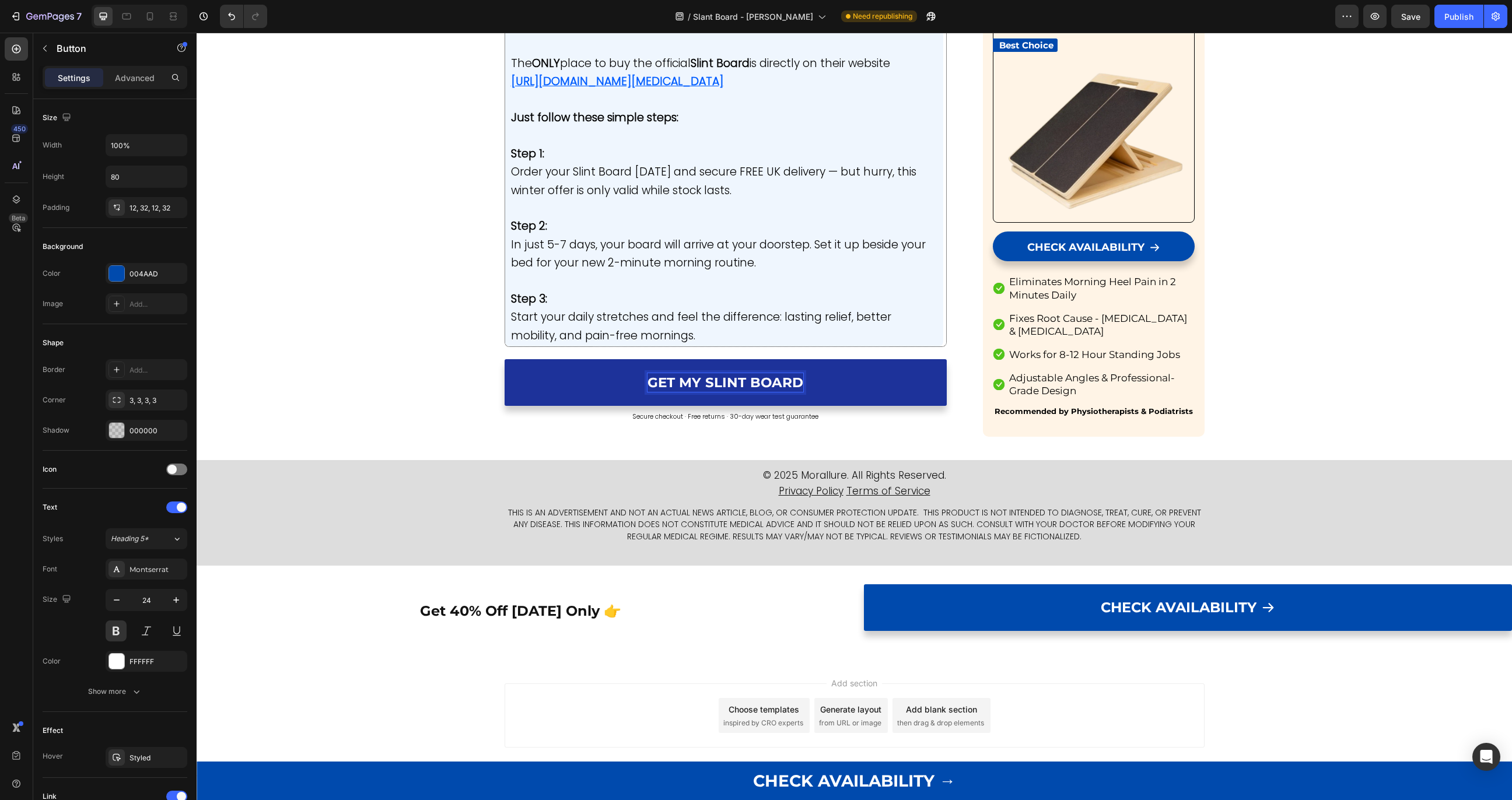
click at [677, 382] on span "GET MY SLINT BOARD" at bounding box center [725, 383] width 156 height 17
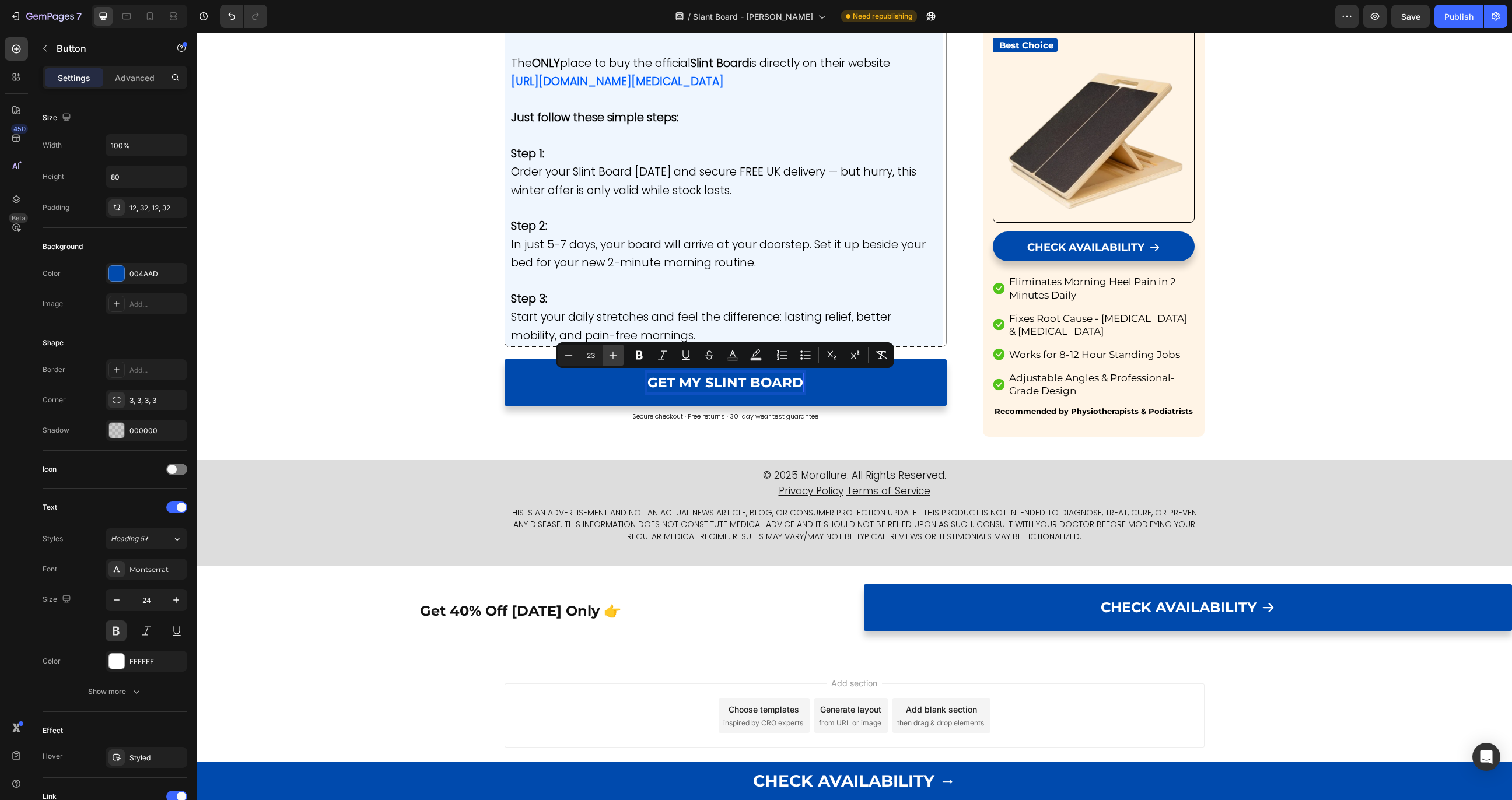
click at [610, 356] on icon "Editor contextual toolbar" at bounding box center [613, 355] width 11 height 11
type input "25"
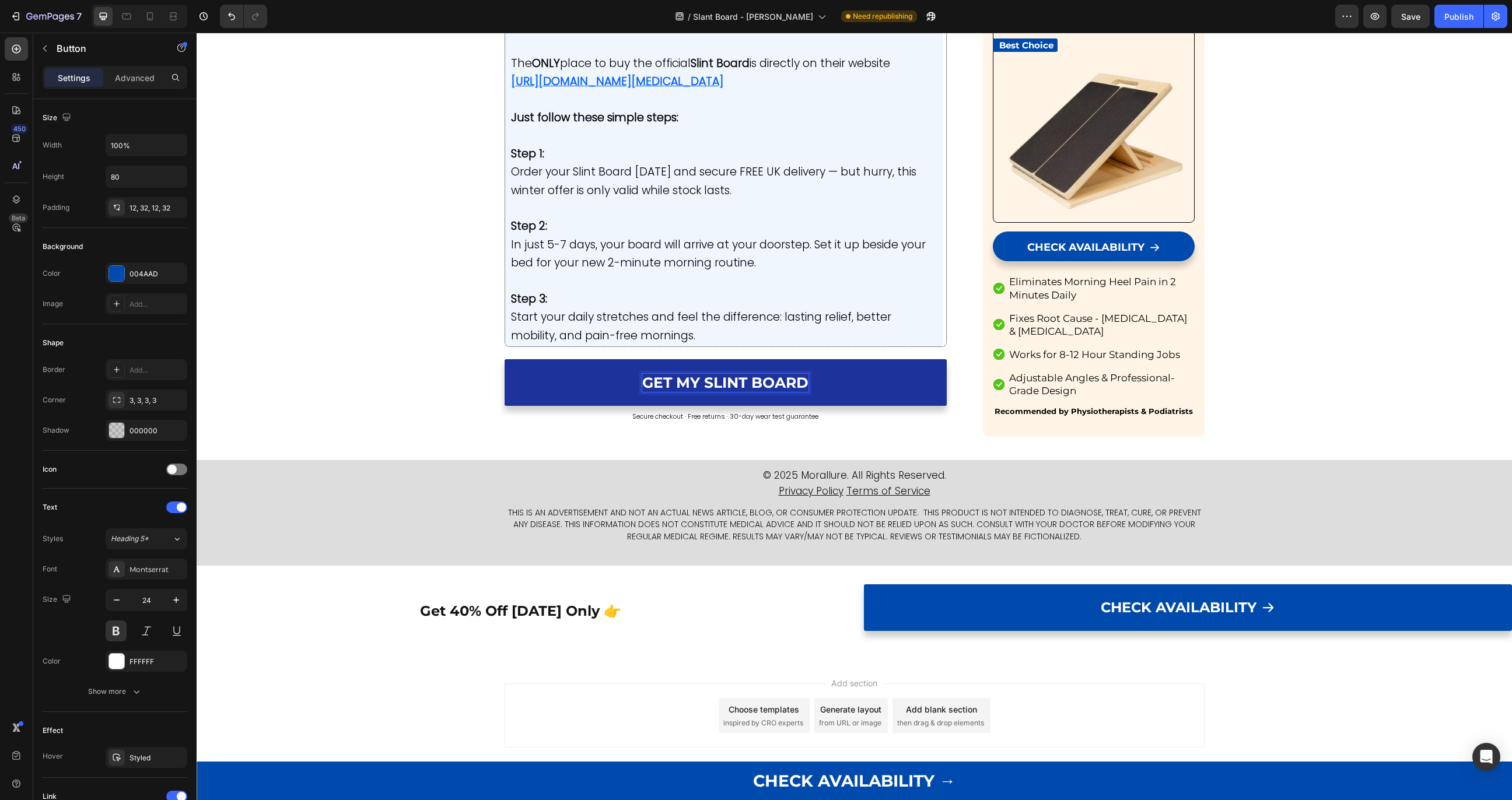
click at [675, 388] on span "GET MY SLINT BOARD" at bounding box center [726, 383] width 166 height 18
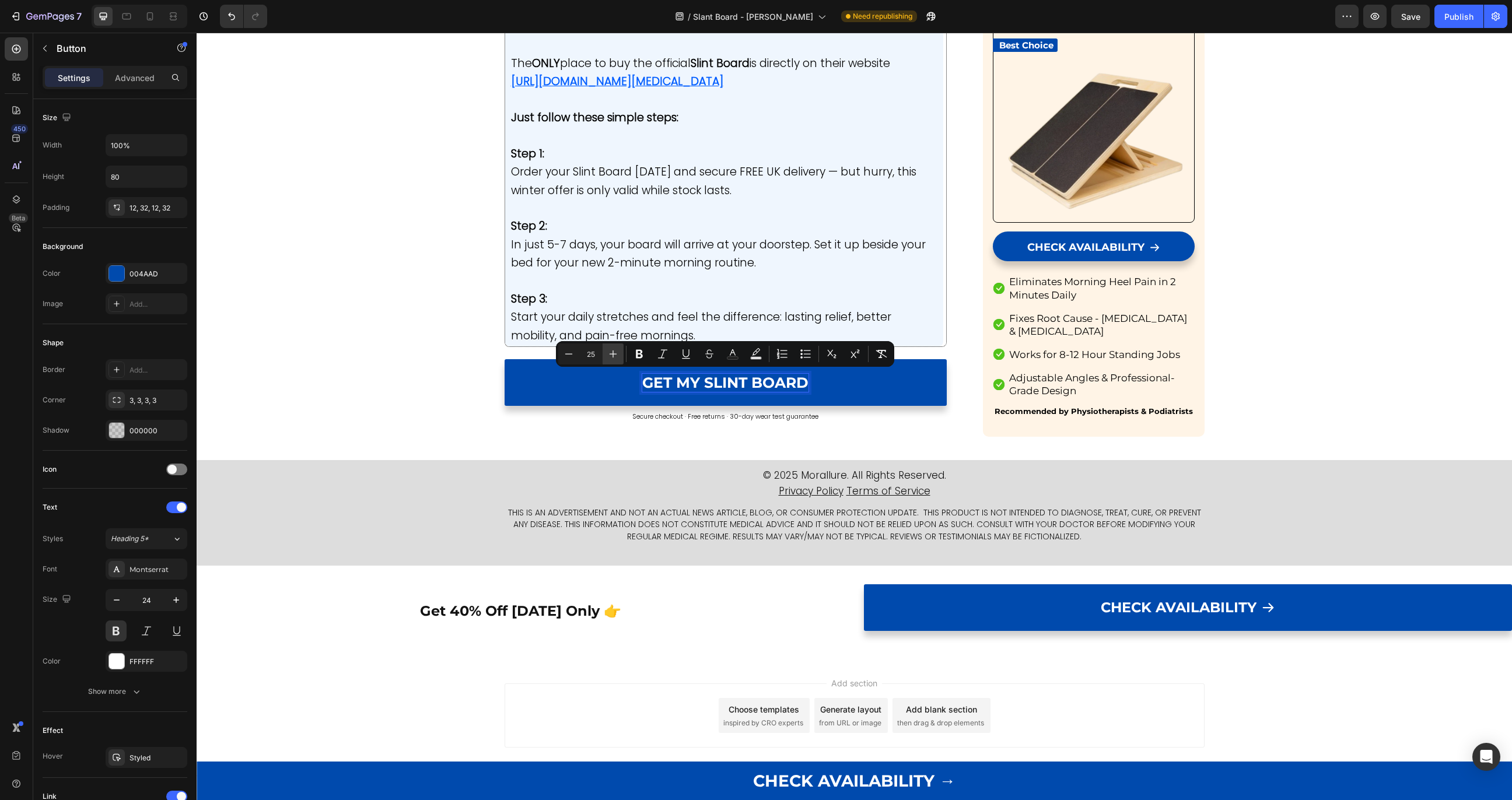
click at [613, 356] on icon "Editor contextual toolbar" at bounding box center [614, 354] width 8 height 8
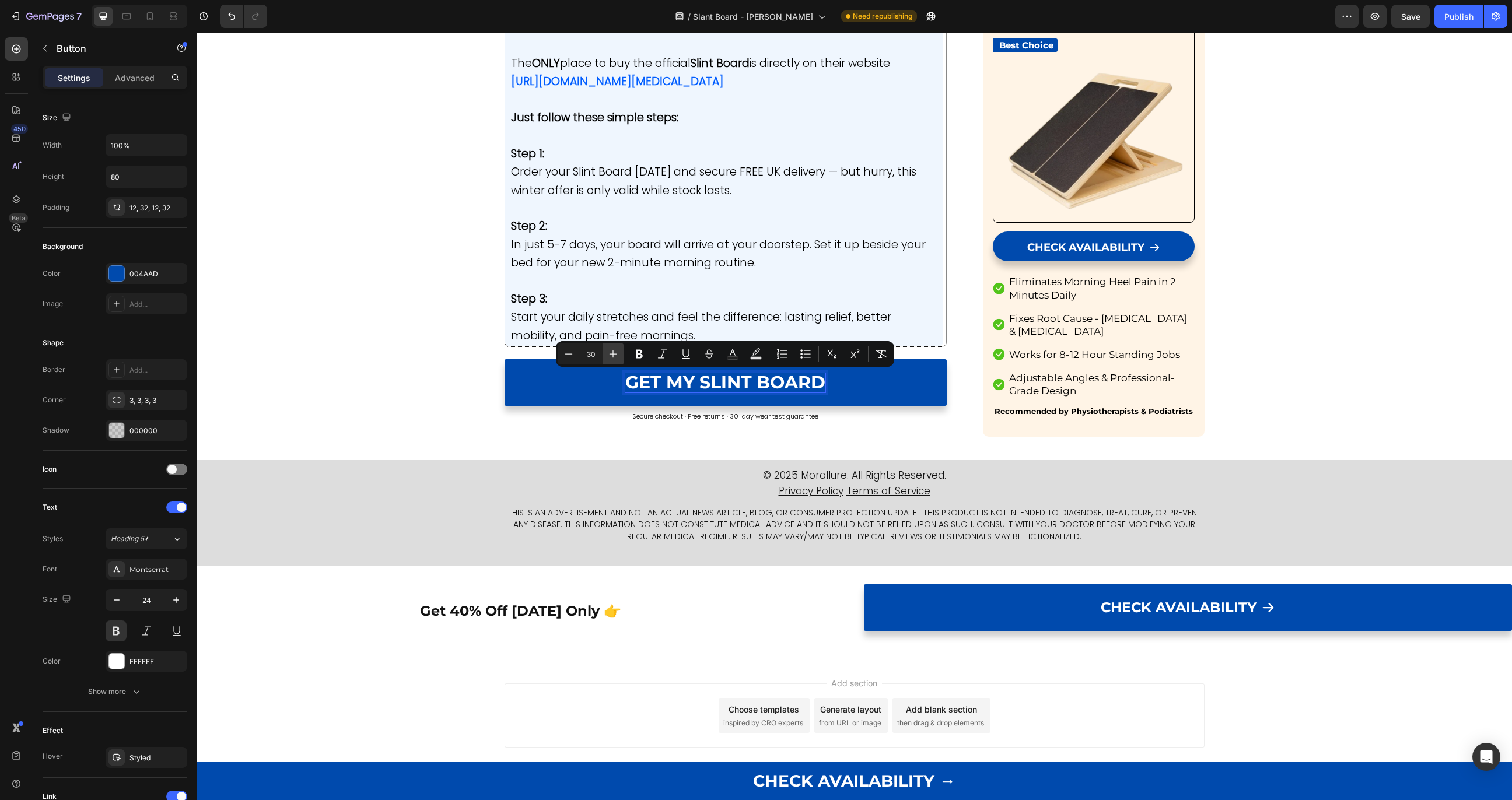
click at [613, 356] on icon "Editor contextual toolbar" at bounding box center [614, 354] width 8 height 8
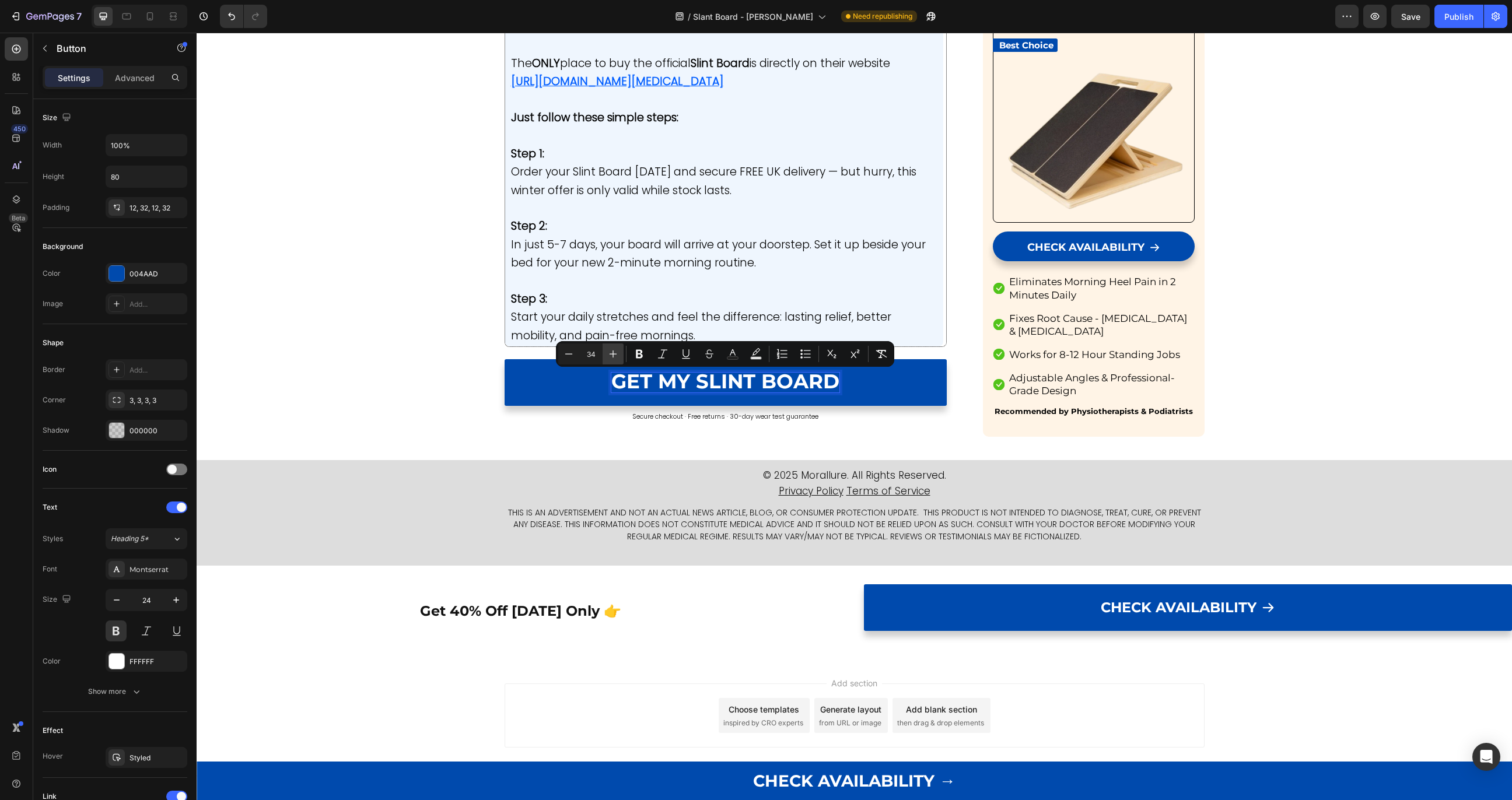
type input "35"
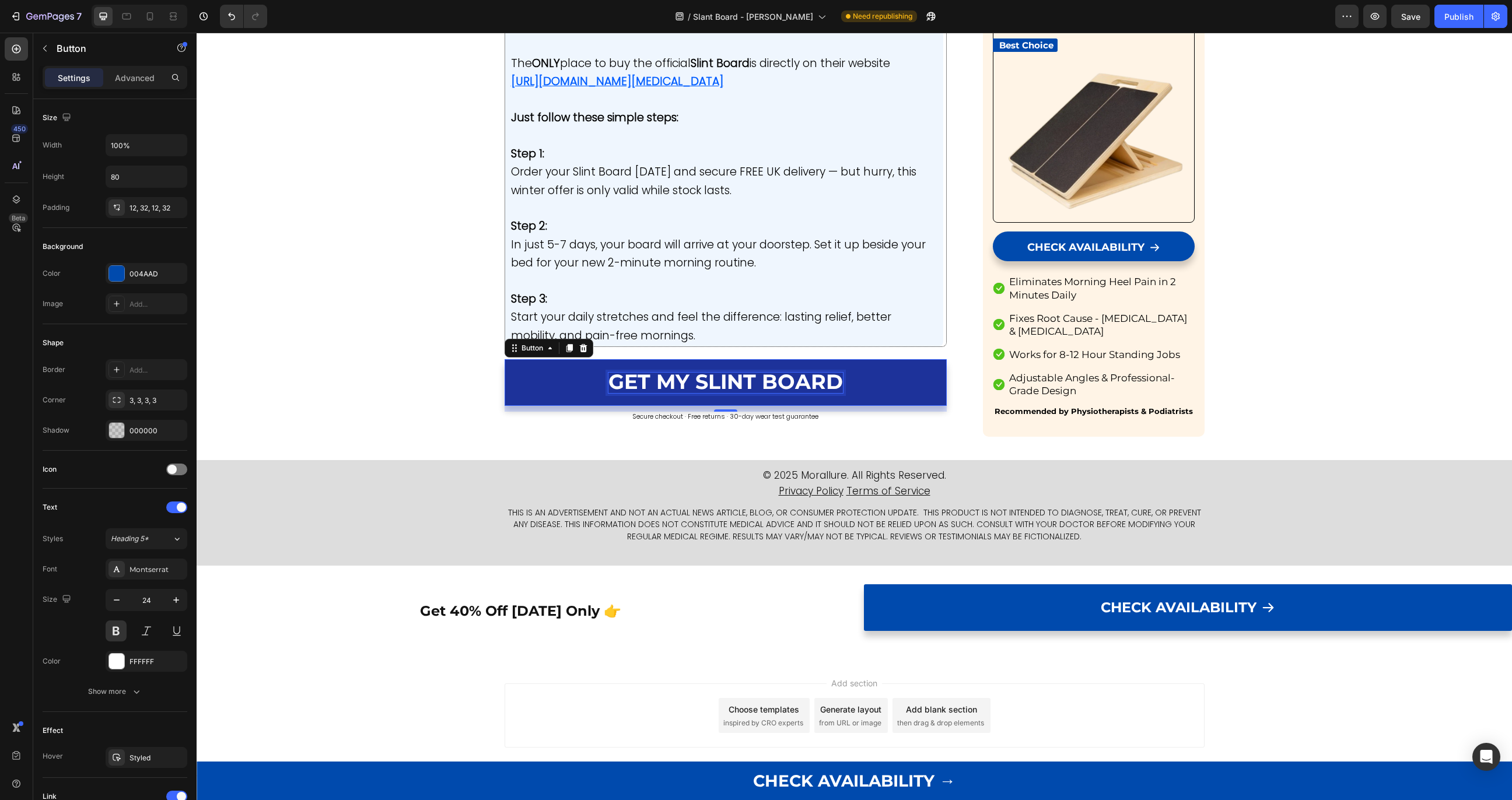
click at [647, 376] on span "GET MY SLINT BOARD" at bounding box center [726, 381] width 234 height 25
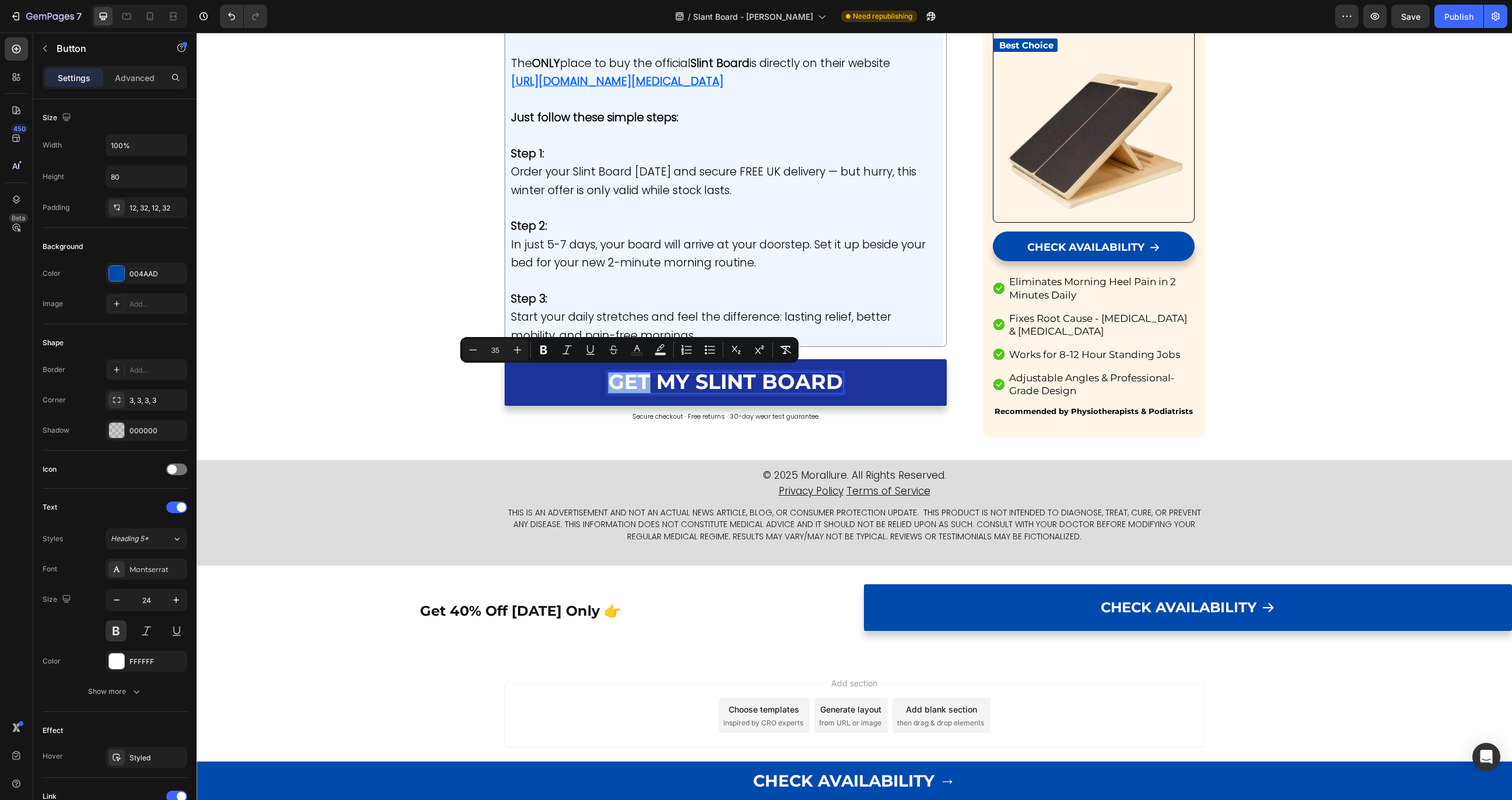
click at [642, 384] on span "GET MY SLINT BOARD" at bounding box center [726, 381] width 234 height 25
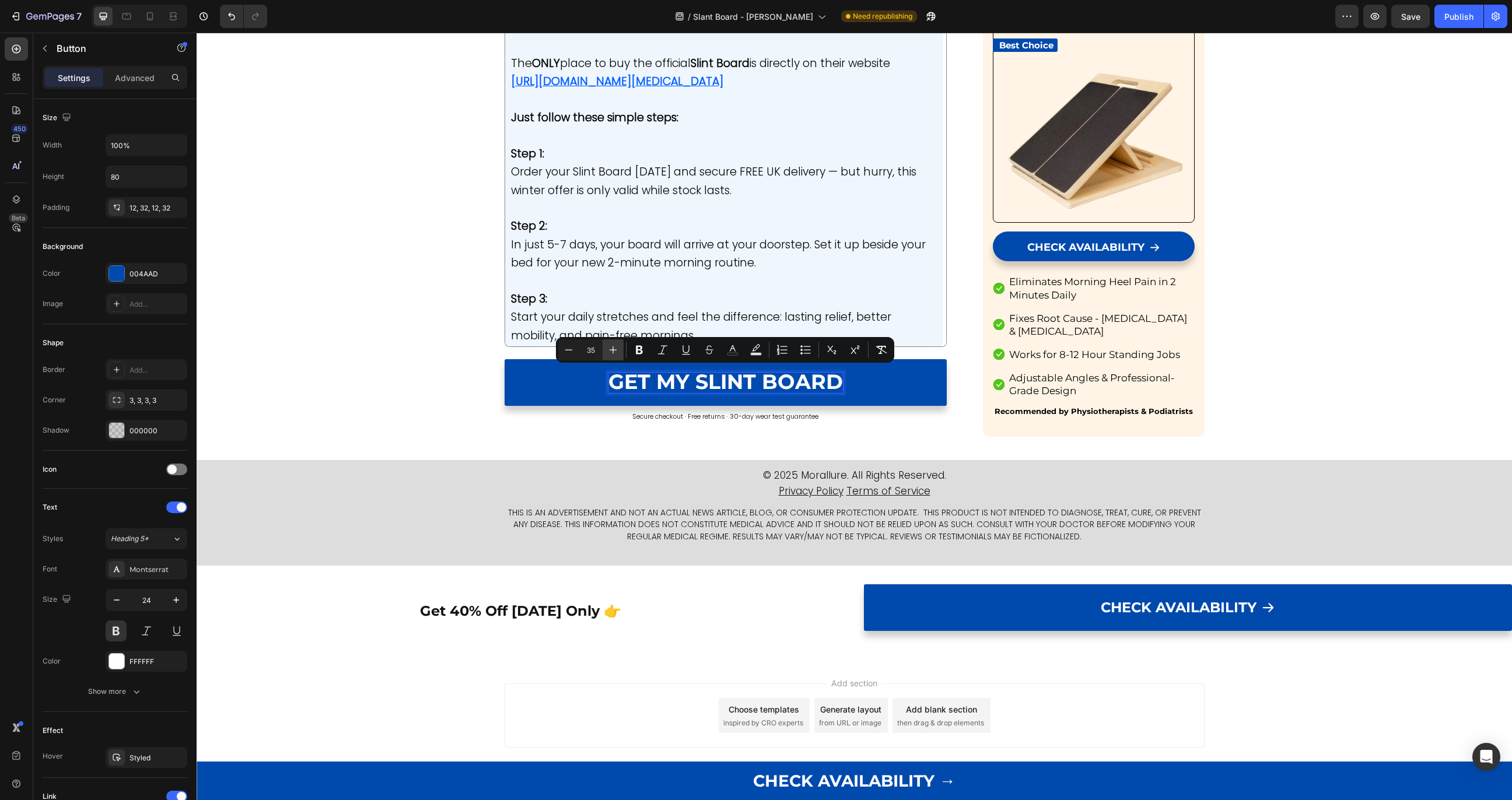
click at [607, 356] on button "Plus" at bounding box center [613, 350] width 21 height 21
type input "37"
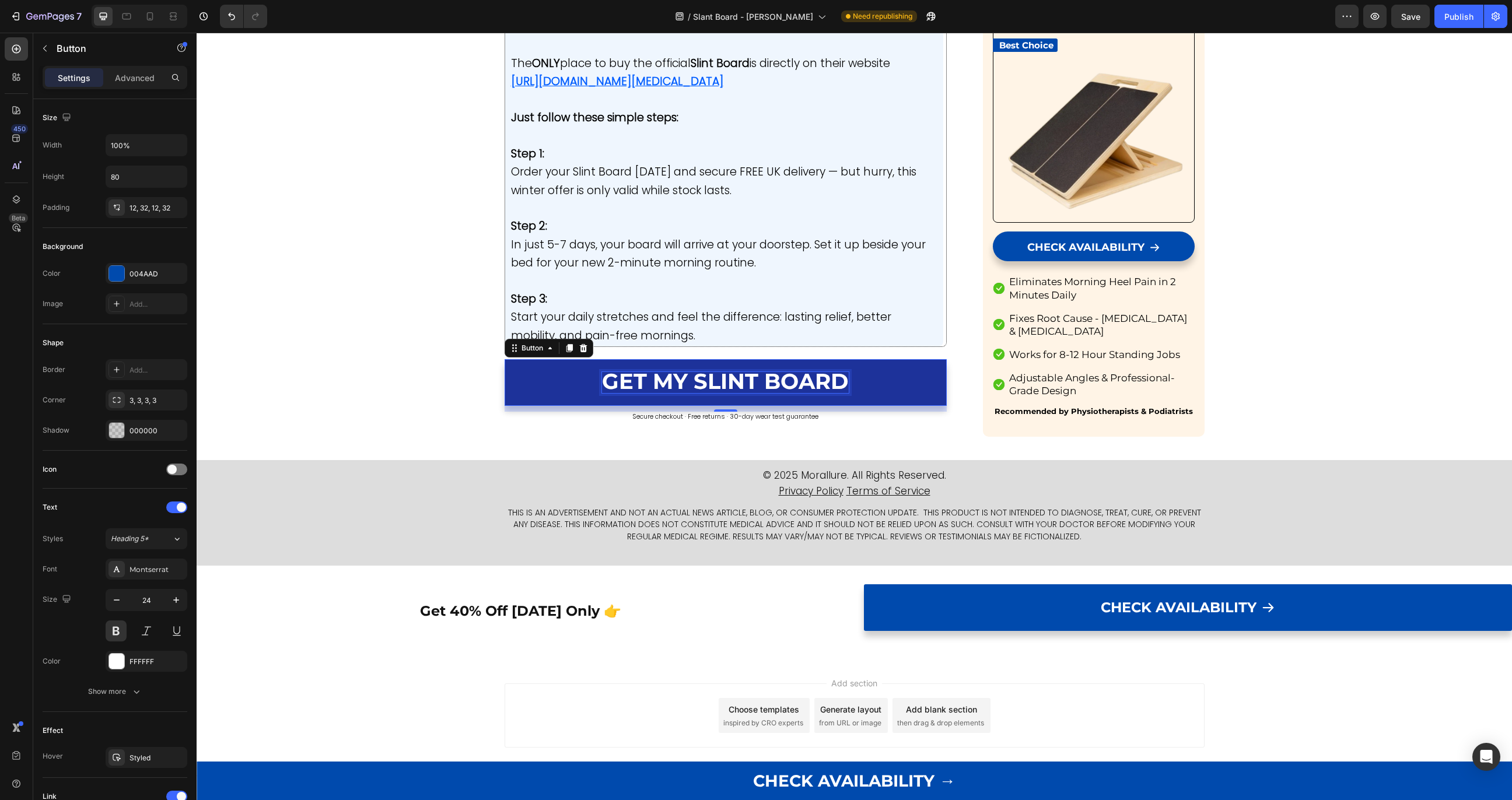
click at [649, 383] on span "GET MY SLINT BOARD" at bounding box center [726, 381] width 246 height 26
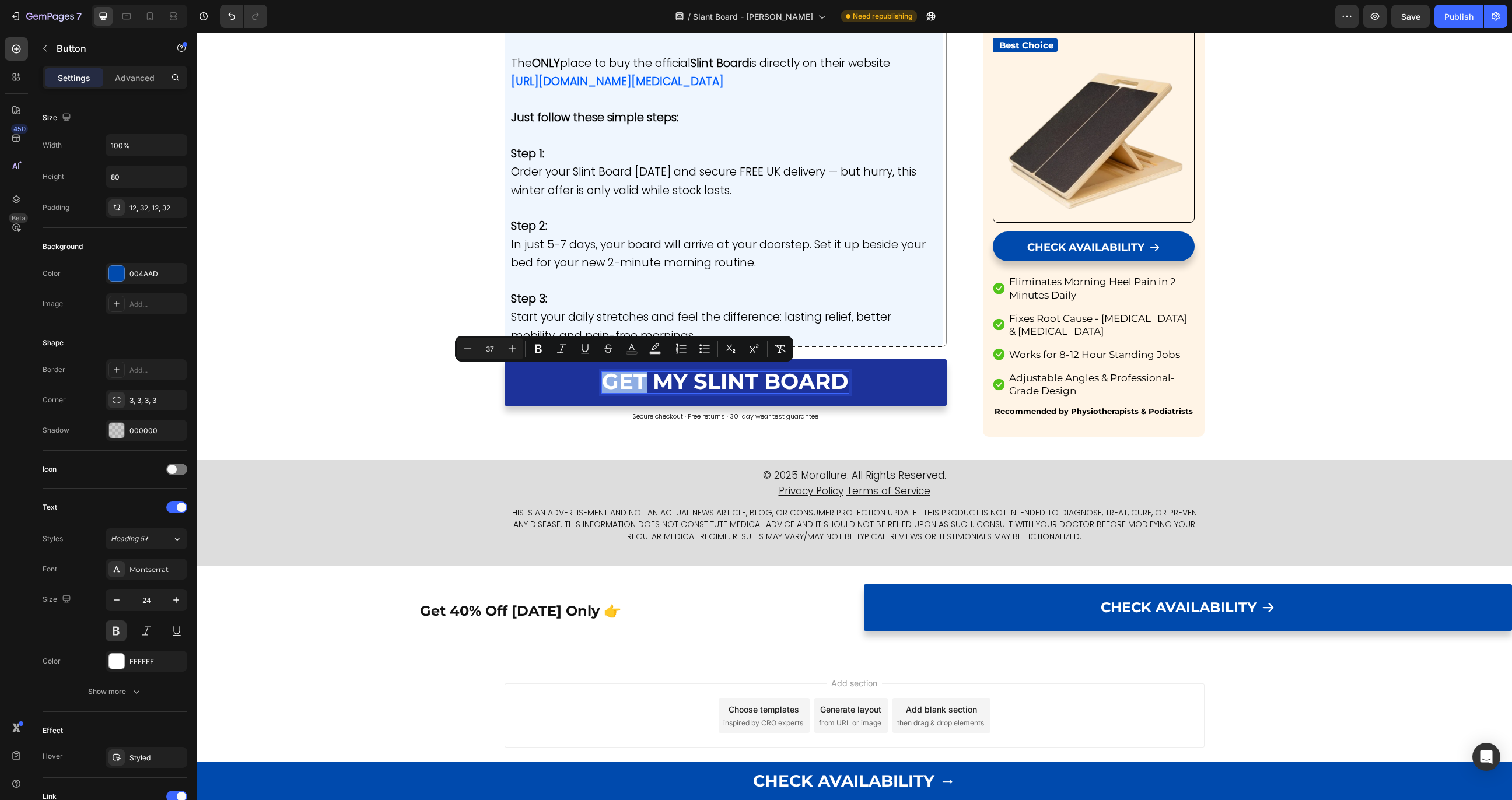
click at [649, 383] on span "GET MY SLINT BOARD" at bounding box center [726, 381] width 246 height 26
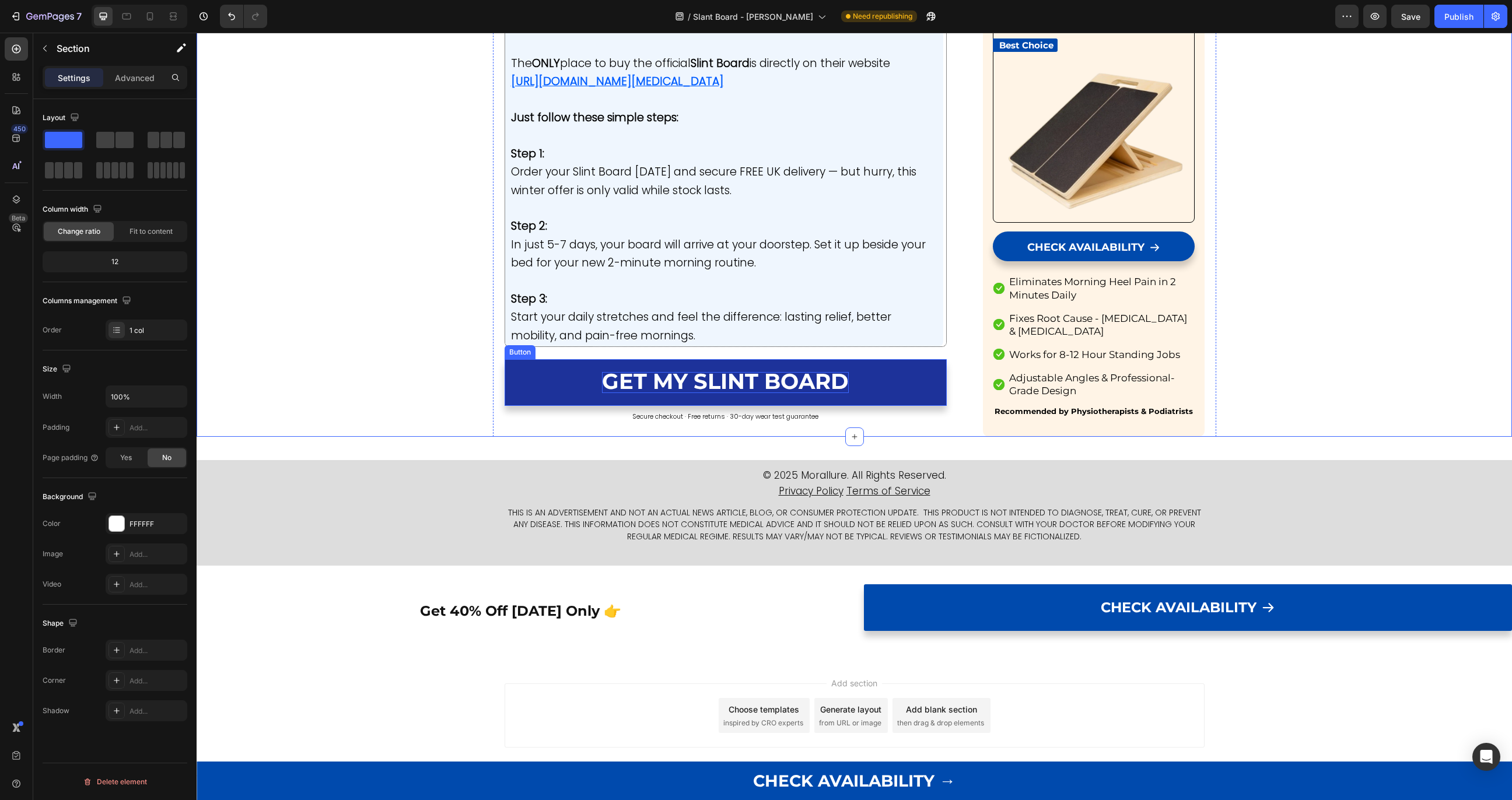
click at [614, 376] on span "GET MY SLINT BOARD" at bounding box center [726, 381] width 246 height 26
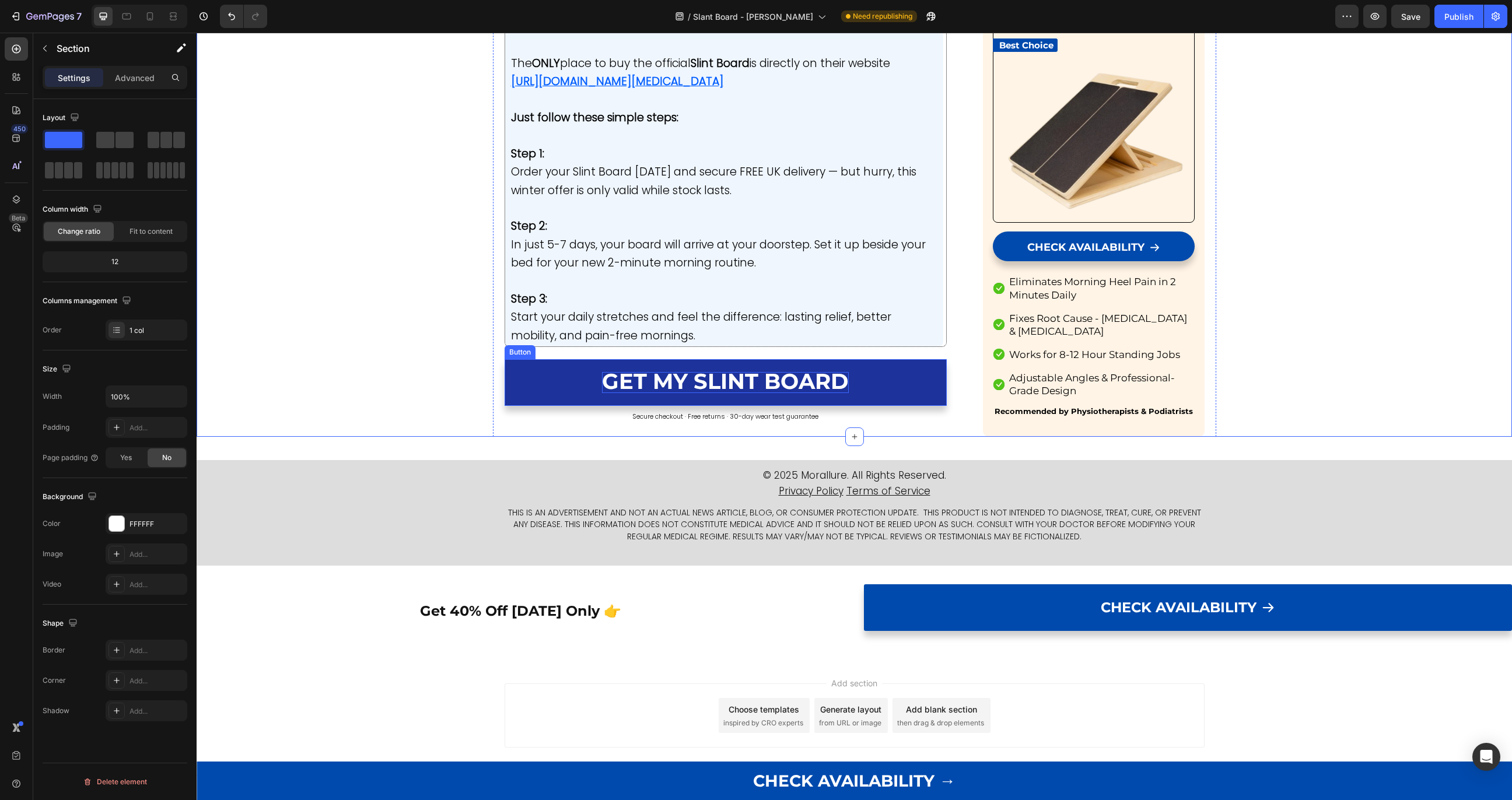
click at [635, 381] on span "GET MY SLINT BOARD" at bounding box center [726, 381] width 246 height 26
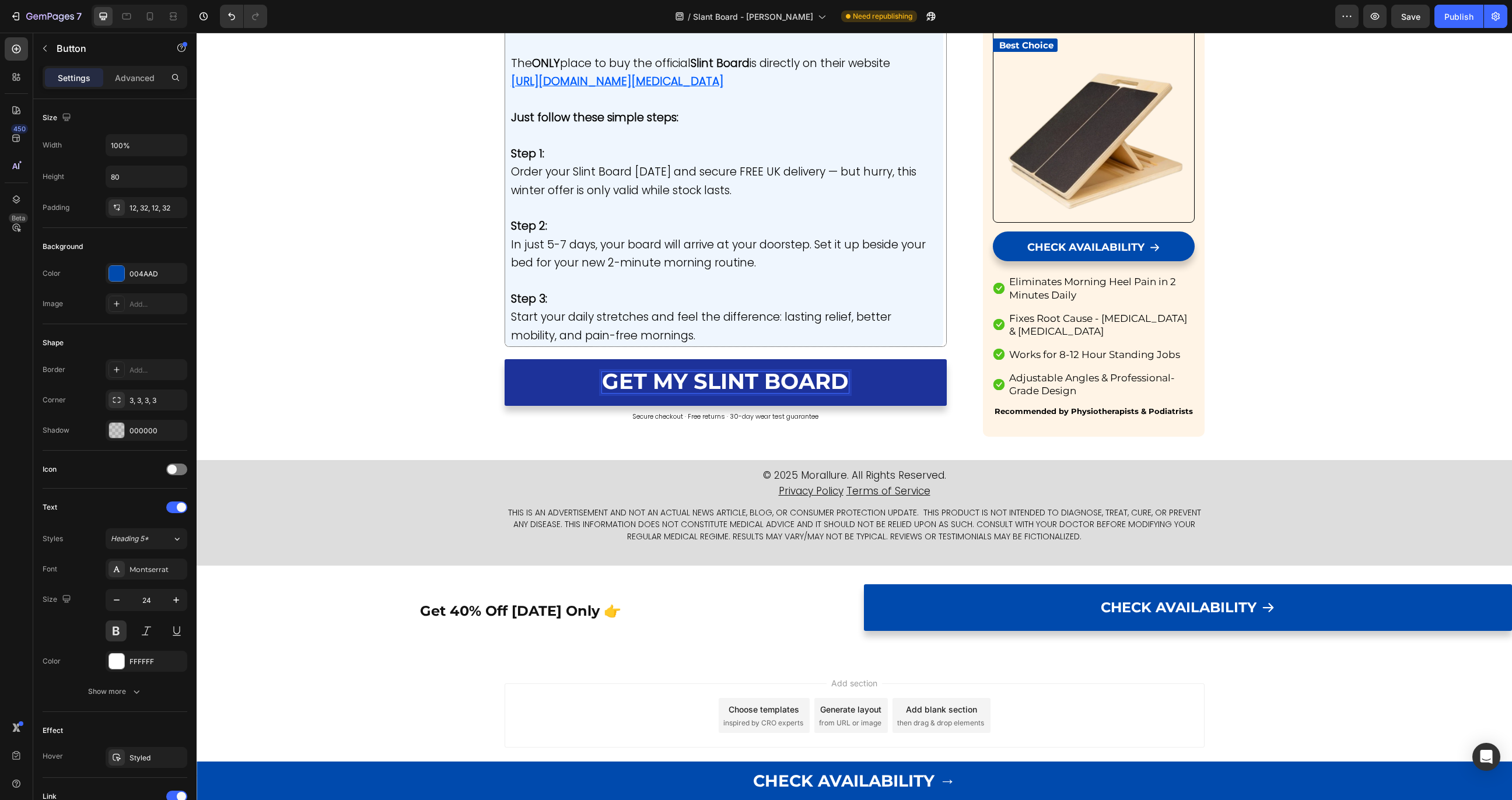
click at [635, 381] on span "GET MY SLINT BOARD" at bounding box center [726, 381] width 246 height 26
click at [154, 27] on div at bounding box center [139, 16] width 96 height 23
click at [157, 23] on div at bounding box center [149, 16] width 18 height 18
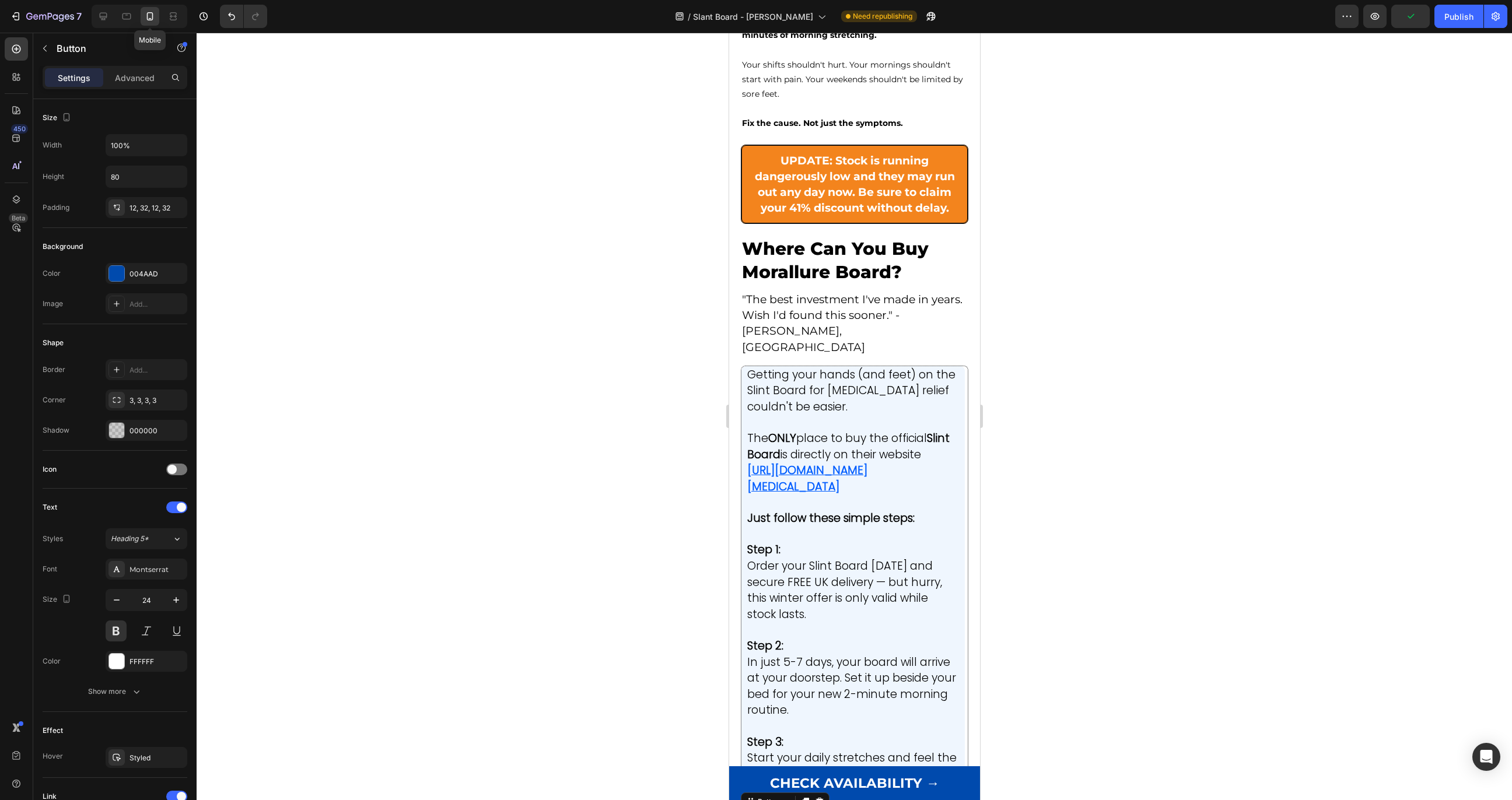
type input "21"
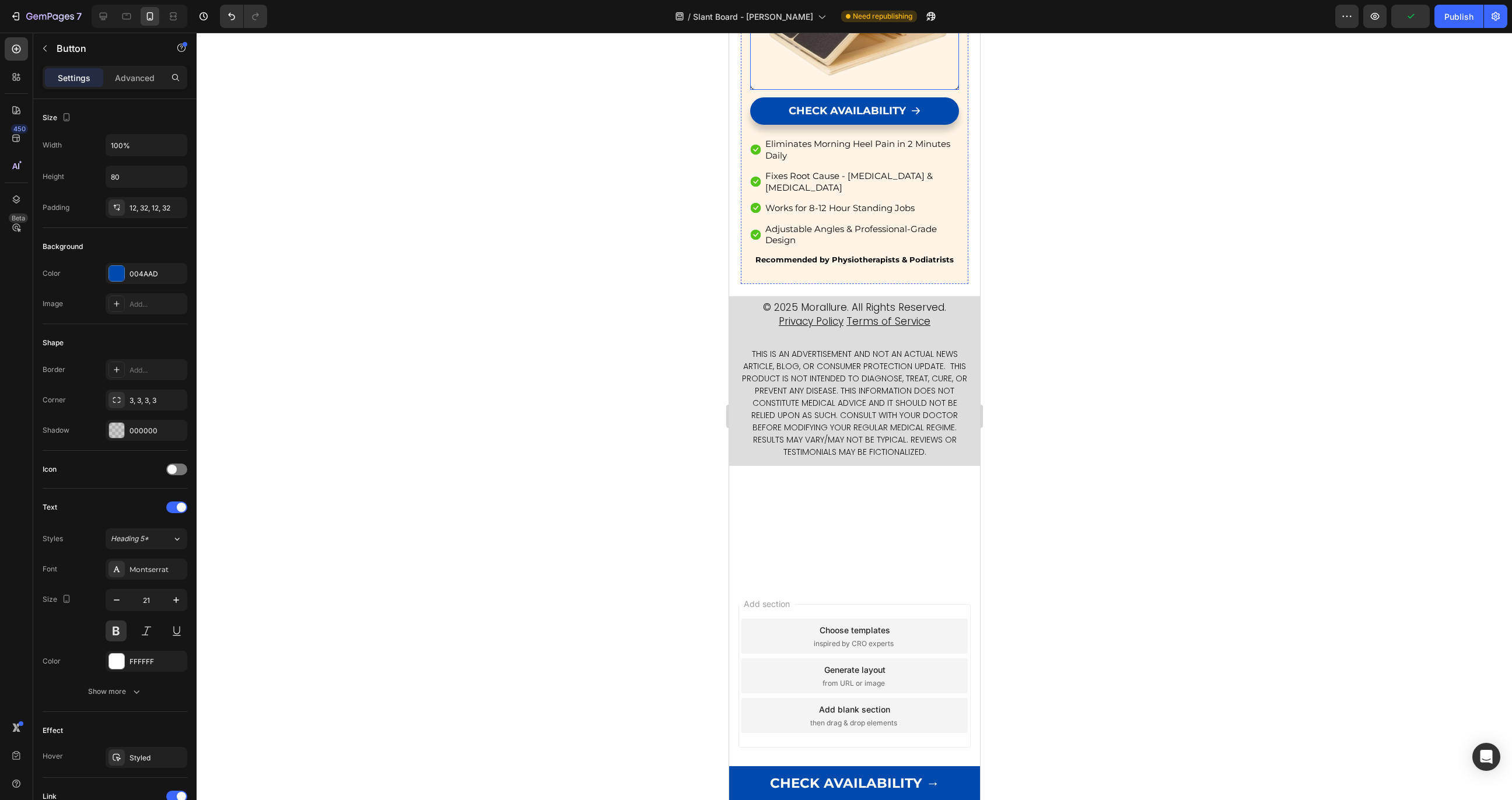
scroll to position [8098, 0]
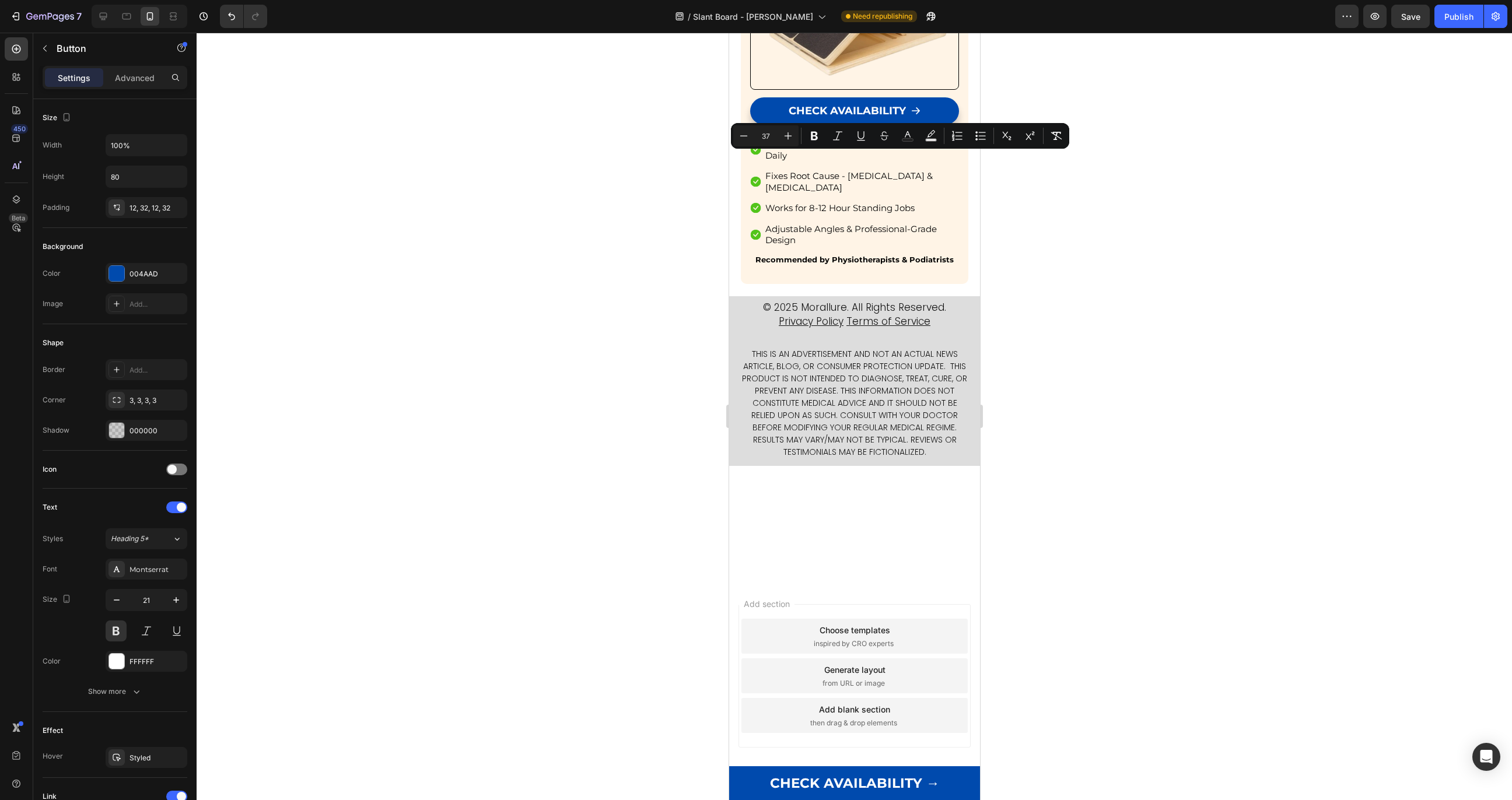
click at [747, 133] on icon "Editor contextual toolbar" at bounding box center [744, 136] width 11 height 11
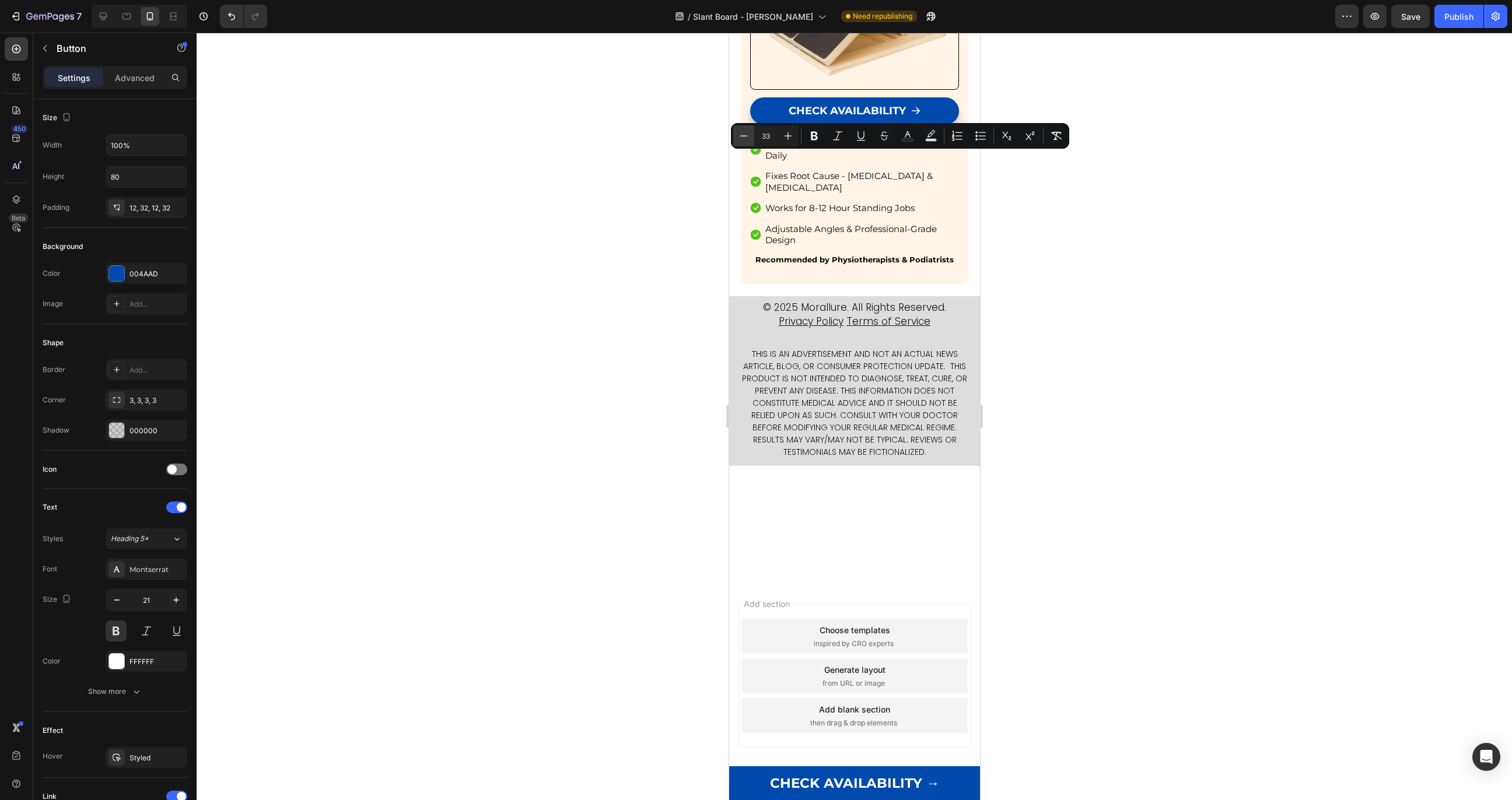
click at [747, 133] on icon "Editor contextual toolbar" at bounding box center [744, 136] width 11 height 11
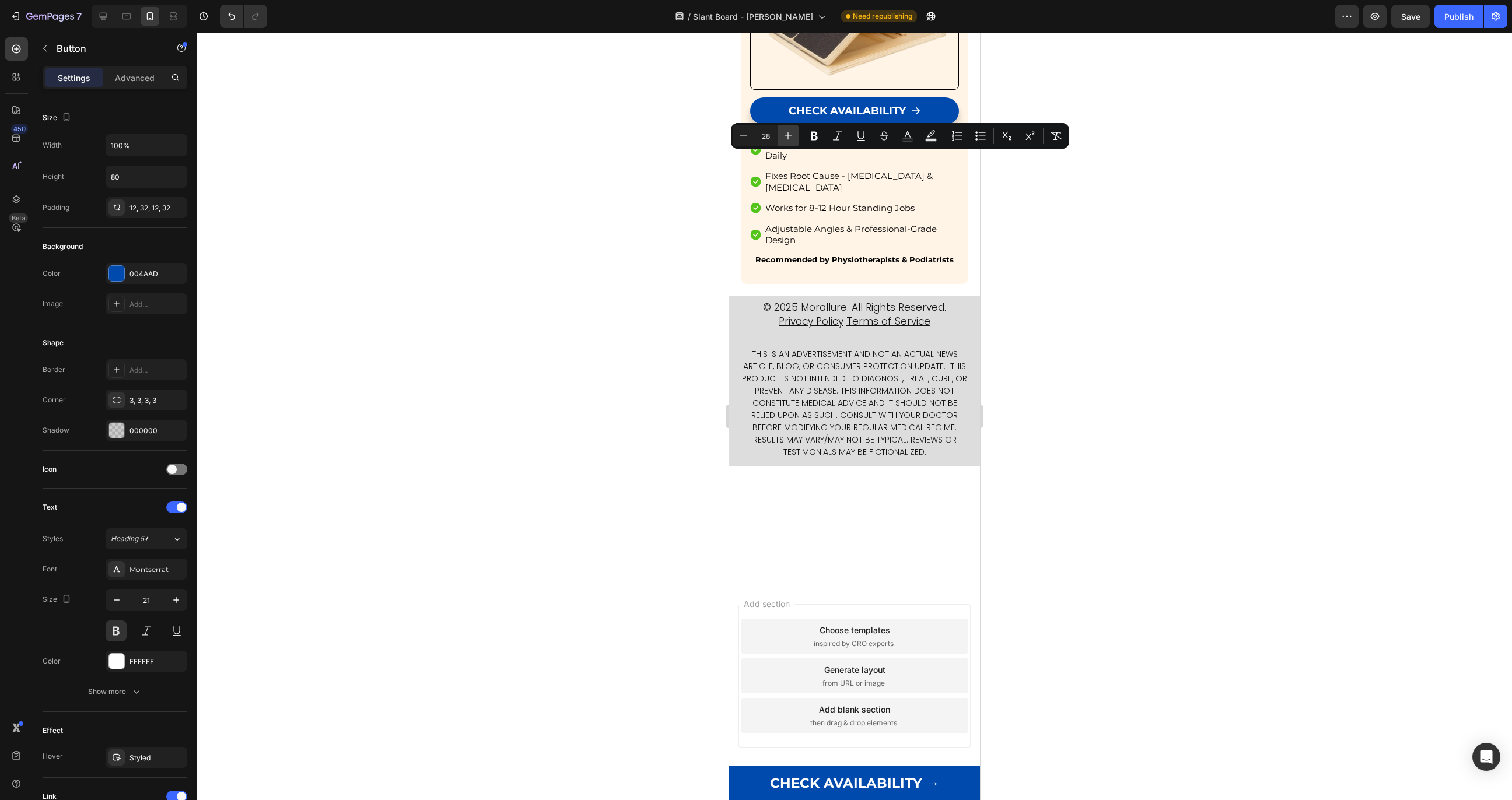
click at [786, 136] on icon "Editor contextual toolbar" at bounding box center [788, 136] width 8 height 8
click at [747, 136] on icon "Editor contextual toolbar" at bounding box center [744, 135] width 8 height 1
type input "28"
click at [105, 22] on icon at bounding box center [103, 17] width 11 height 11
type input "24"
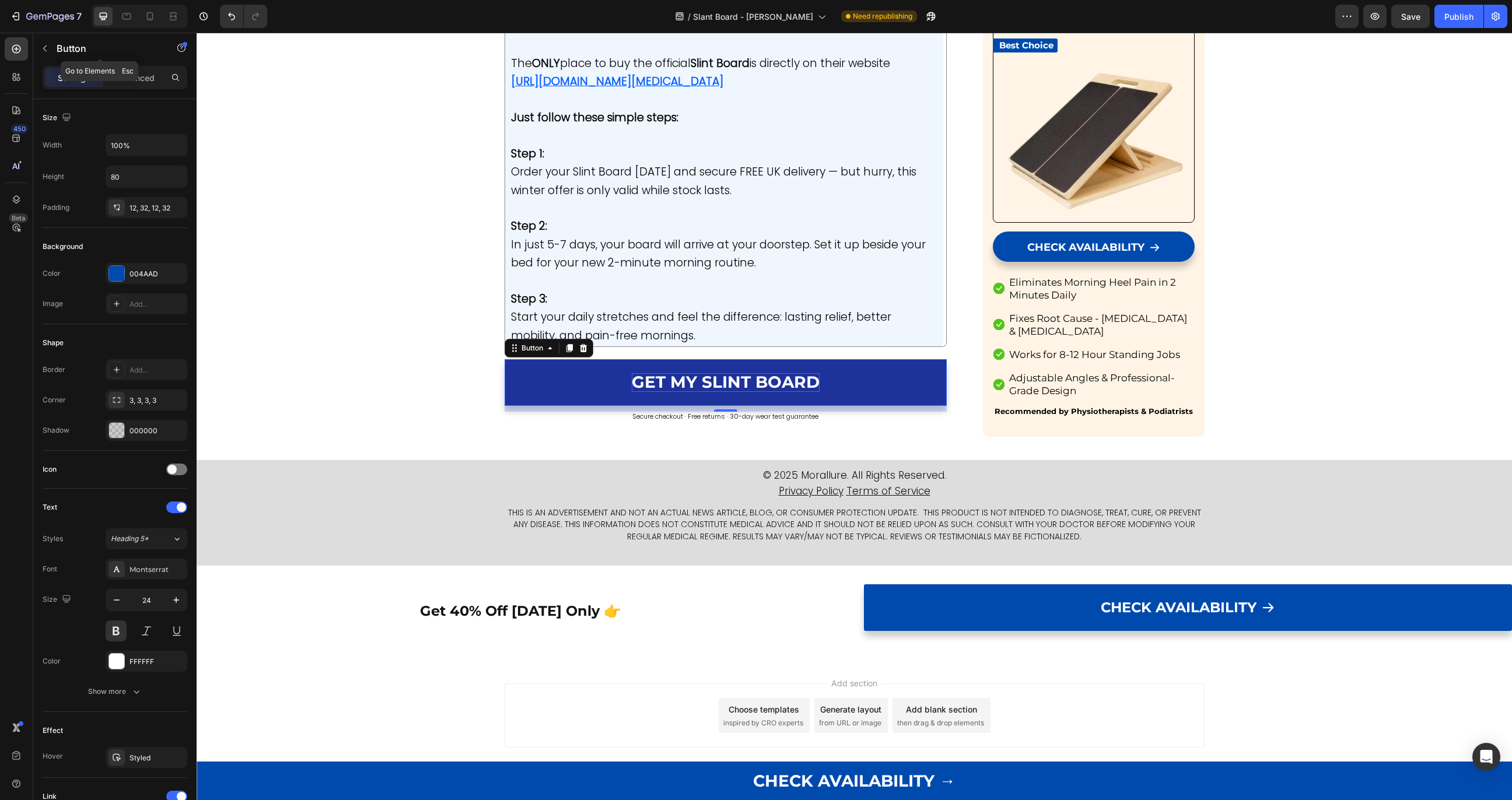
scroll to position [6469, 0]
click at [666, 379] on span "GET MY SLINT BOARD" at bounding box center [726, 382] width 188 height 20
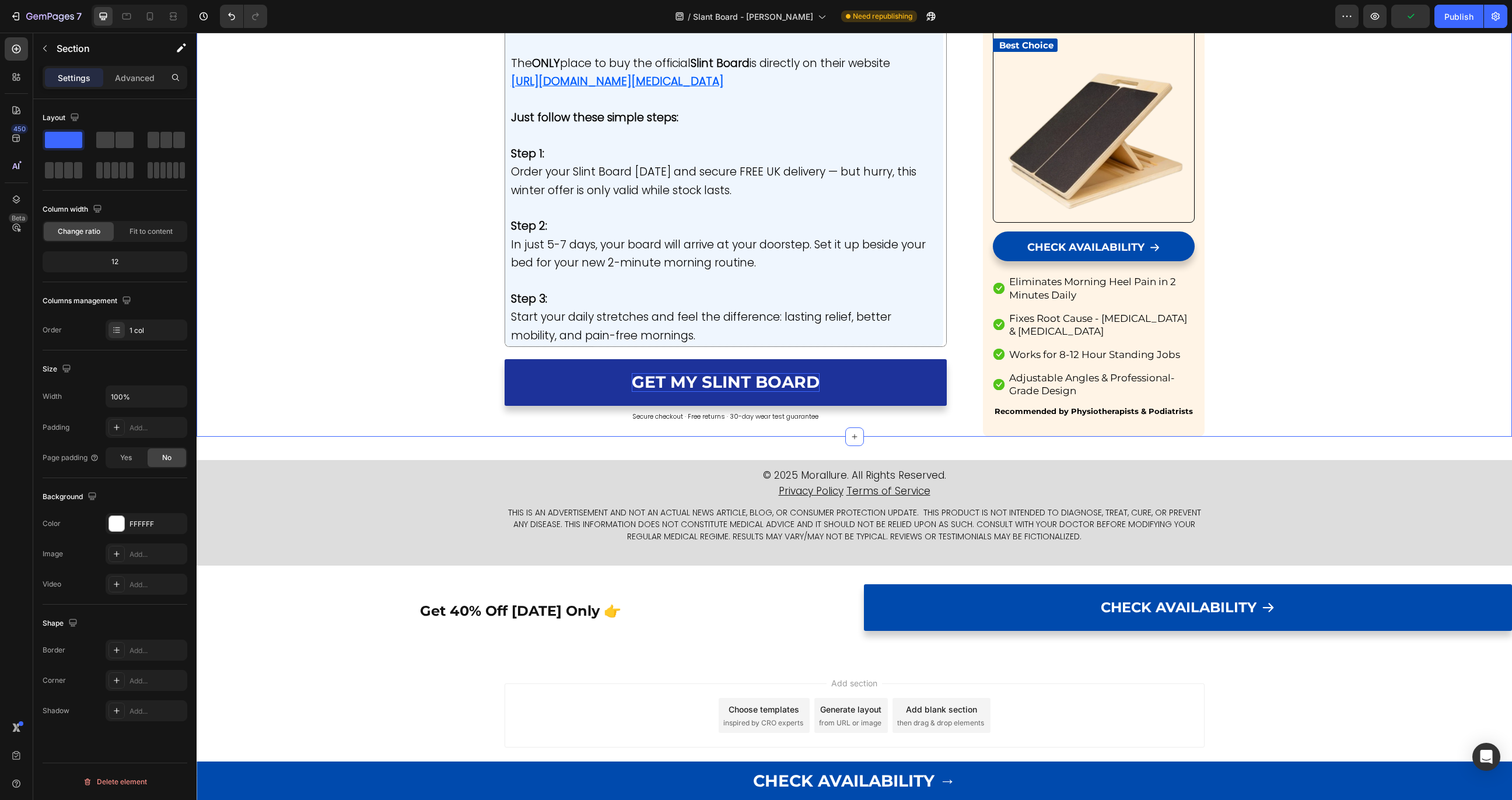
click at [521, 383] on link "GET MY SLINT BOARD" at bounding box center [726, 382] width 443 height 46
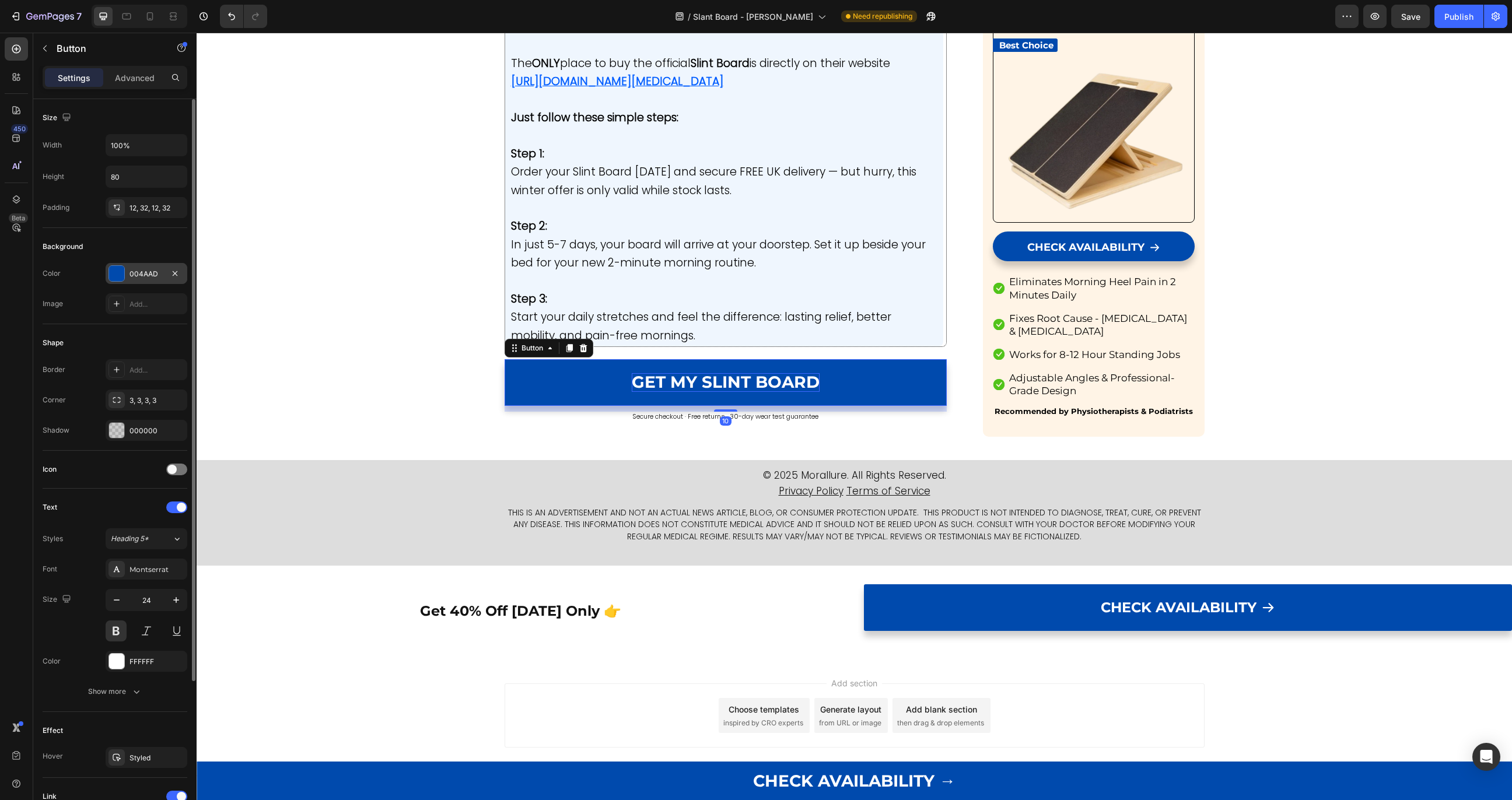
click at [118, 277] on div at bounding box center [117, 274] width 15 height 15
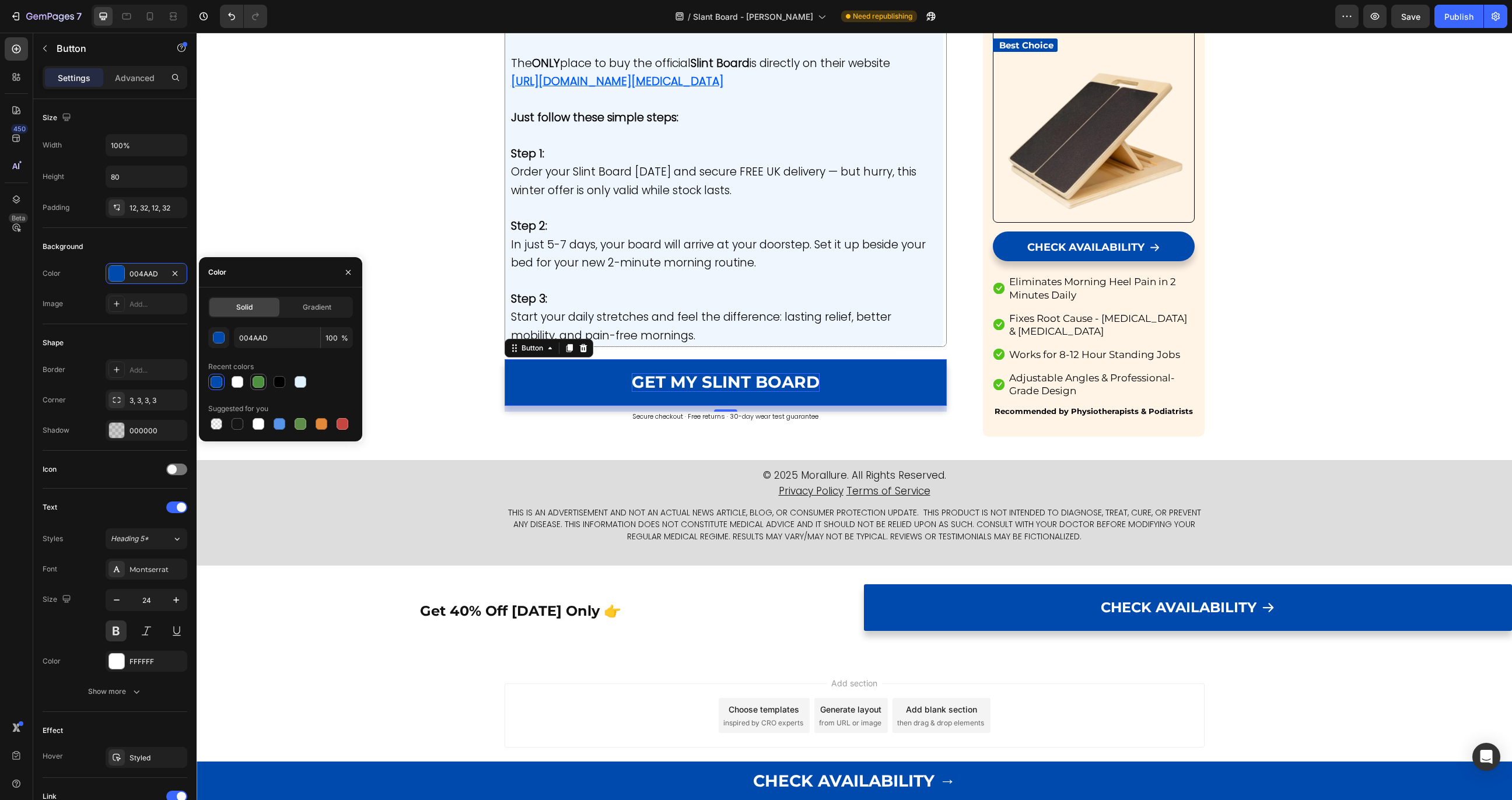
click at [259, 385] on div at bounding box center [259, 382] width 11 height 11
type input "4D903F"
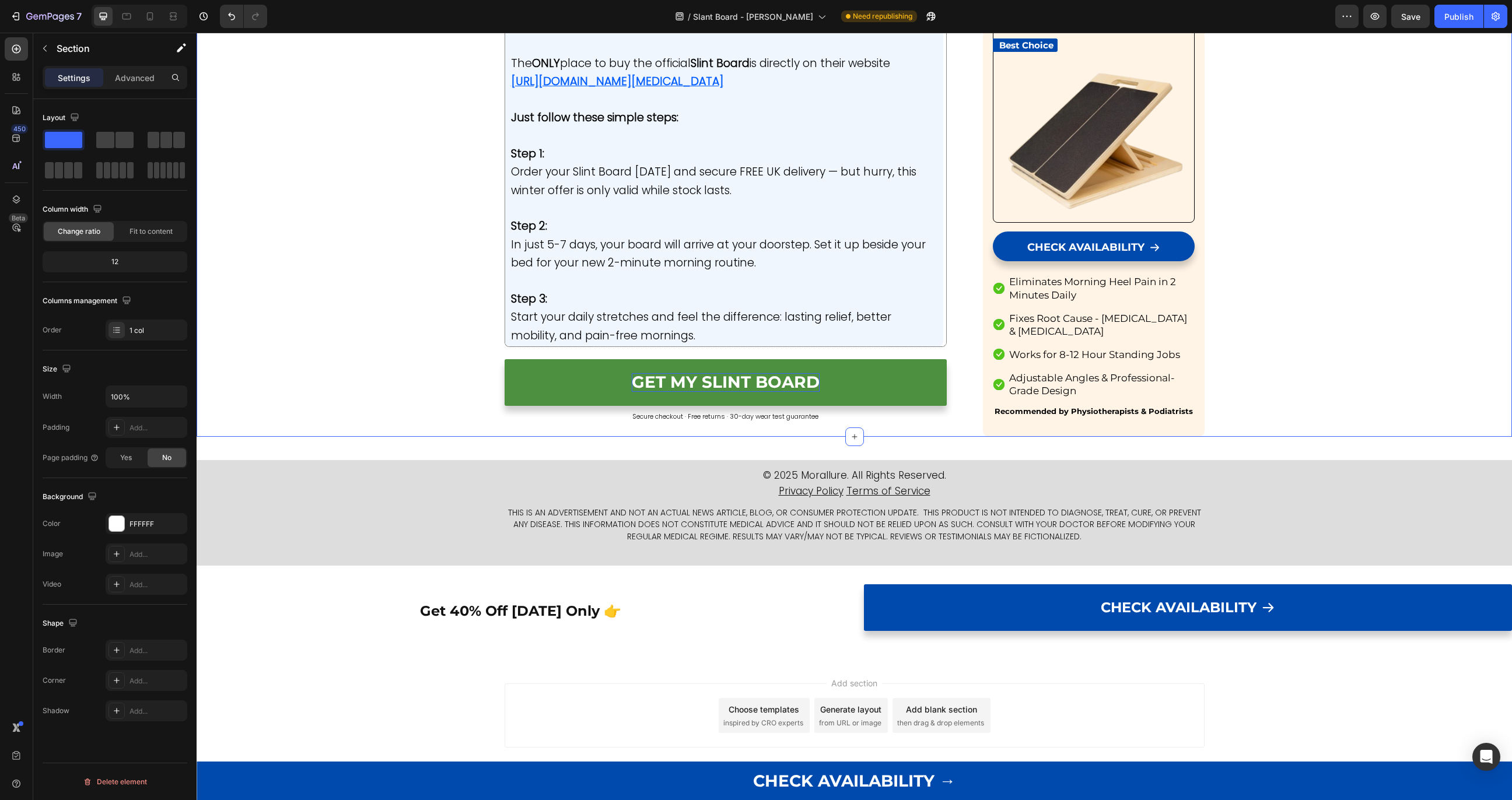
click at [522, 354] on div "Button" at bounding box center [520, 352] width 31 height 14
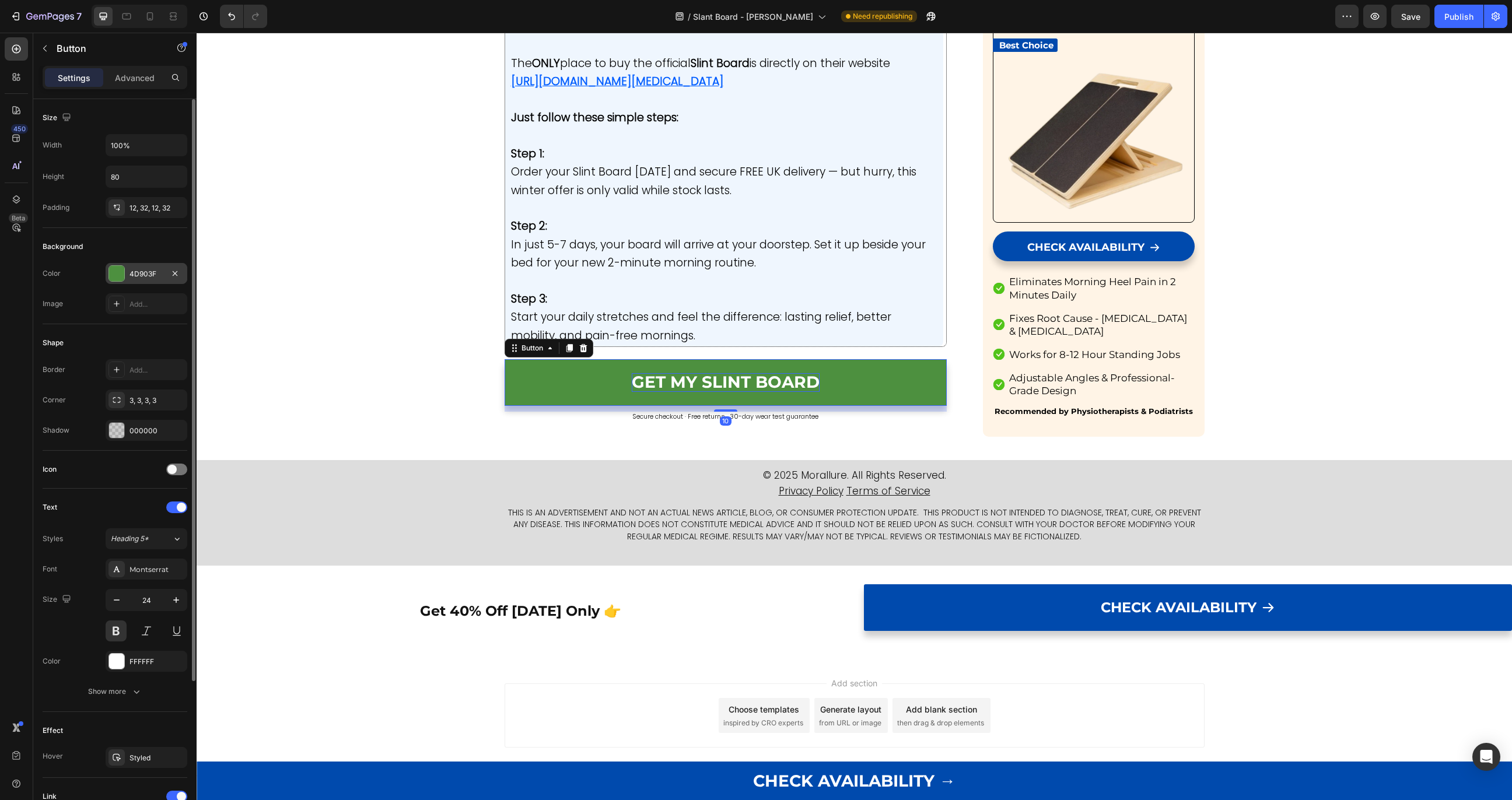
click at [119, 275] on div at bounding box center [117, 274] width 15 height 15
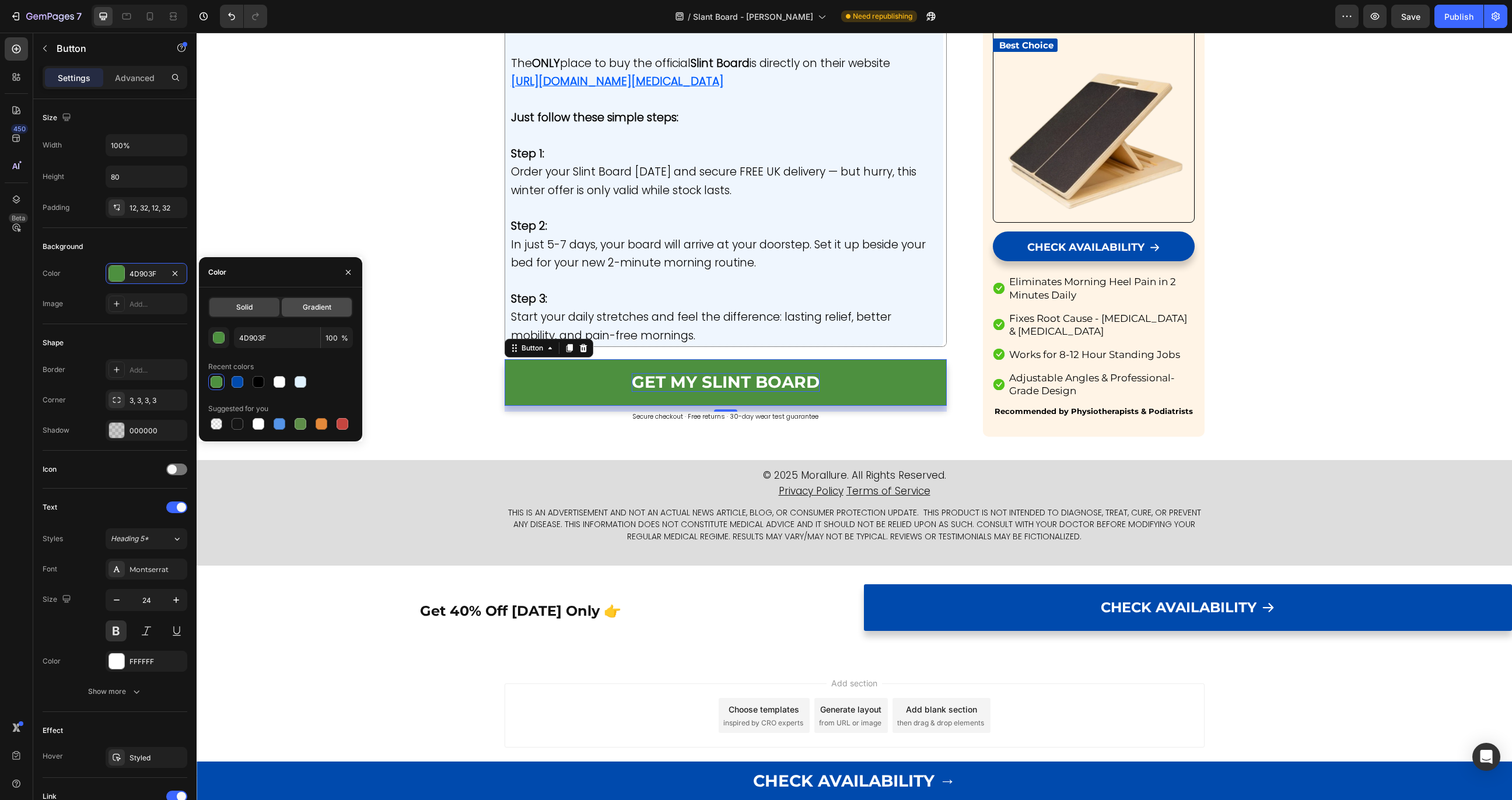
click at [306, 312] on div "Gradient" at bounding box center [317, 307] width 70 height 18
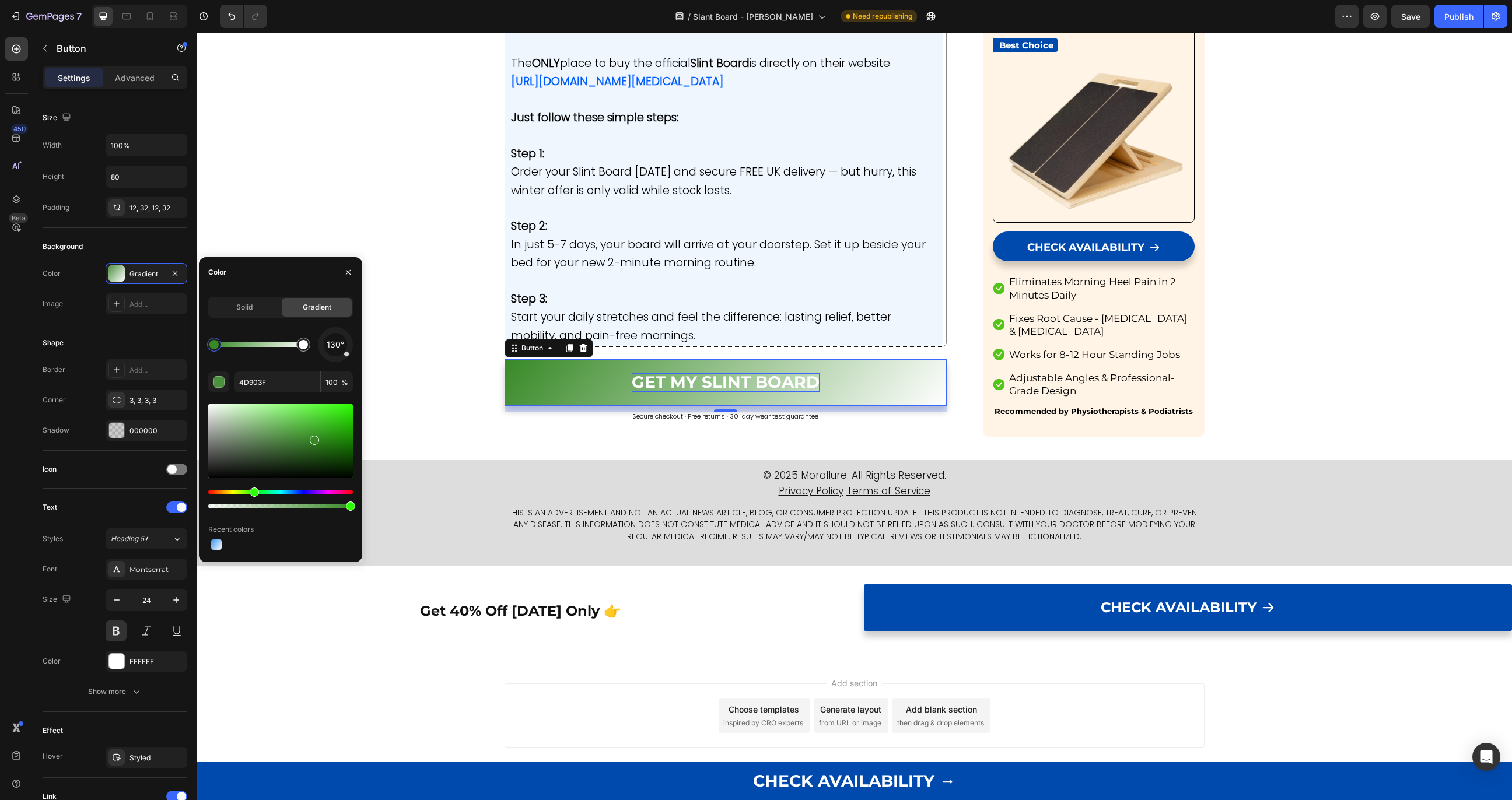
drag, startPoint x: 295, startPoint y: 443, endPoint x: 313, endPoint y: 438, distance: 18.7
click at [313, 438] on div at bounding box center [281, 441] width 145 height 74
type input "378926"
click at [245, 305] on span "Solid" at bounding box center [245, 307] width 17 height 11
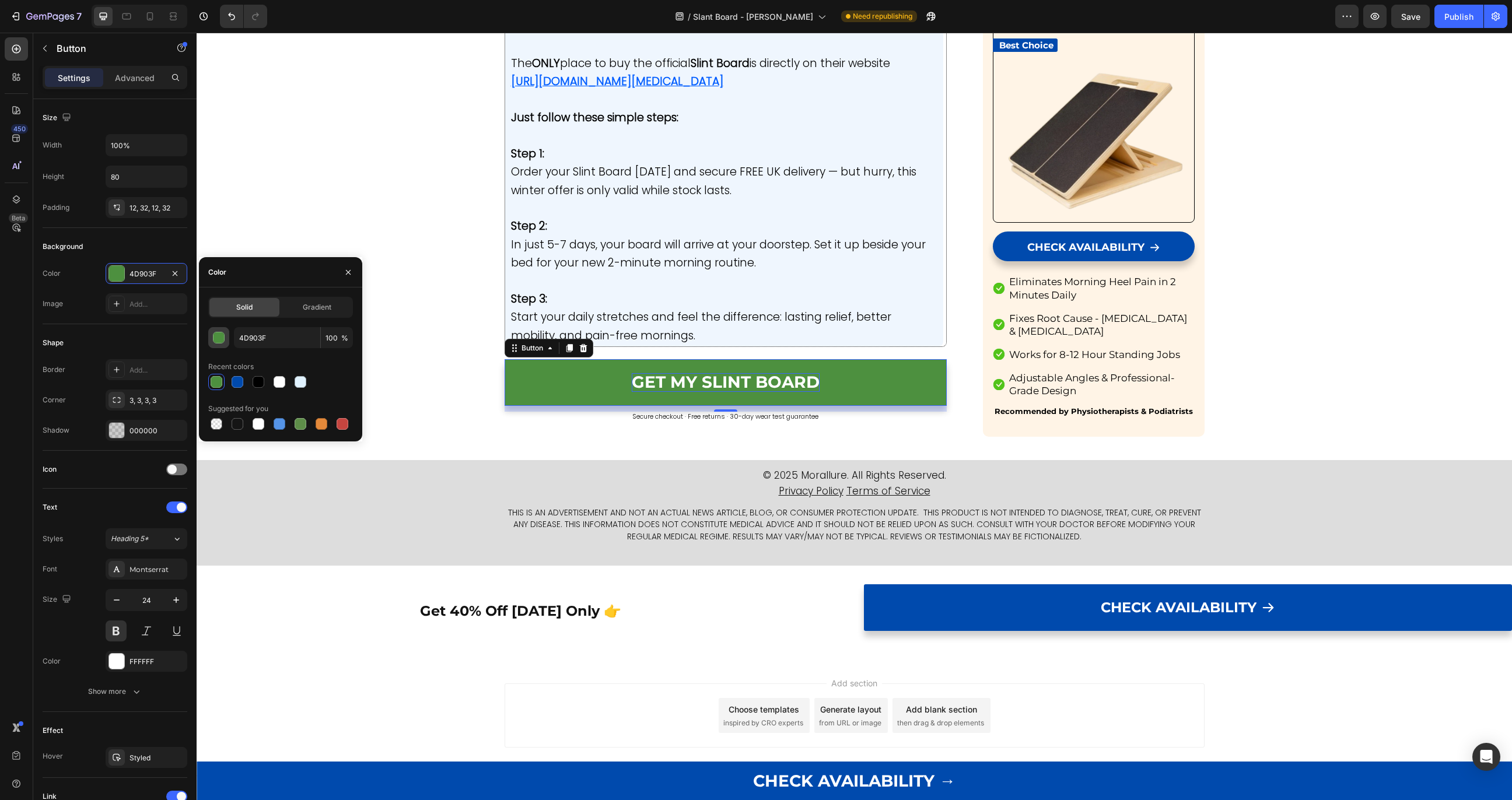
click at [222, 338] on div "button" at bounding box center [219, 338] width 11 height 11
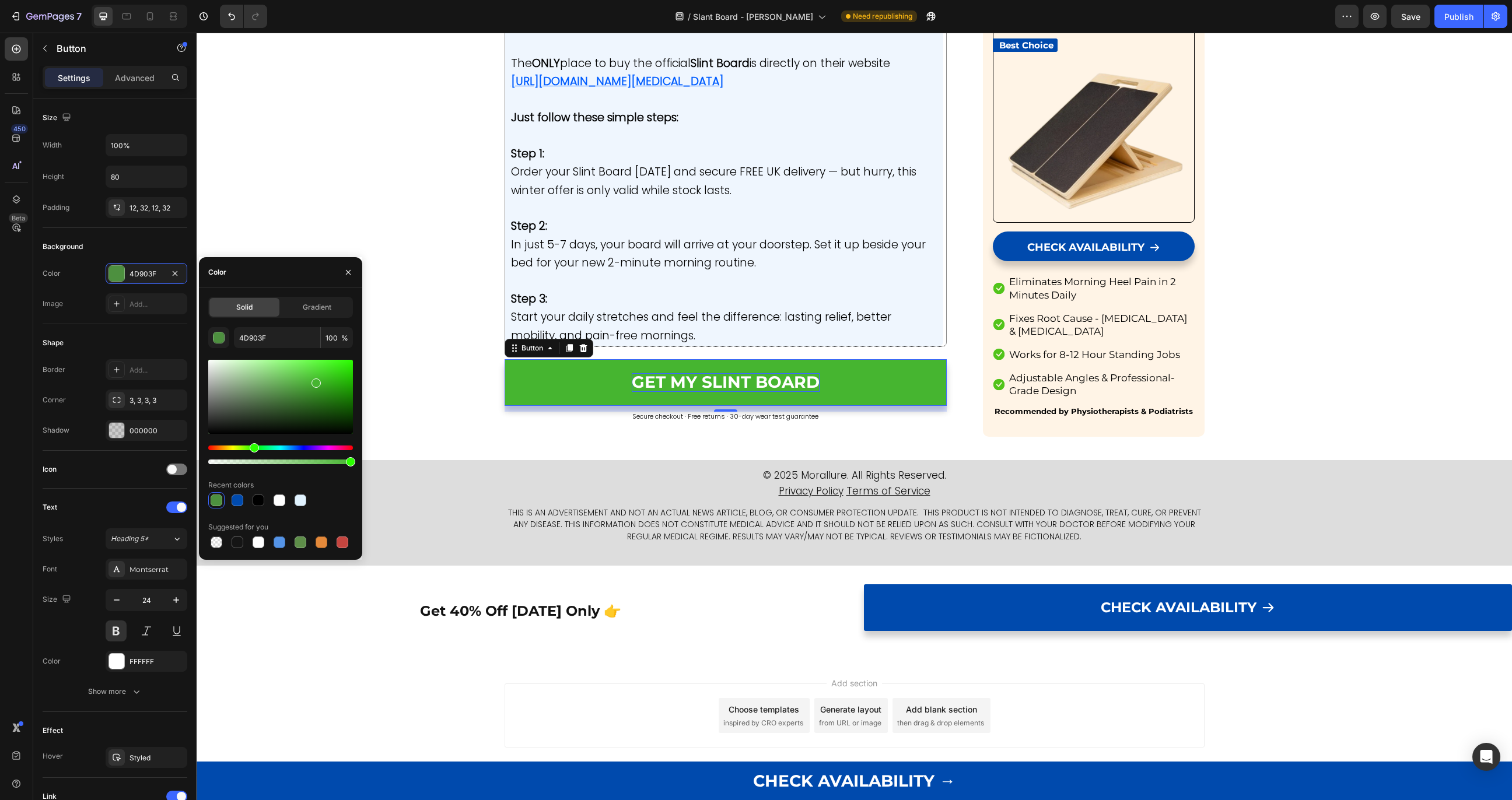
type input "46B530"
drag, startPoint x: 307, startPoint y: 411, endPoint x: 316, endPoint y: 379, distance: 33.2
click at [316, 379] on div at bounding box center [281, 397] width 145 height 74
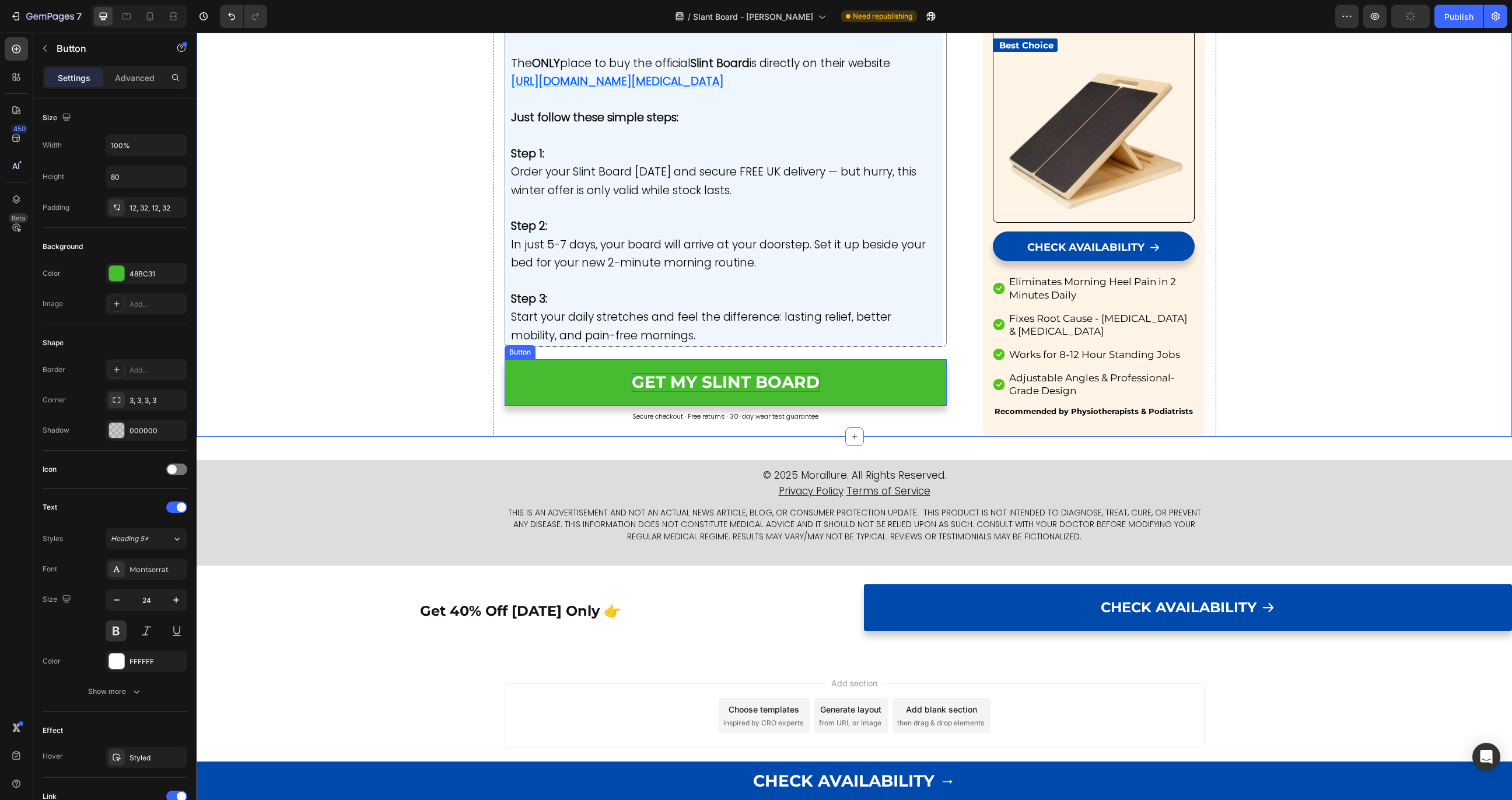
click at [671, 382] on span "GET MY SLINT BOARD" at bounding box center [726, 382] width 188 height 20
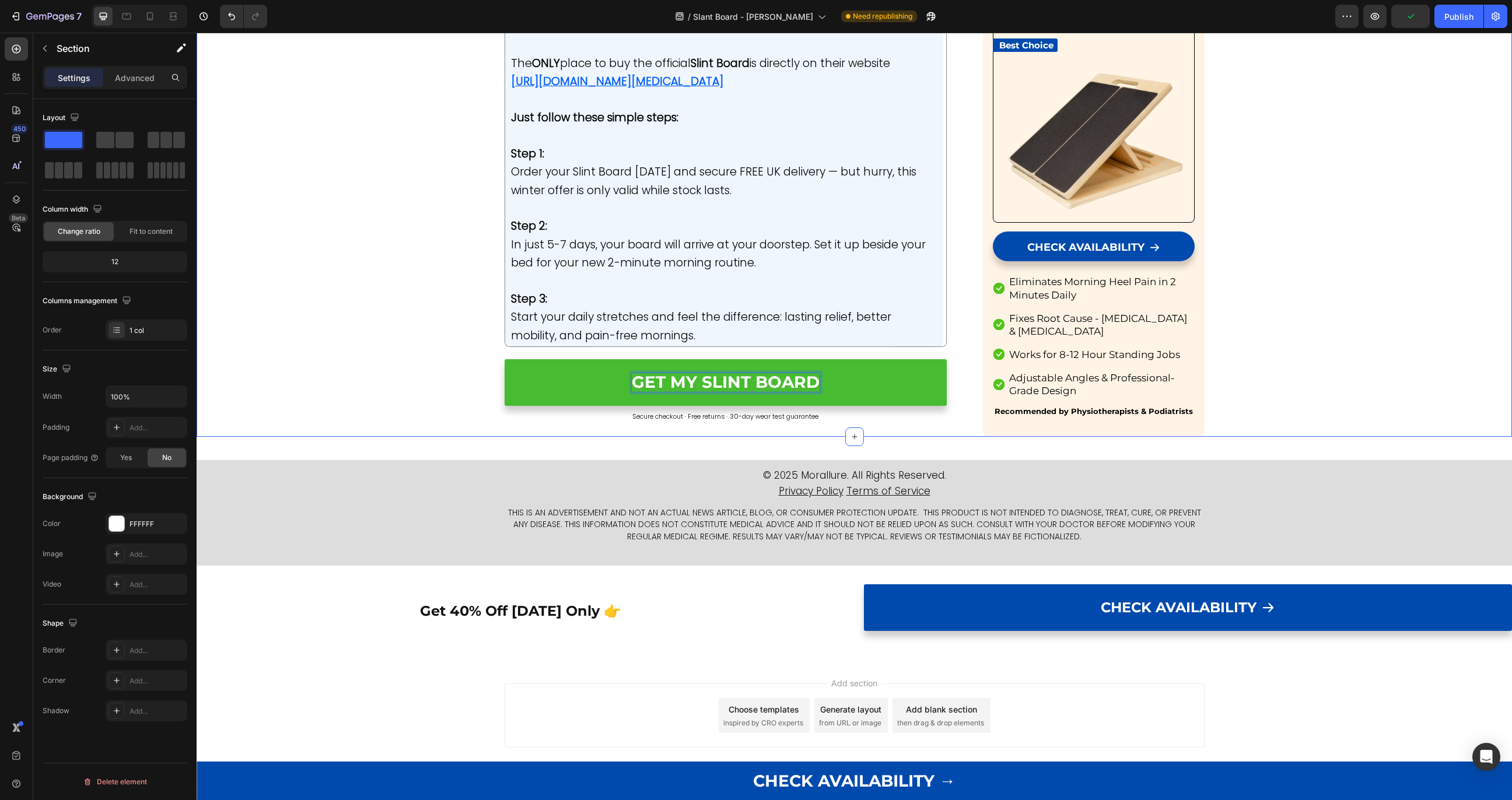
click at [231, 18] on icon "Undo/Redo" at bounding box center [231, 17] width 11 height 11
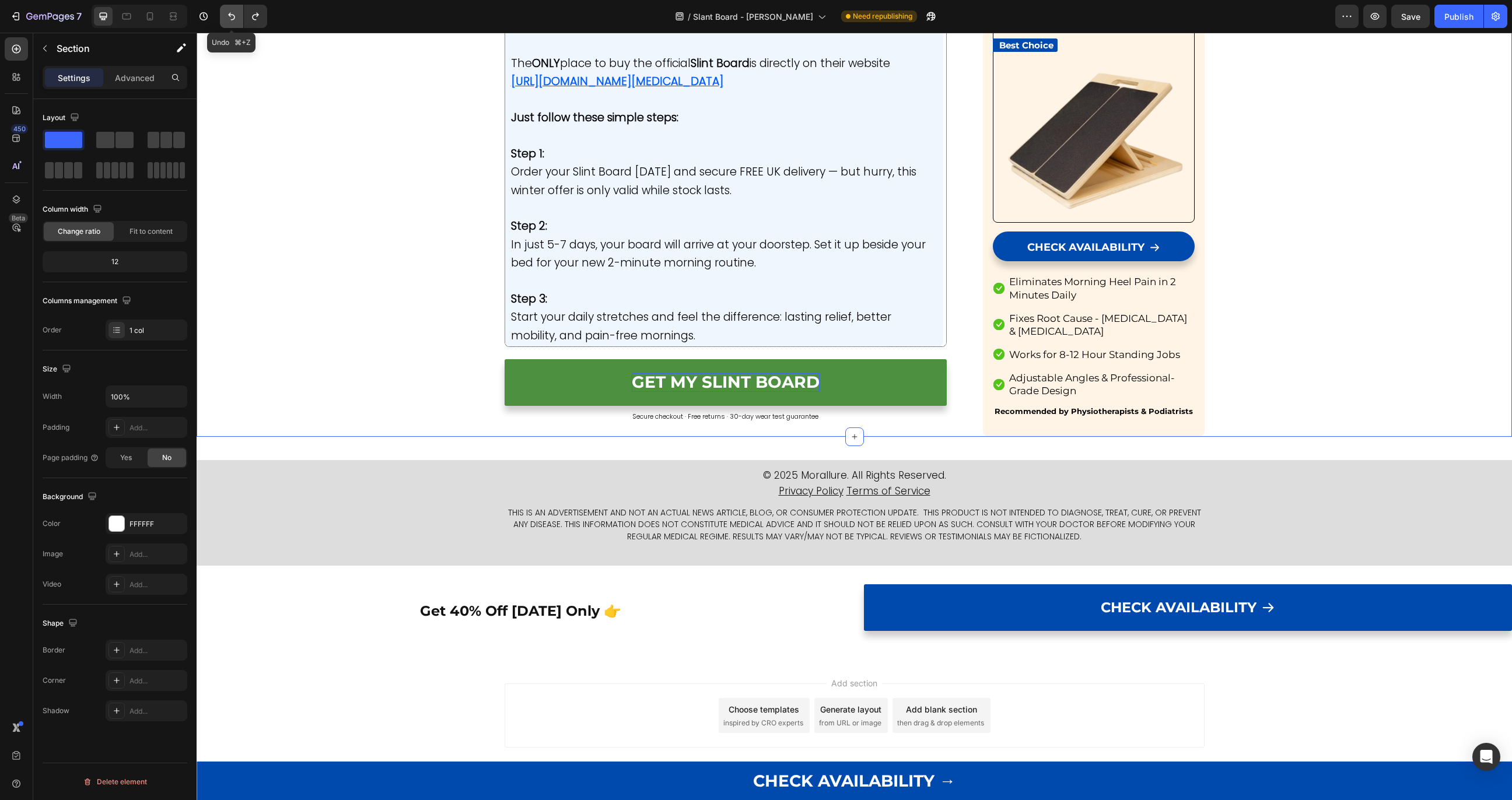
click at [231, 18] on icon "Undo/Redo" at bounding box center [231, 17] width 11 height 11
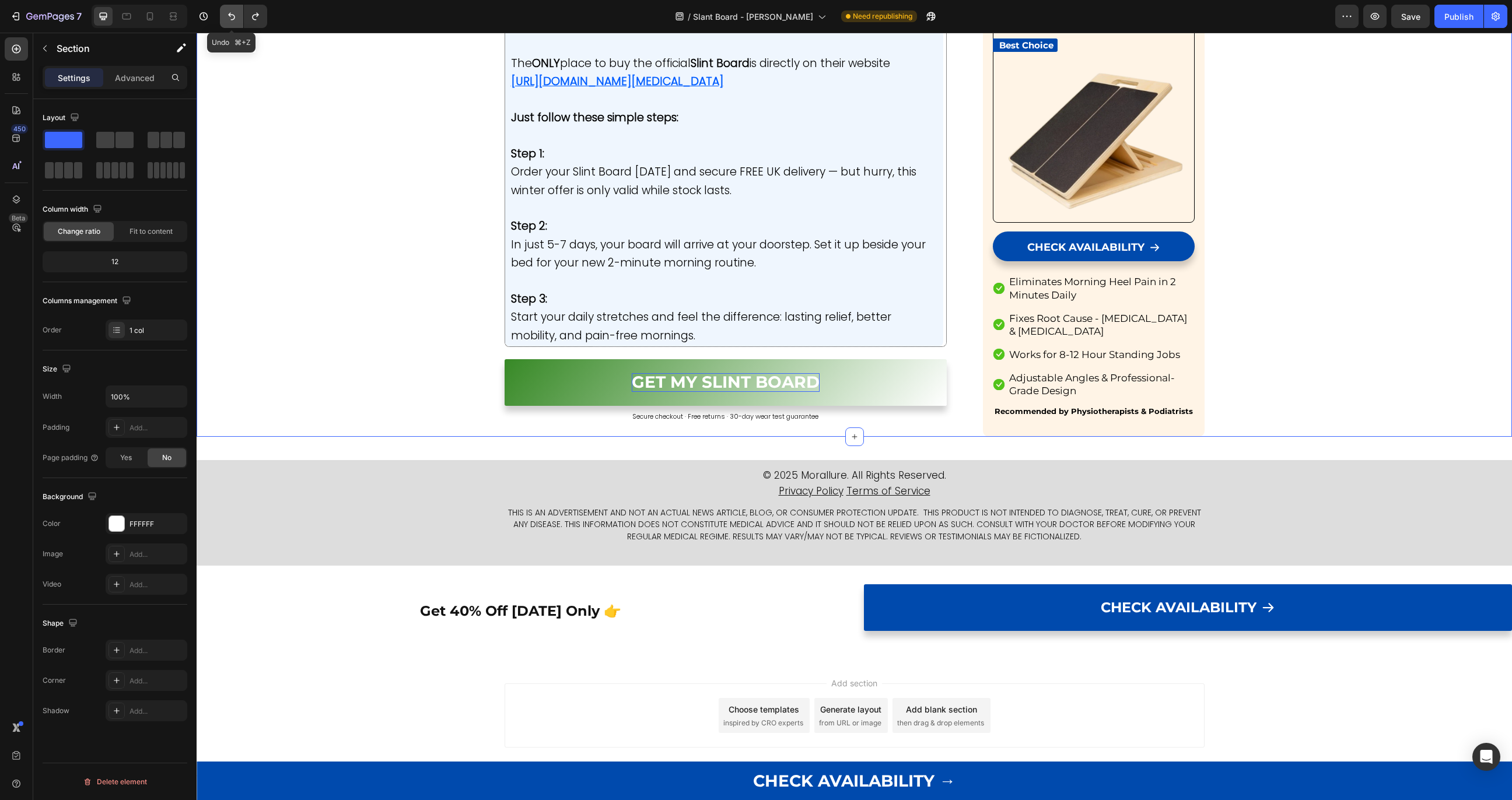
click at [231, 18] on icon "Undo/Redo" at bounding box center [231, 17] width 11 height 11
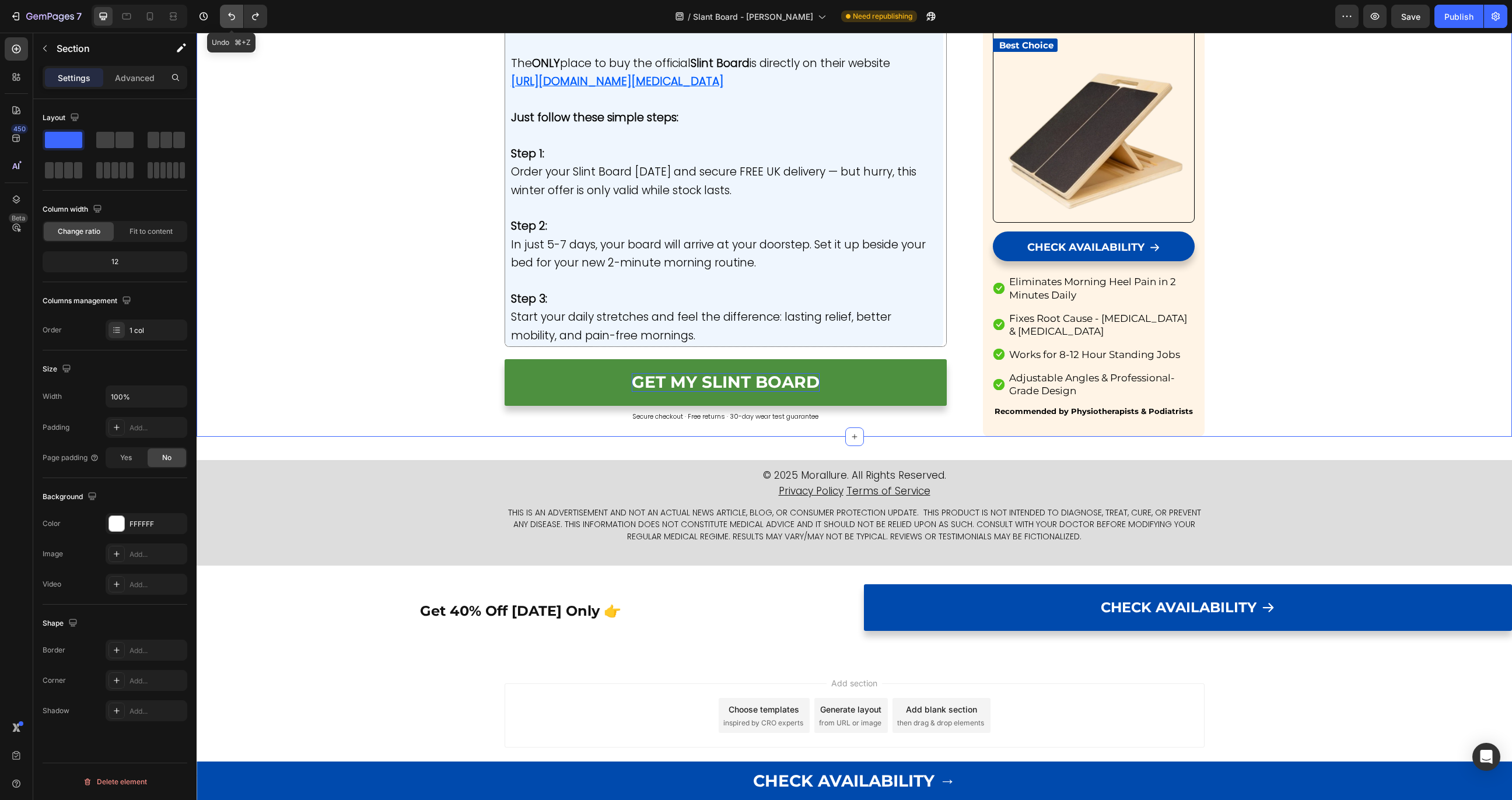
click at [231, 18] on icon "Undo/Redo" at bounding box center [231, 17] width 11 height 11
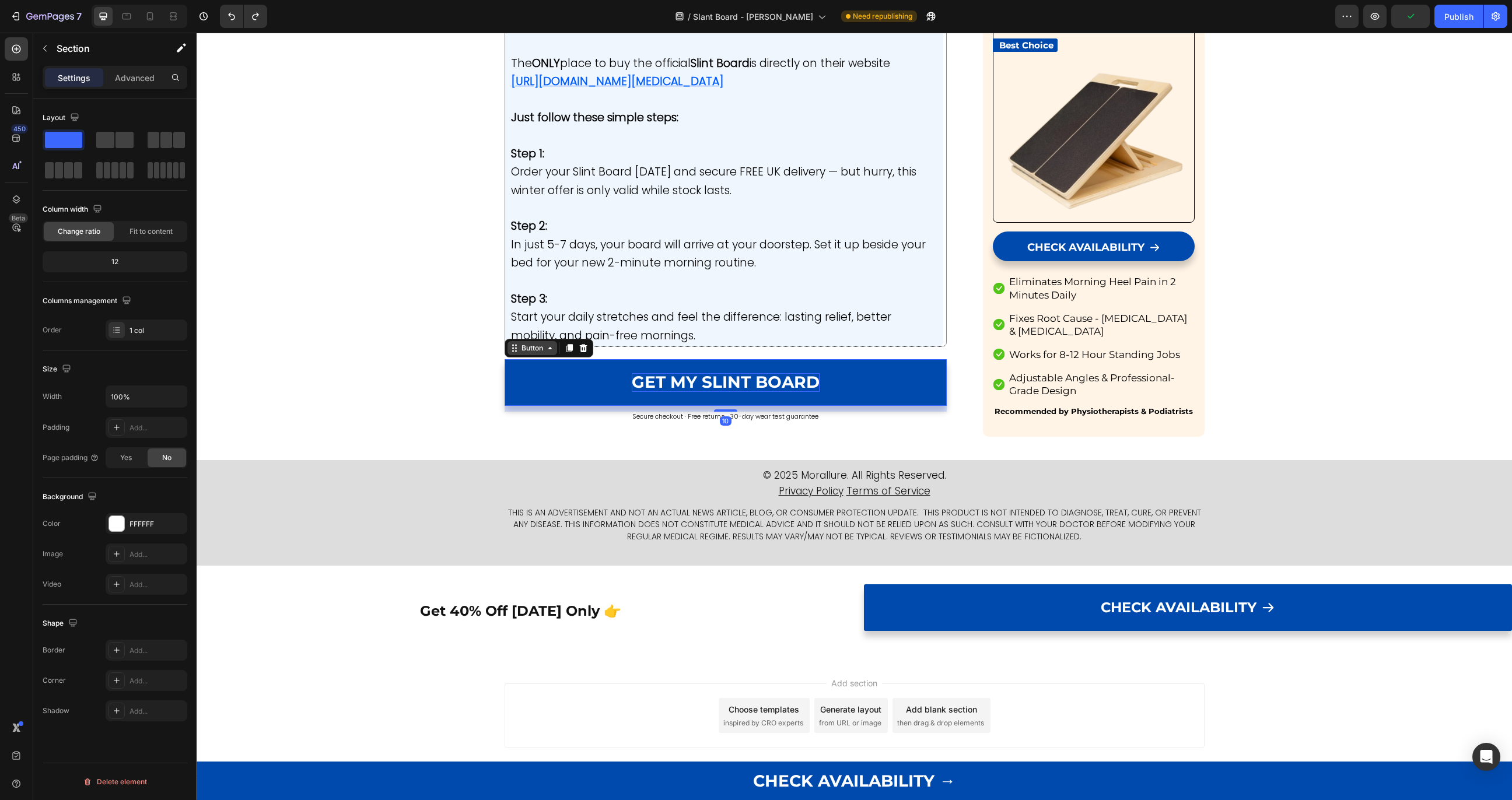
click at [521, 354] on div "Button" at bounding box center [532, 348] width 26 height 11
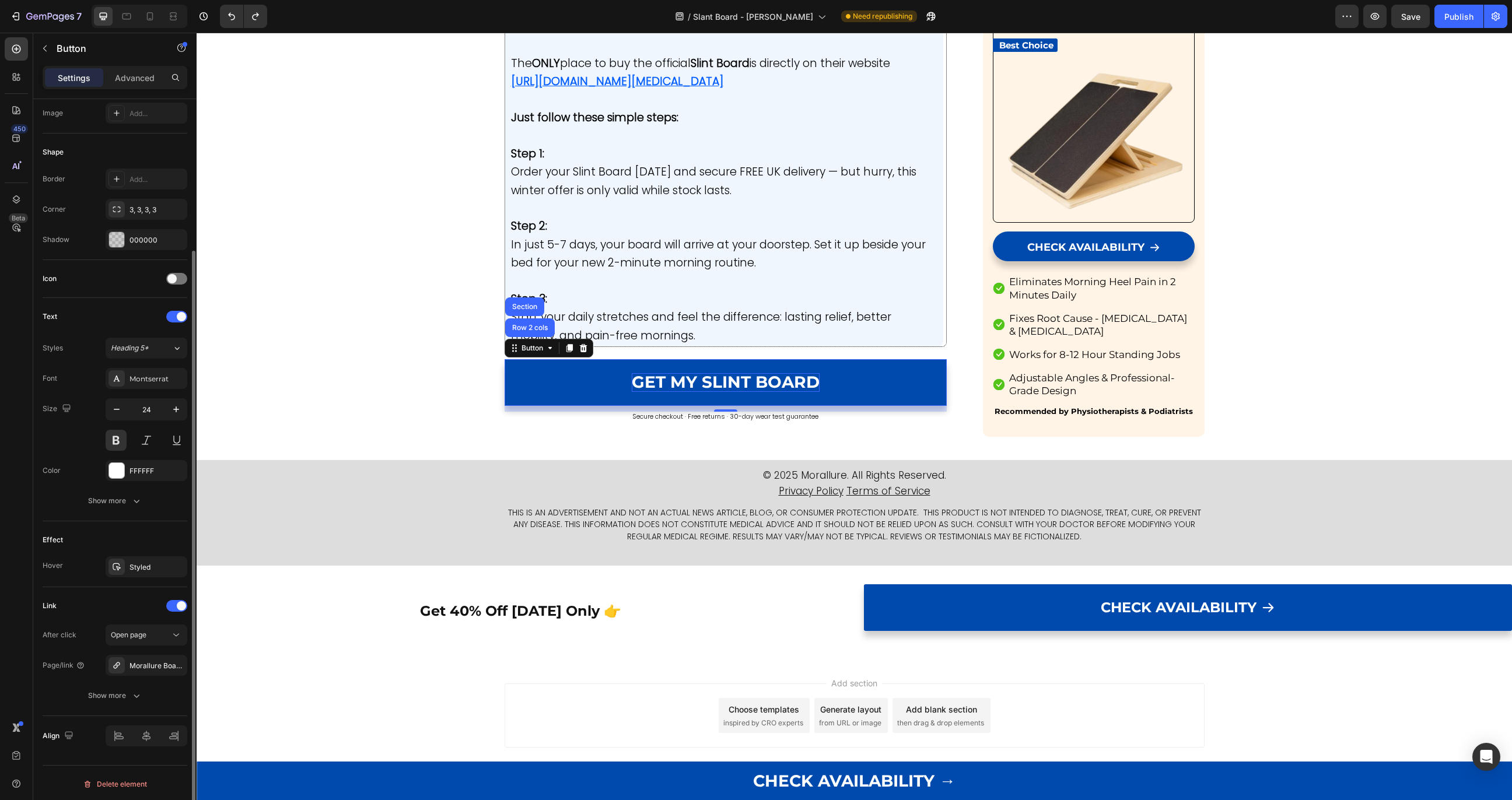
scroll to position [0, 0]
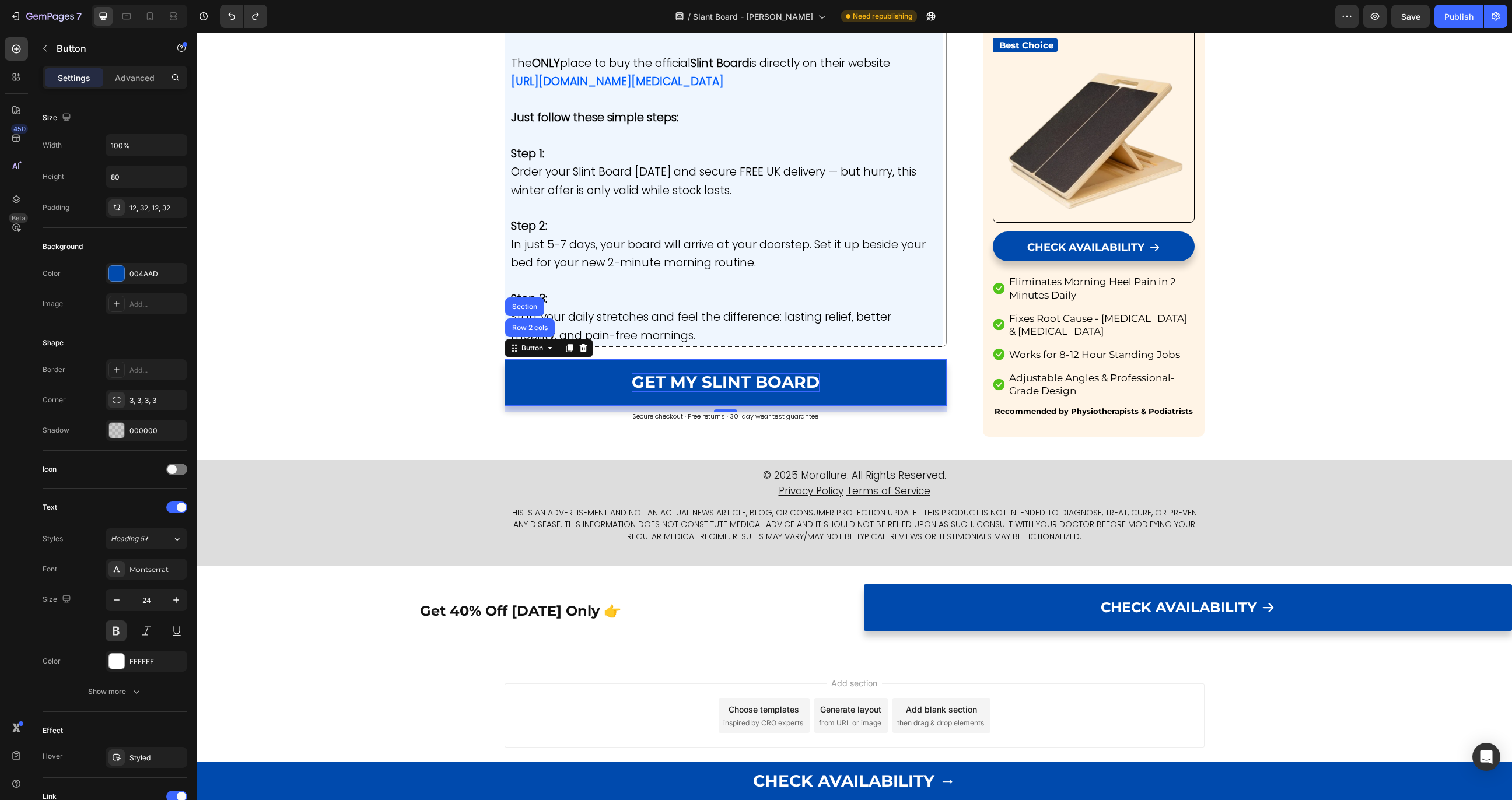
click at [135, 90] on div "Settings Advanced" at bounding box center [114, 83] width 163 height 33
click at [136, 74] on p "Advanced" at bounding box center [135, 77] width 39 height 12
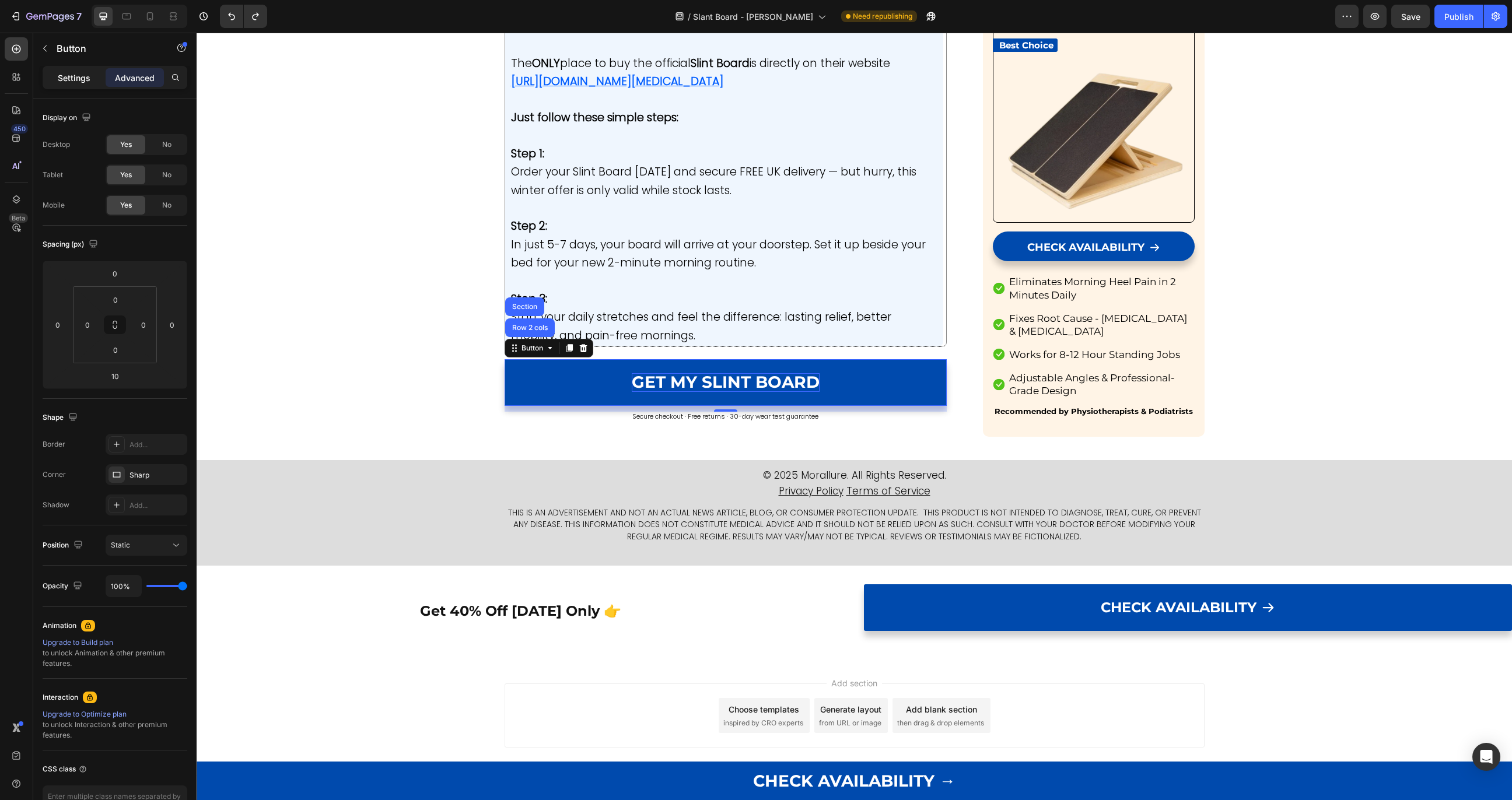
click at [78, 75] on p "Settings" at bounding box center [74, 77] width 32 height 12
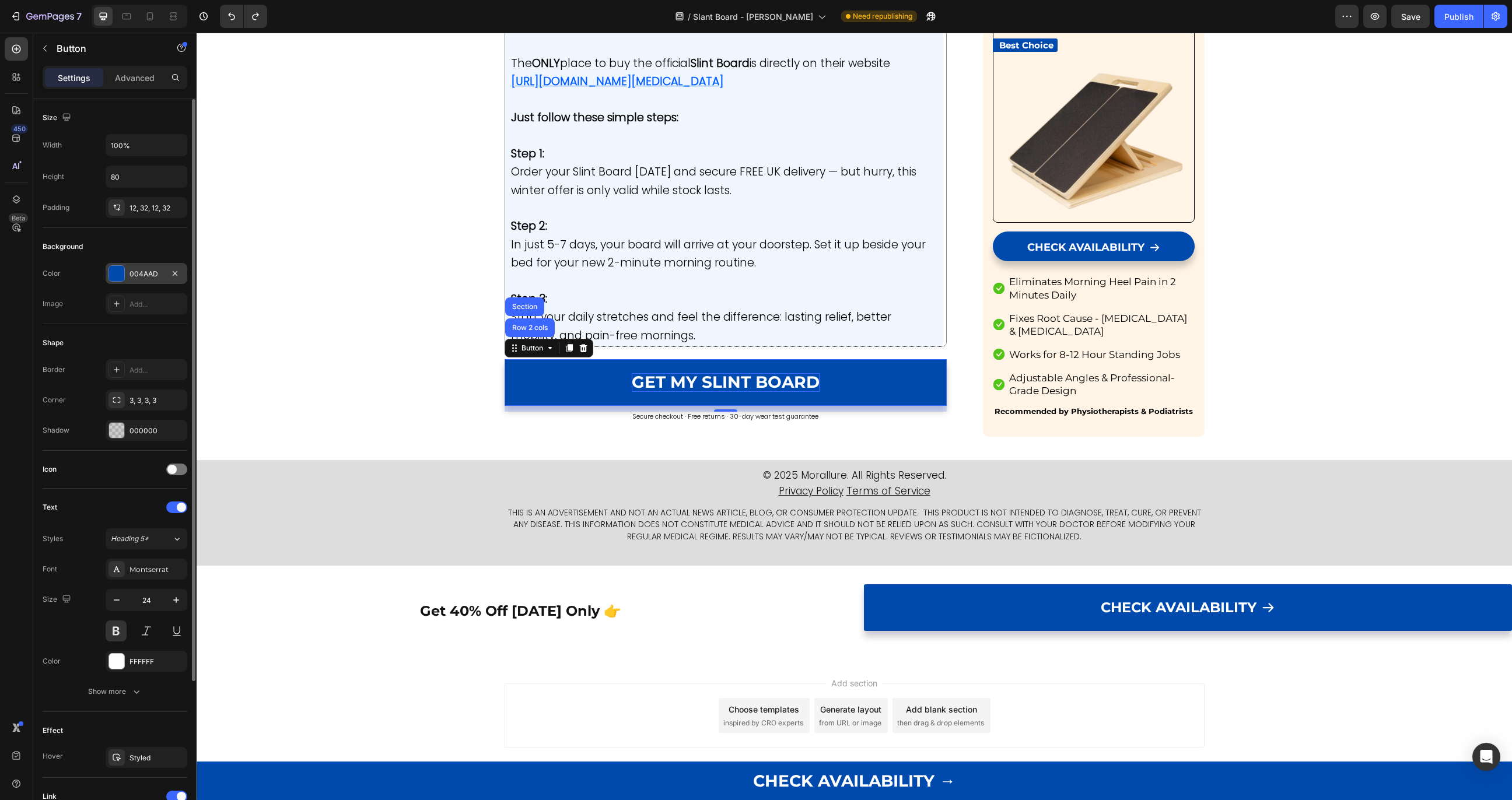
click at [120, 274] on div at bounding box center [117, 274] width 15 height 15
click at [94, 312] on div "Image Add..." at bounding box center [115, 303] width 145 height 21
click at [1458, 15] on div "Publish" at bounding box center [1459, 17] width 29 height 12
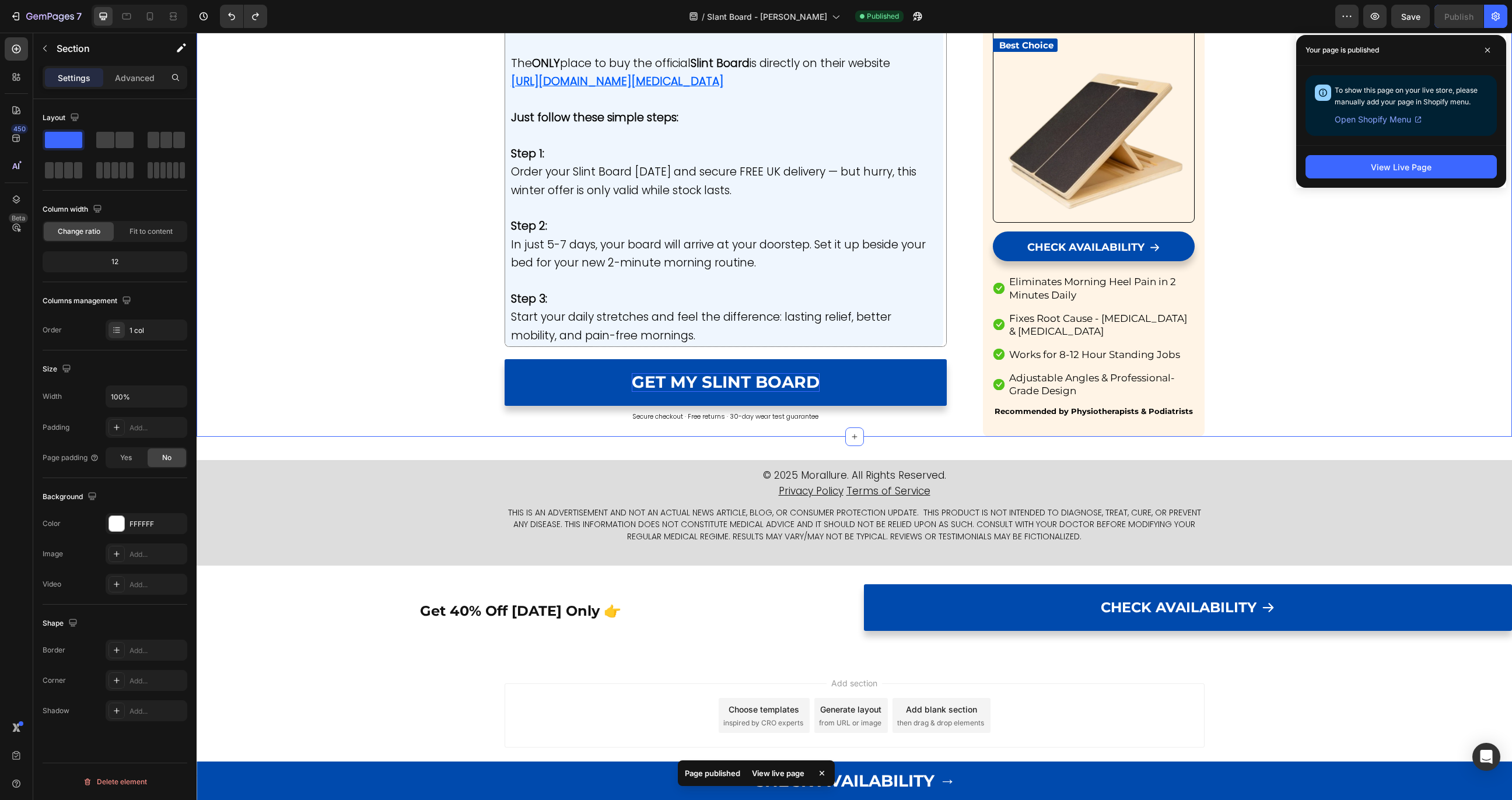
scroll to position [6255, 0]
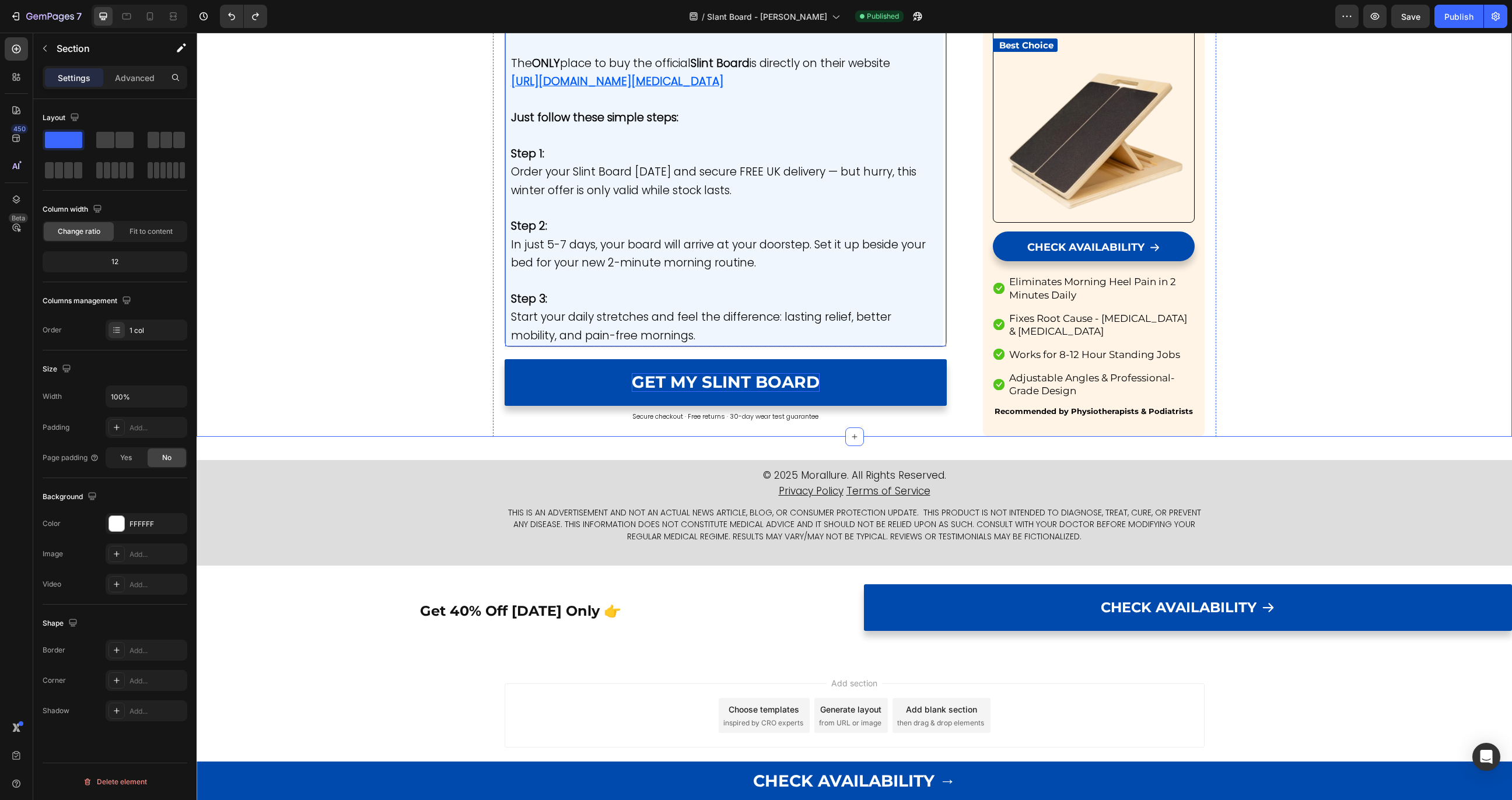
click at [708, 71] on strong "Slint" at bounding box center [702, 63] width 23 height 16
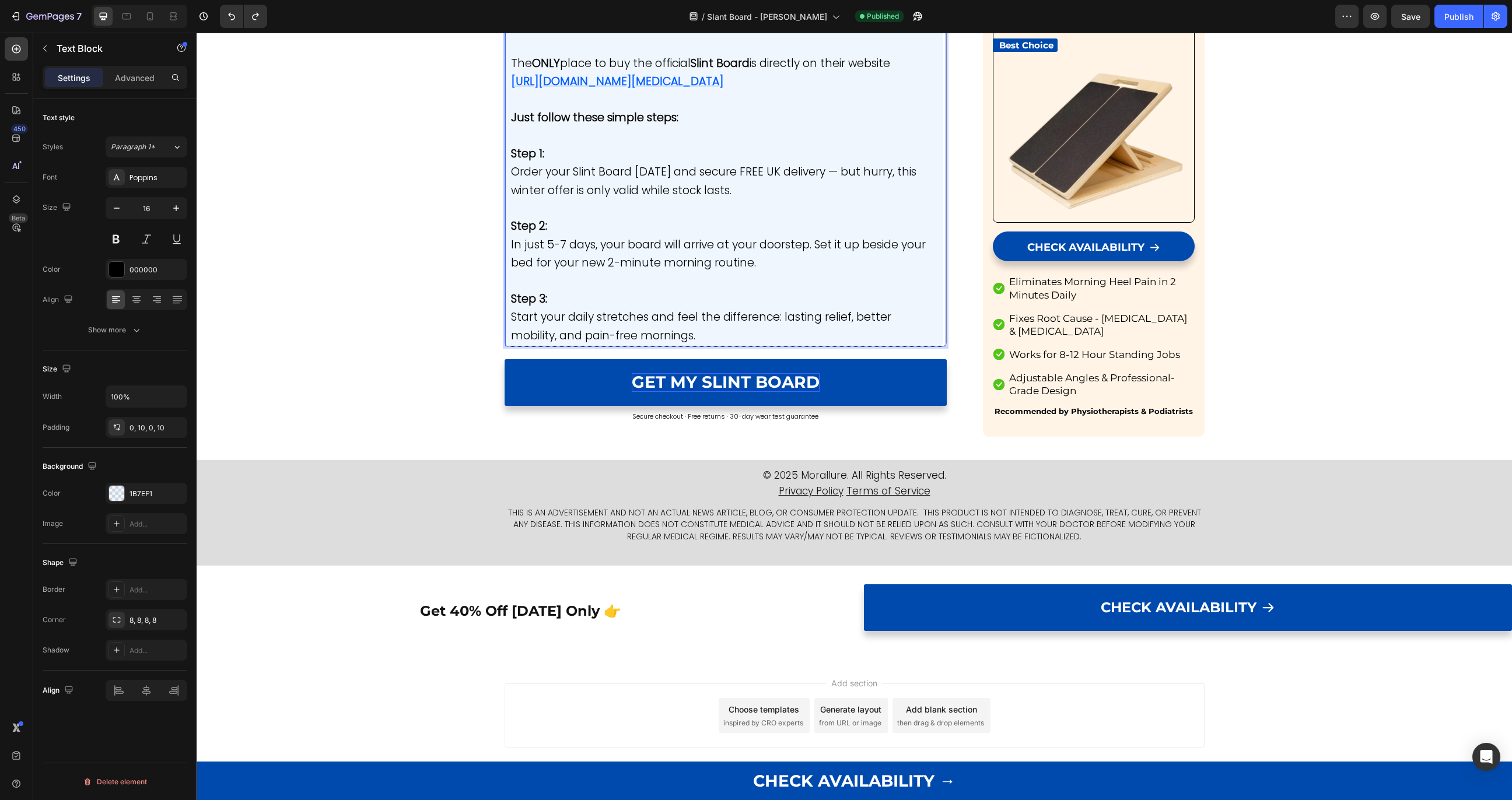
click at [703, 71] on strong "Slint" at bounding box center [702, 63] width 23 height 16
click at [1475, 15] on button "Publish" at bounding box center [1459, 16] width 49 height 23
